Goal: Task Accomplishment & Management: Use online tool/utility

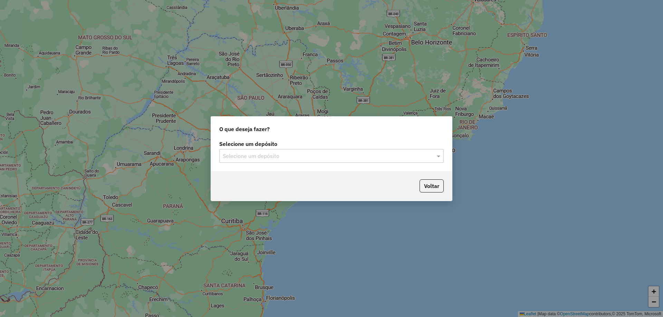
click at [288, 156] on input "text" at bounding box center [325, 156] width 204 height 8
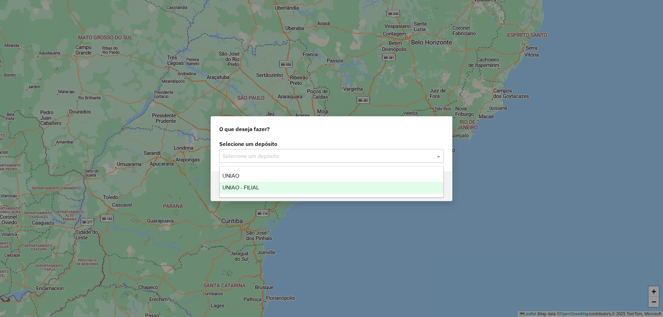
click at [267, 188] on div "UNIAO - FILIAL" at bounding box center [331, 188] width 224 height 12
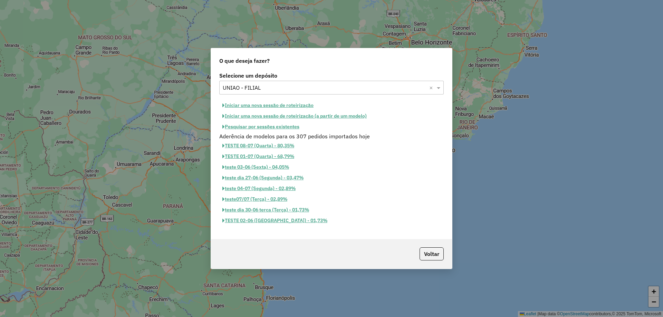
click at [264, 103] on button "Iniciar uma nova sessão de roteirização" at bounding box center [267, 105] width 97 height 11
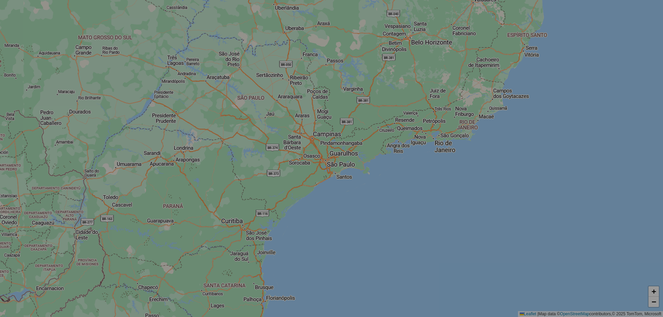
select select "*"
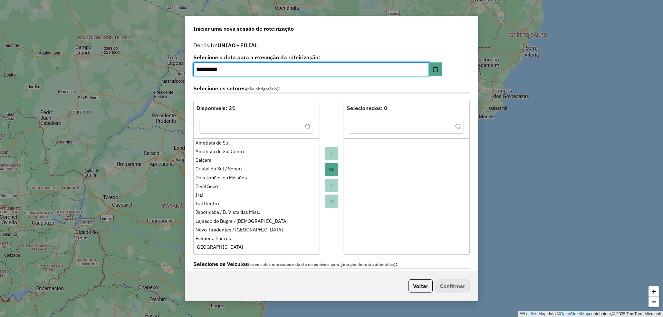
click at [332, 169] on icon "Move All to Target" at bounding box center [331, 169] width 4 height 3
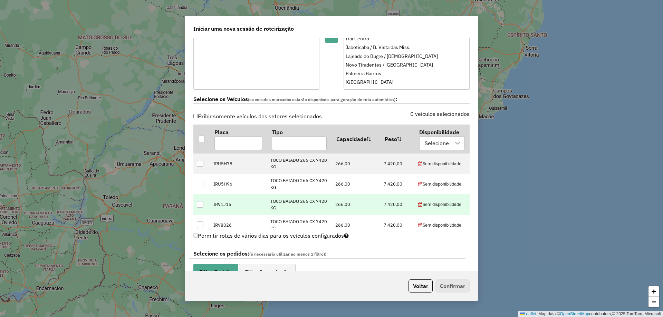
scroll to position [173, 0]
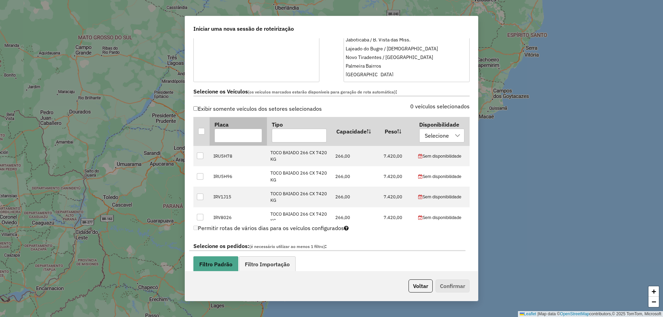
drag, startPoint x: 199, startPoint y: 134, endPoint x: 258, endPoint y: 125, distance: 59.7
click at [199, 134] on div at bounding box center [201, 131] width 7 height 7
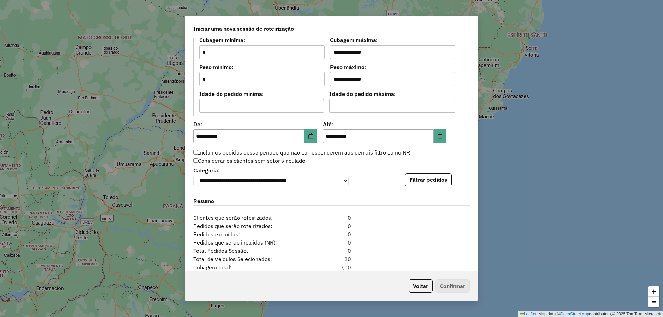
scroll to position [621, 0]
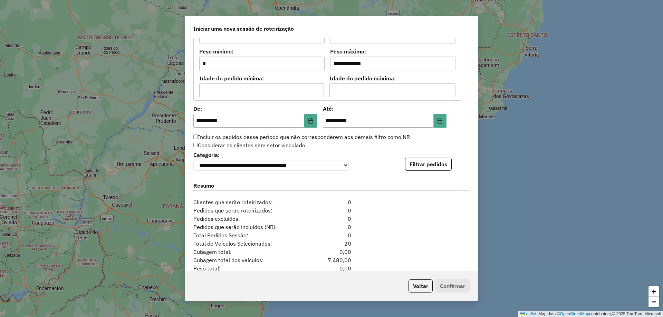
click at [198, 138] on label "Incluir os pedidos desse período que não corresponderem aos demais filtro como …" at bounding box center [301, 137] width 216 height 8
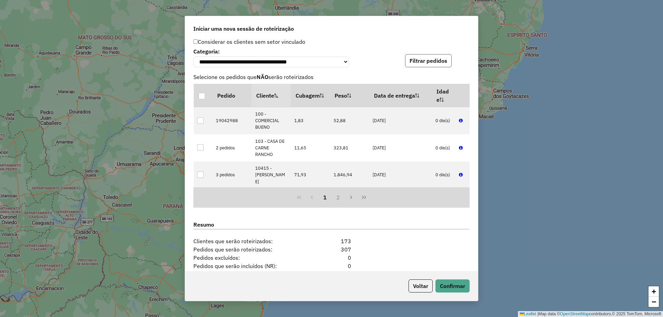
click at [434, 60] on button "Filtrar pedidos" at bounding box center [428, 60] width 47 height 13
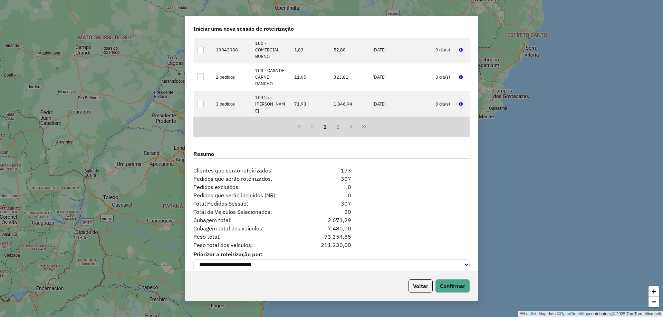
scroll to position [806, 0]
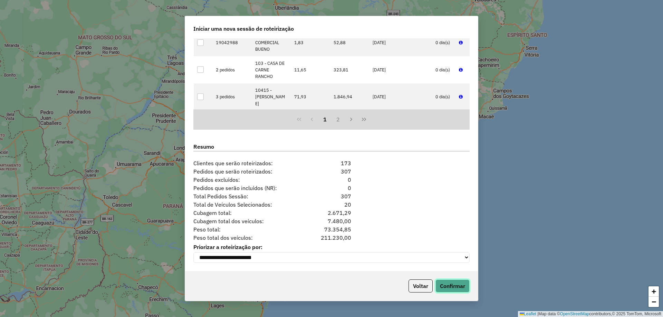
click at [452, 284] on button "Confirmar" at bounding box center [452, 285] width 34 height 13
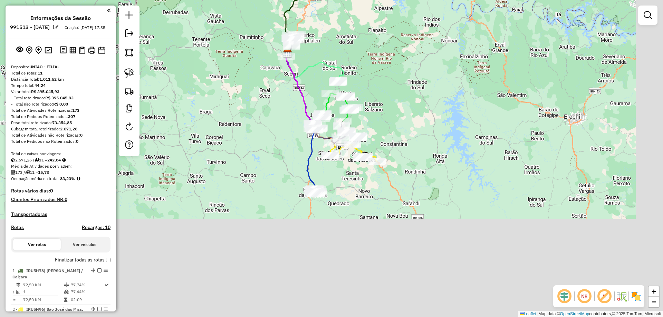
drag, startPoint x: 536, startPoint y: 182, endPoint x: 495, endPoint y: 105, distance: 87.5
click at [506, 111] on div "Janela de atendimento Grade de atendimento Capacidade Transportadoras Veículos …" at bounding box center [331, 158] width 663 height 317
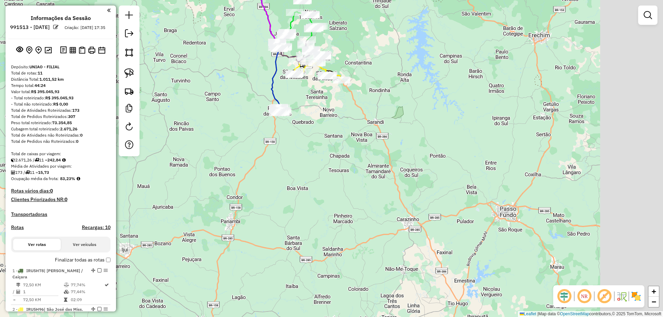
drag, startPoint x: 302, startPoint y: 205, endPoint x: 297, endPoint y: 202, distance: 6.2
click at [296, 206] on div "Janela de atendimento Grade de atendimento Capacidade Transportadoras Veículos …" at bounding box center [331, 158] width 663 height 317
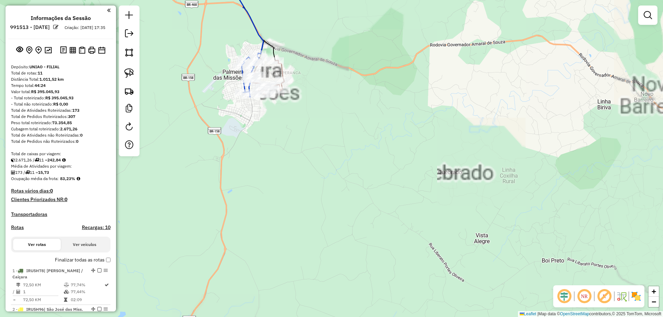
drag, startPoint x: 323, startPoint y: 73, endPoint x: 342, endPoint y: 116, distance: 46.2
click at [345, 116] on div "Rota 3 - Placa IRV8A76 10415 - MERCADO MACHADO Janela de atendimento Grade de a…" at bounding box center [331, 158] width 663 height 317
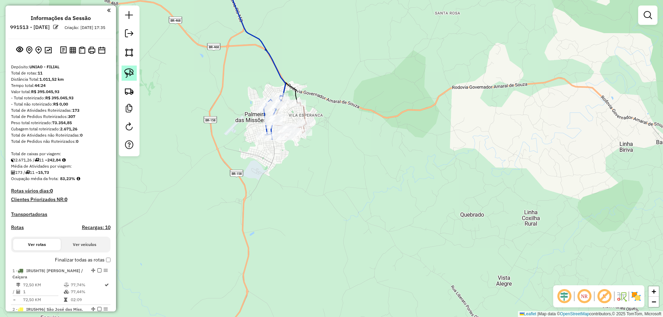
click at [129, 75] on img at bounding box center [129, 73] width 10 height 10
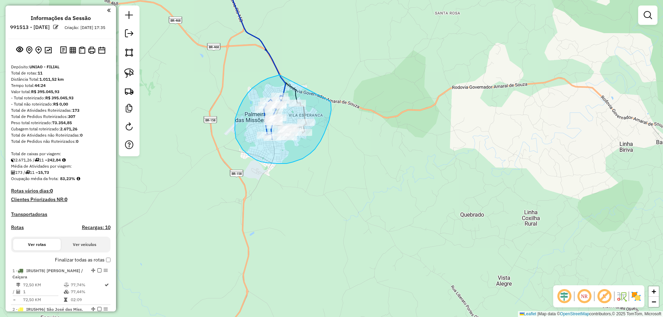
drag, startPoint x: 278, startPoint y: 75, endPoint x: 329, endPoint y: 101, distance: 57.1
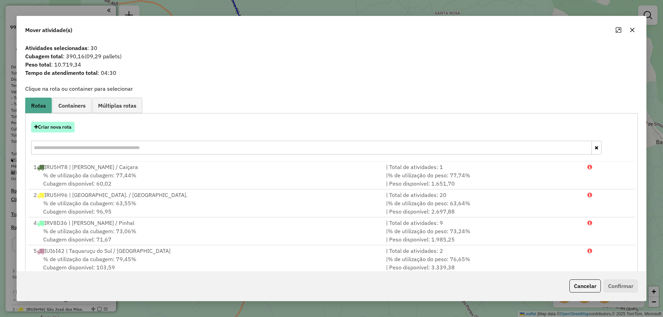
click at [53, 131] on button "Criar nova rota" at bounding box center [52, 127] width 43 height 11
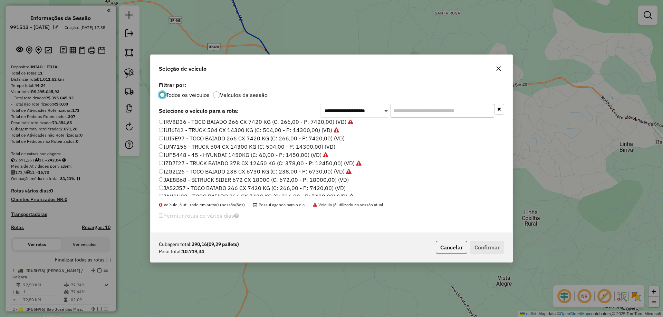
scroll to position [69, 0]
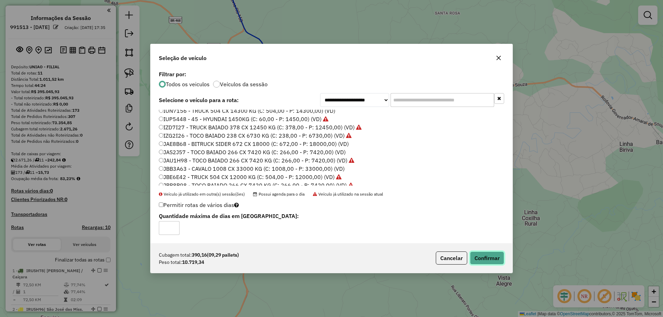
click at [484, 253] on button "Confirmar" at bounding box center [487, 258] width 34 height 13
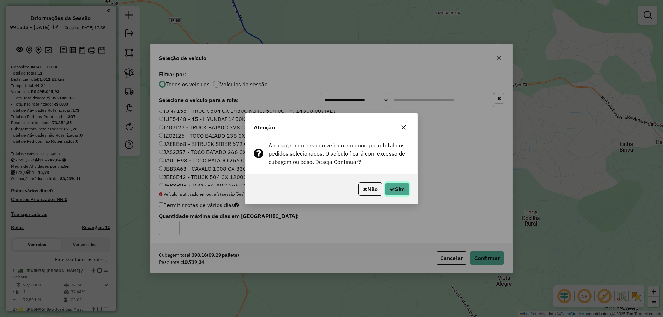
click at [397, 195] on button "Sim" at bounding box center [397, 189] width 24 height 13
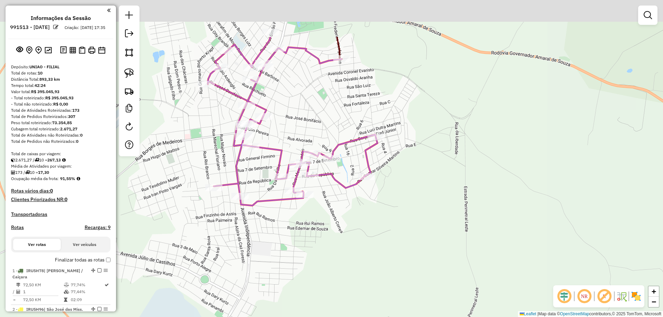
drag, startPoint x: 239, startPoint y: 111, endPoint x: 237, endPoint y: 194, distance: 82.1
click at [251, 178] on div "Janela de atendimento Grade de atendimento Capacidade Transportadoras Veículos …" at bounding box center [331, 158] width 663 height 317
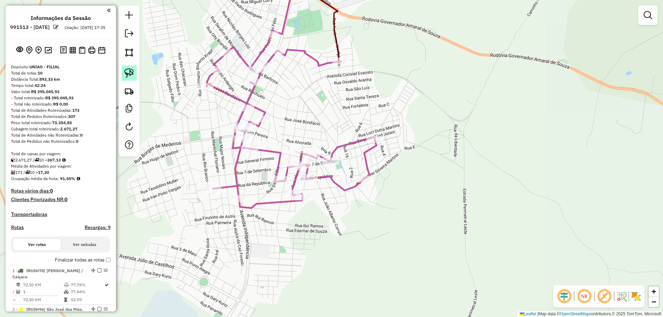
click at [128, 72] on img at bounding box center [129, 73] width 10 height 10
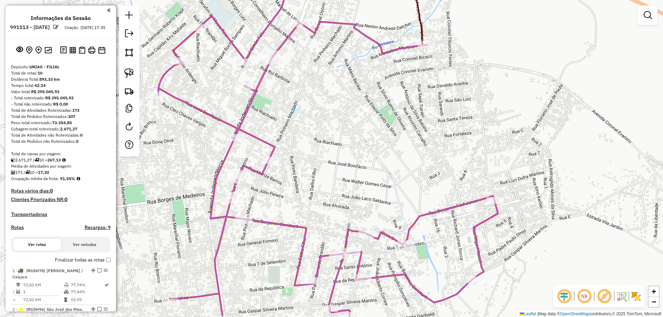
drag, startPoint x: 292, startPoint y: 113, endPoint x: 298, endPoint y: 100, distance: 14.4
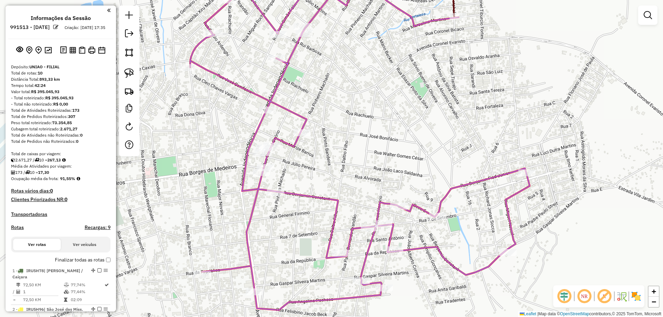
drag, startPoint x: 354, startPoint y: 93, endPoint x: 367, endPoint y: 82, distance: 16.6
click at [367, 82] on div "Janela de atendimento Grade de atendimento Capacidade Transportadoras Veículos …" at bounding box center [331, 158] width 663 height 317
click at [130, 69] on img at bounding box center [129, 73] width 10 height 10
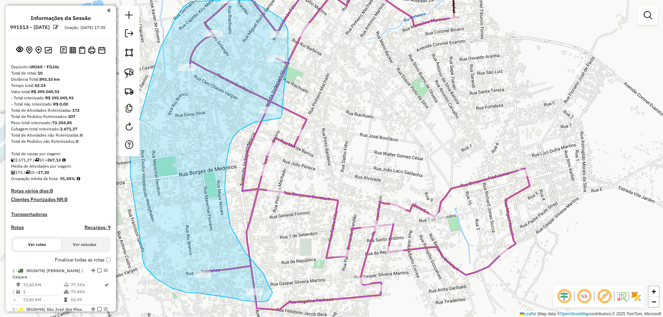
drag, startPoint x: 286, startPoint y: 75, endPoint x: 282, endPoint y: 115, distance: 40.2
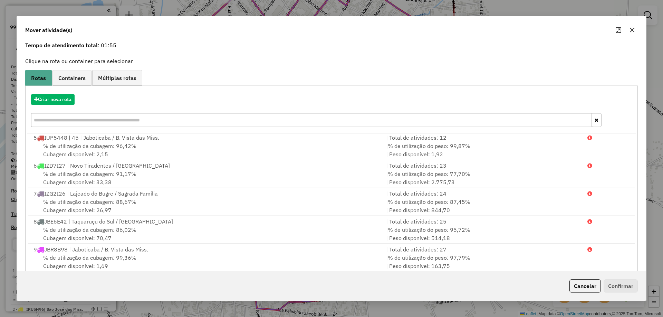
scroll to position [40, 0]
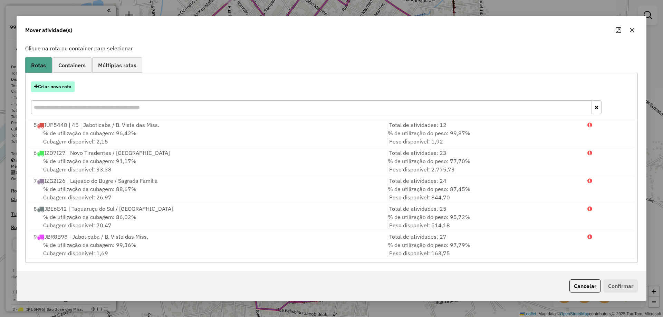
click at [57, 88] on button "Criar nova rota" at bounding box center [52, 86] width 43 height 11
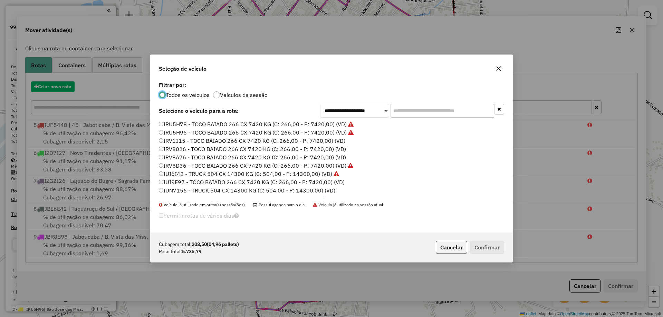
scroll to position [4, 2]
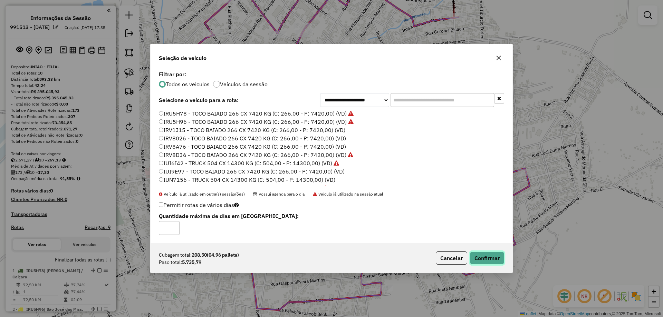
click at [485, 257] on button "Confirmar" at bounding box center [487, 258] width 34 height 13
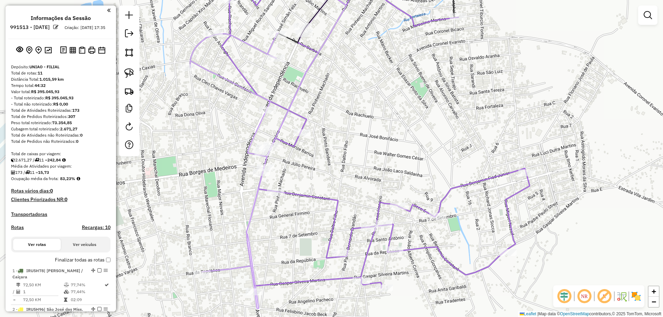
drag, startPoint x: 291, startPoint y: 80, endPoint x: 284, endPoint y: 130, distance: 50.5
click at [282, 122] on div "Janela de atendimento Grade de atendimento Capacidade Transportadoras Veículos …" at bounding box center [331, 158] width 663 height 317
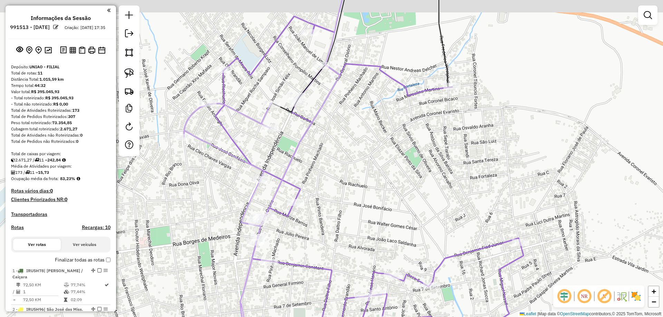
drag, startPoint x: 324, startPoint y: 85, endPoint x: 311, endPoint y: 109, distance: 27.5
click at [323, 108] on icon at bounding box center [269, 169] width 147 height 346
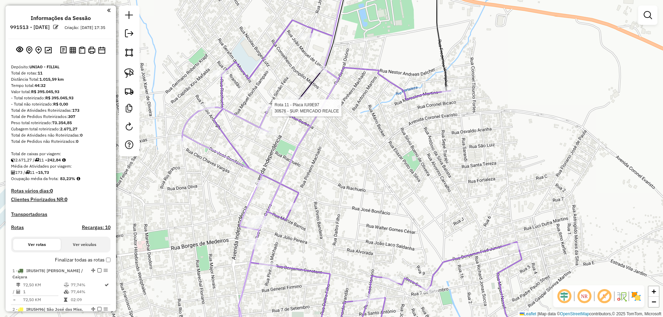
select select "**********"
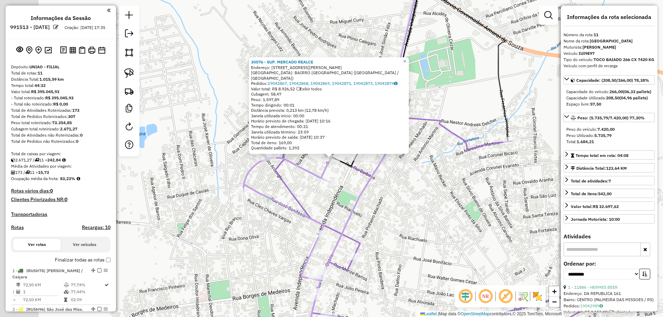
scroll to position [407, 0]
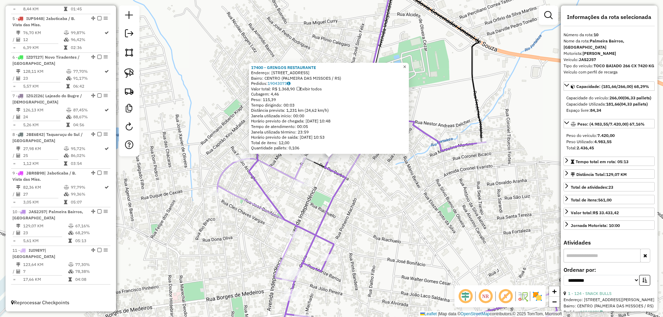
click at [406, 65] on span "×" at bounding box center [404, 67] width 3 height 6
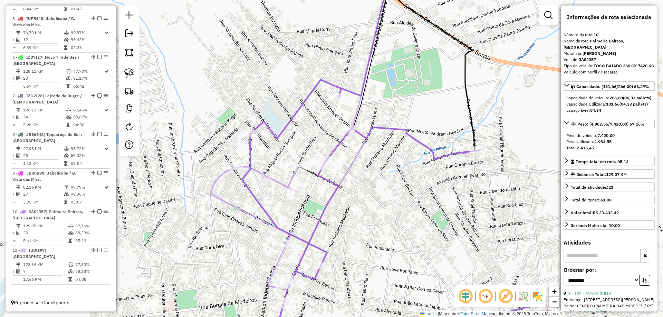
drag, startPoint x: 346, startPoint y: 148, endPoint x: 323, endPoint y: 167, distance: 30.2
click at [325, 170] on div "Janela de atendimento Grade de atendimento Capacidade Transportadoras Veículos …" at bounding box center [331, 158] width 663 height 317
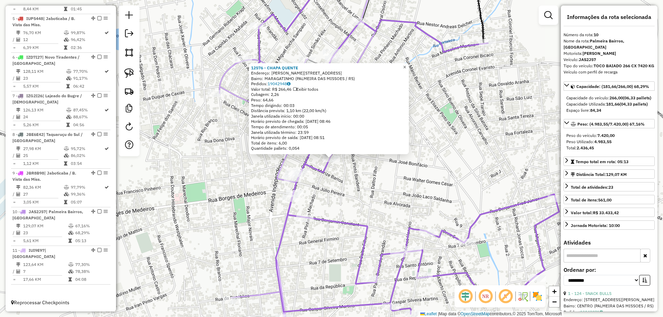
click at [406, 66] on span "×" at bounding box center [404, 67] width 3 height 6
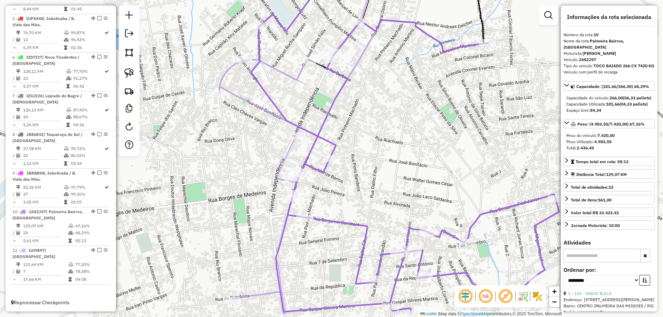
drag, startPoint x: 403, startPoint y: 167, endPoint x: 381, endPoint y: 239, distance: 76.2
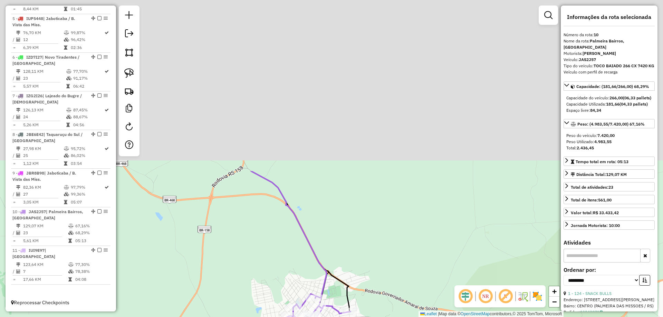
drag, startPoint x: 450, startPoint y: 52, endPoint x: 338, endPoint y: 130, distance: 136.5
click at [378, 264] on div "Janela de atendimento Grade de atendimento Capacidade Transportadoras Veículos …" at bounding box center [331, 158] width 663 height 317
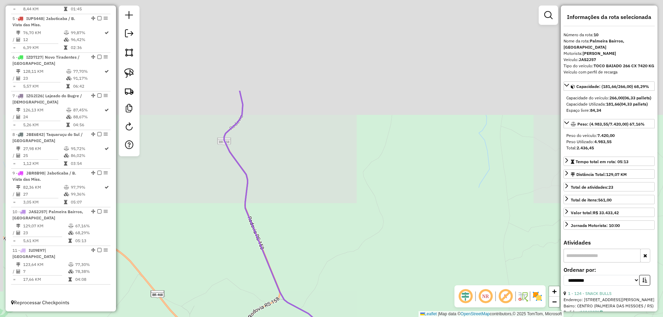
drag, startPoint x: 325, startPoint y: 84, endPoint x: 378, endPoint y: 203, distance: 130.2
click at [378, 203] on div "Janela de atendimento Grade de atendimento Capacidade Transportadoras Veículos …" at bounding box center [331, 158] width 663 height 317
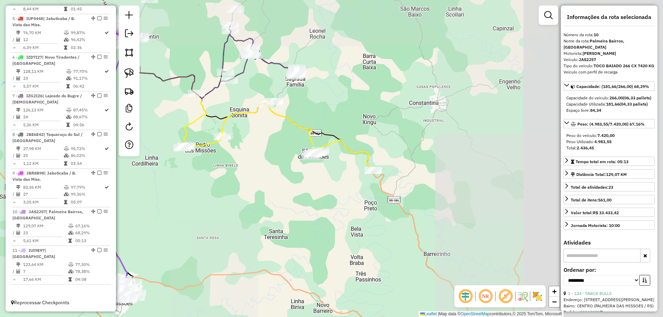
drag, startPoint x: 402, startPoint y: 80, endPoint x: 170, endPoint y: 121, distance: 235.5
click at [171, 130] on div "Janela de atendimento Grade de atendimento Capacidade Transportadoras Veículos …" at bounding box center [331, 158] width 663 height 317
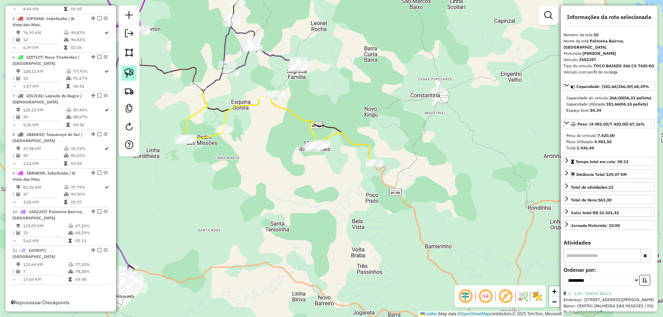
click at [132, 68] on img at bounding box center [129, 73] width 10 height 10
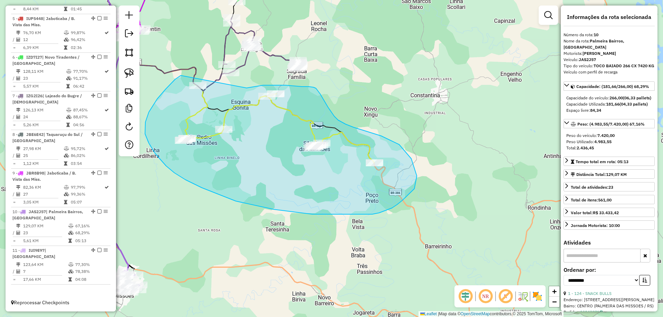
drag, startPoint x: 181, startPoint y: 76, endPoint x: 246, endPoint y: 88, distance: 66.0
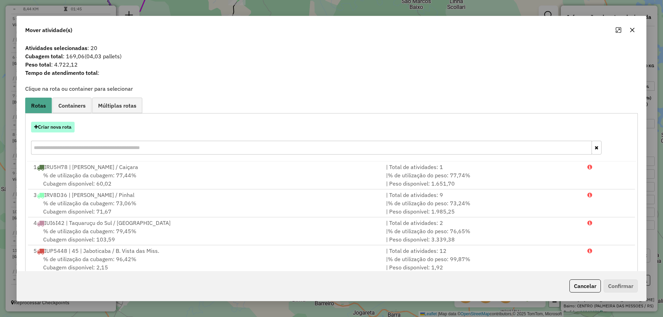
click at [49, 129] on button "Criar nova rota" at bounding box center [52, 127] width 43 height 11
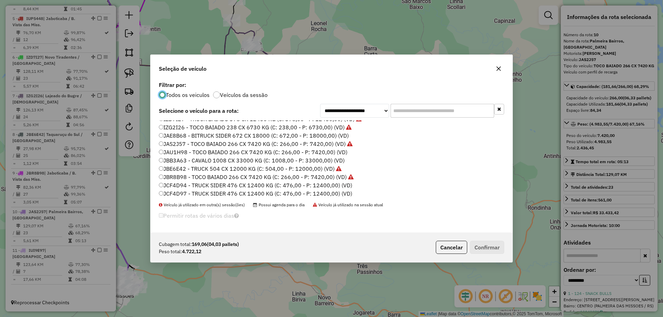
scroll to position [90, 0]
click at [168, 151] on label "JAU1H98 - TOCO BAIADO 266 CX 7420 KG (C: 266,00 - P: 7420,00) (VD)" at bounding box center [253, 150] width 188 height 8
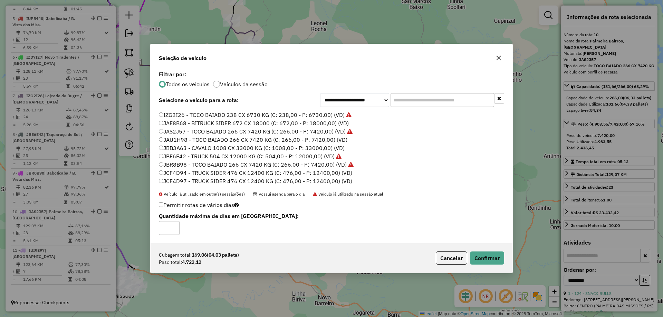
click at [484, 251] on div "Cubagem total: 169,06 (04,03 pallets) Peso total: 4.722,12 Cancelar Confirmar" at bounding box center [331, 258] width 362 height 30
click at [483, 256] on button "Confirmar" at bounding box center [487, 258] width 34 height 13
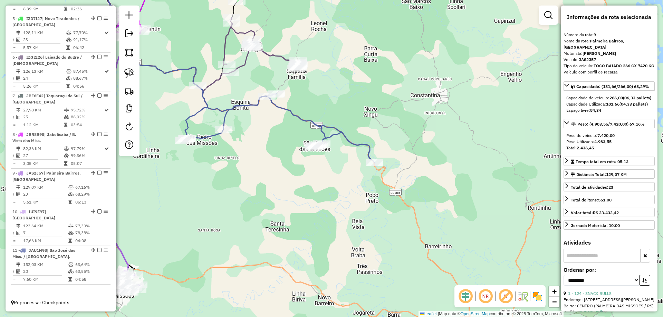
scroll to position [407, 0]
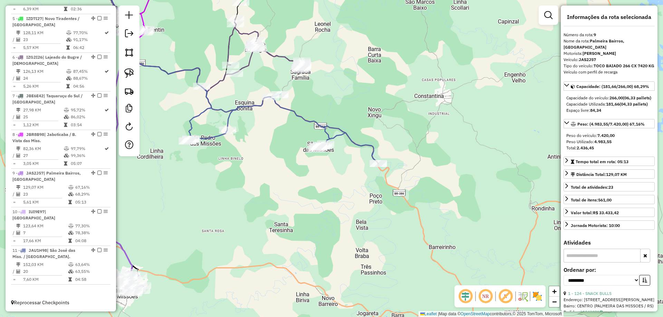
drag, startPoint x: 323, startPoint y: 137, endPoint x: 397, endPoint y: 177, distance: 84.8
click at [378, 164] on icon at bounding box center [282, 125] width 191 height 77
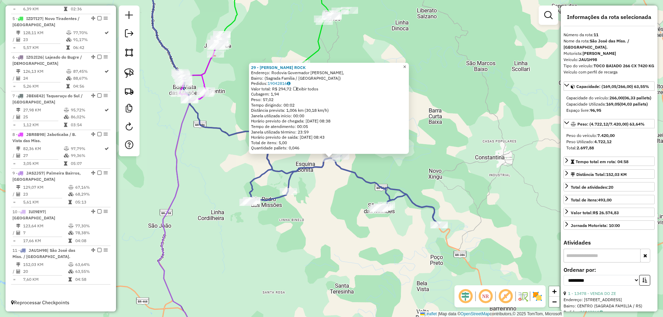
click at [409, 68] on link "×" at bounding box center [404, 67] width 8 height 8
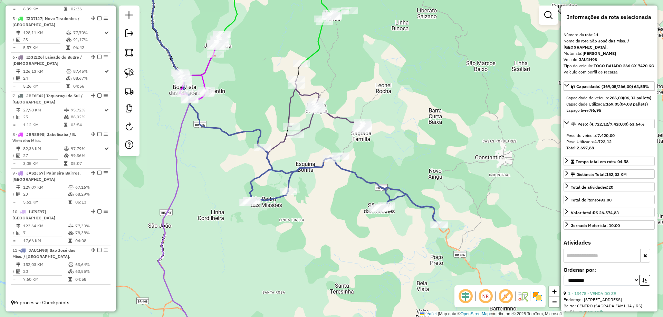
drag, startPoint x: 418, startPoint y: 86, endPoint x: 420, endPoint y: 125, distance: 39.0
click at [423, 125] on div "Janela de atendimento Grade de atendimento Capacidade Transportadoras Veículos …" at bounding box center [331, 158] width 663 height 317
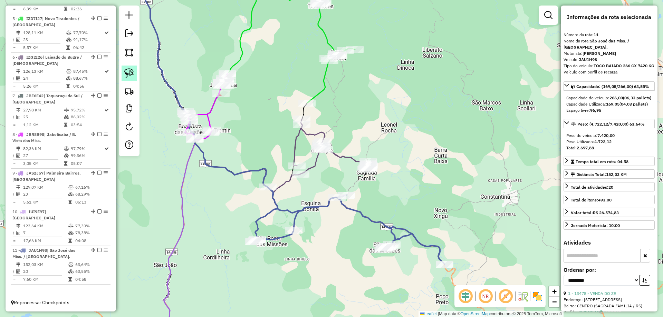
click at [132, 73] on img at bounding box center [129, 73] width 10 height 10
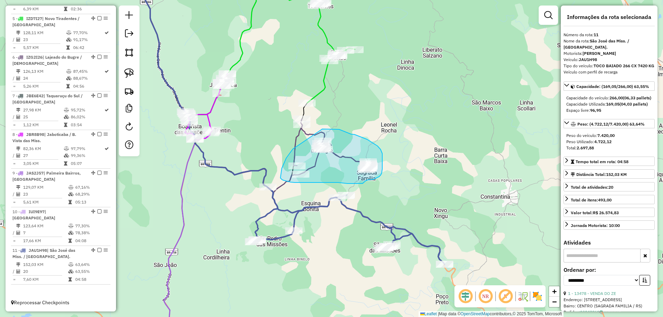
drag, startPoint x: 293, startPoint y: 149, endPoint x: 321, endPoint y: 130, distance: 33.8
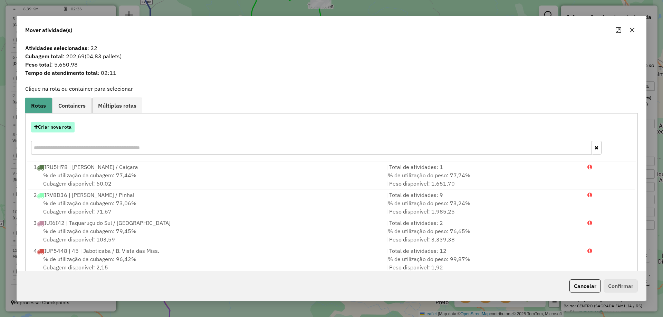
click at [68, 130] on button "Criar nova rota" at bounding box center [52, 127] width 43 height 11
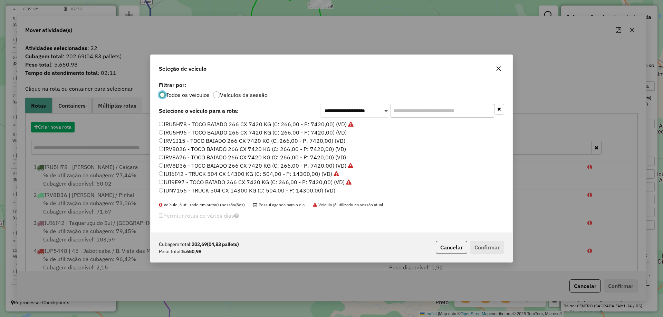
scroll to position [4, 2]
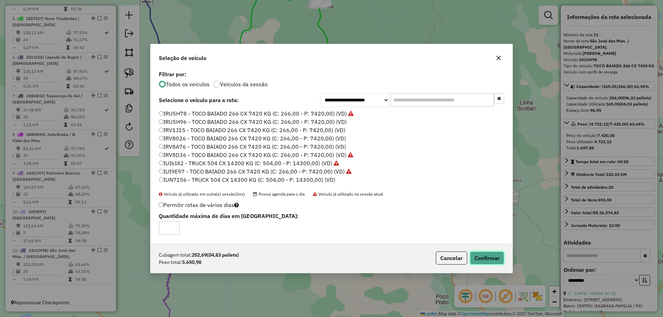
click at [499, 257] on button "Confirmar" at bounding box center [487, 258] width 34 height 13
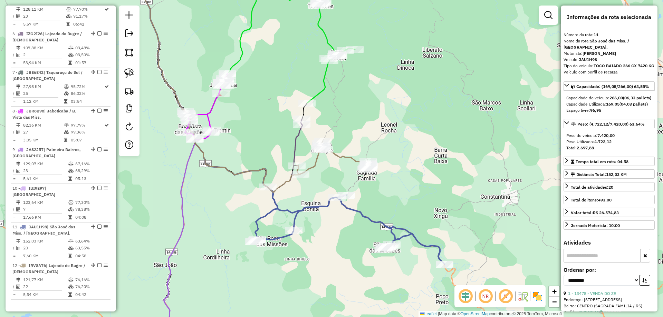
scroll to position [454, 0]
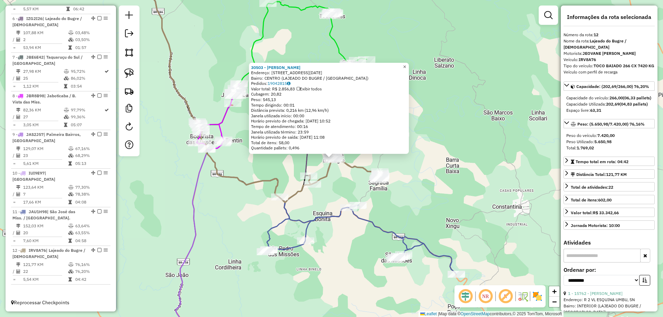
click at [406, 64] on span "×" at bounding box center [404, 67] width 3 height 6
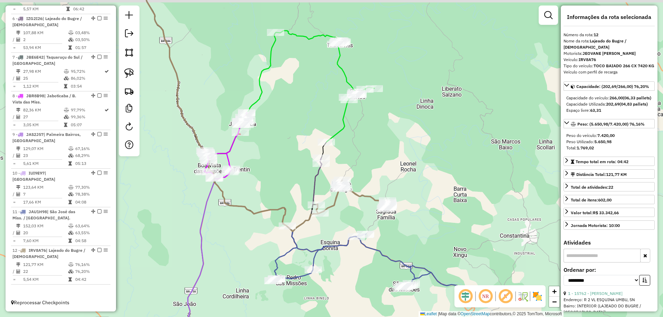
drag, startPoint x: 402, startPoint y: 122, endPoint x: 383, endPoint y: 161, distance: 43.2
click at [411, 152] on div "Janela de atendimento Grade de atendimento Capacidade Transportadoras Veículos …" at bounding box center [331, 158] width 663 height 317
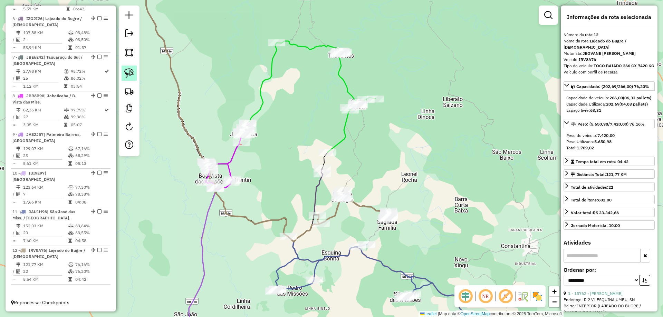
click at [129, 73] on img at bounding box center [129, 73] width 10 height 10
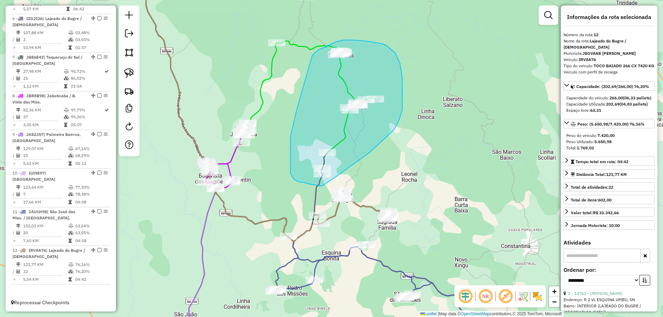
drag, startPoint x: 320, startPoint y: 186, endPoint x: 306, endPoint y: 184, distance: 14.0
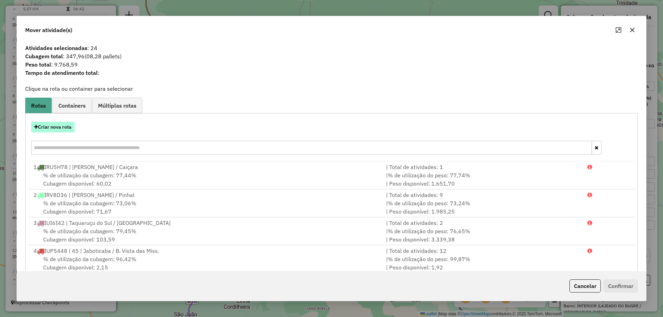
click at [57, 128] on button "Criar nova rota" at bounding box center [52, 127] width 43 height 11
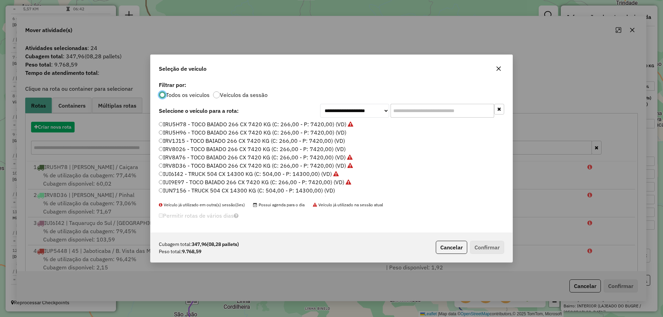
scroll to position [4, 2]
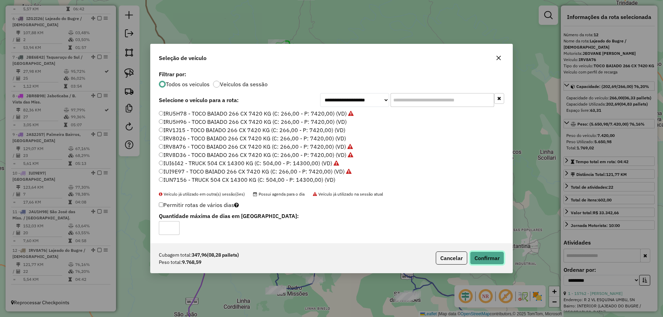
click at [480, 256] on button "Confirmar" at bounding box center [487, 258] width 34 height 13
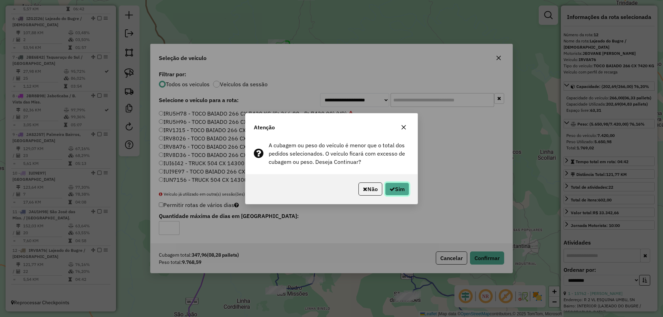
click at [390, 192] on button "Sim" at bounding box center [397, 189] width 24 height 13
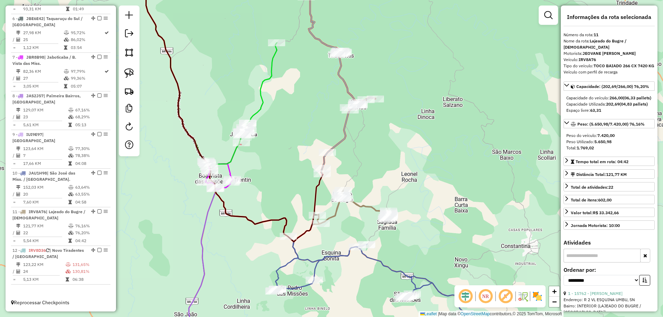
scroll to position [454, 0]
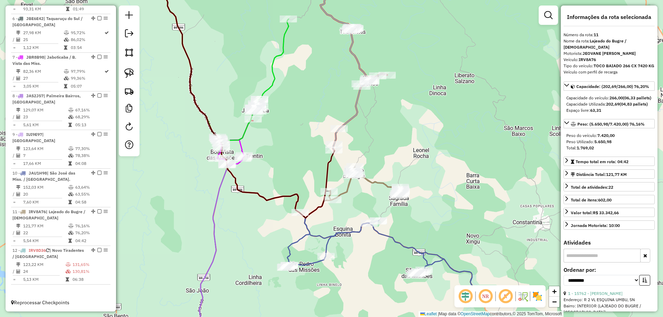
drag, startPoint x: 399, startPoint y: 187, endPoint x: 412, endPoint y: 161, distance: 28.9
click at [412, 161] on div "Janela de atendimento Grade de atendimento Capacidade Transportadoras Veículos …" at bounding box center [331, 158] width 663 height 317
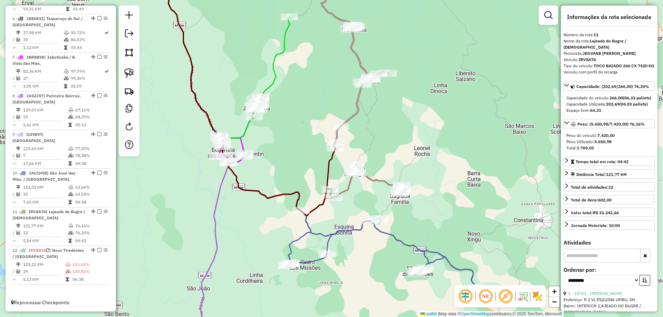
drag, startPoint x: 415, startPoint y: 152, endPoint x: 419, endPoint y: 168, distance: 15.9
click at [423, 166] on div "Janela de atendimento Grade de atendimento Capacidade Transportadoras Veículos …" at bounding box center [331, 158] width 663 height 317
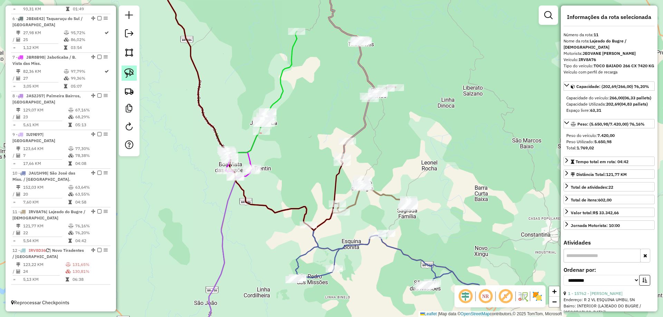
click at [123, 66] on link at bounding box center [128, 73] width 15 height 15
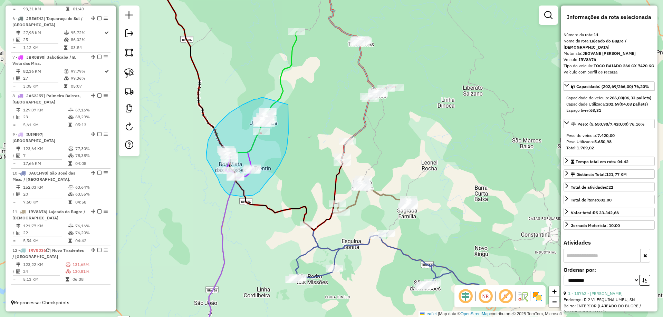
drag, startPoint x: 262, startPoint y: 97, endPoint x: 288, endPoint y: 105, distance: 26.9
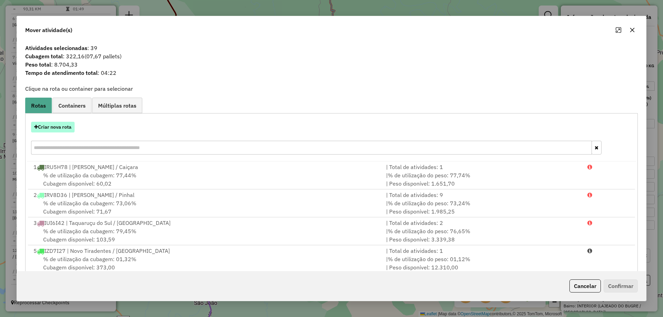
click at [51, 124] on button "Criar nova rota" at bounding box center [52, 127] width 43 height 11
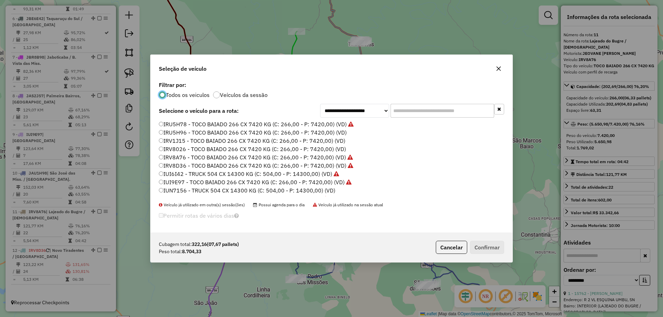
scroll to position [4, 2]
click at [183, 130] on label "IRU5H96 - TOCO BAIADO 266 CX 7420 KG (C: 266,00 - P: 7420,00) (VD)" at bounding box center [253, 132] width 188 height 8
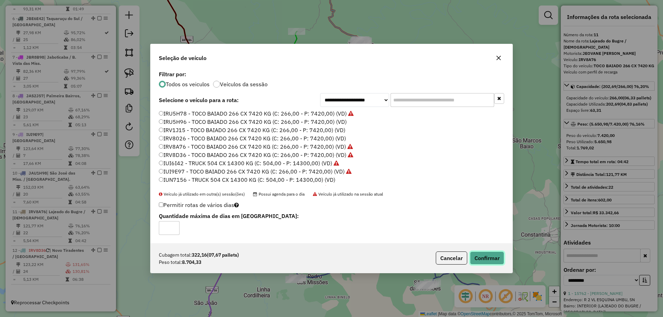
click at [487, 263] on button "Confirmar" at bounding box center [487, 258] width 34 height 13
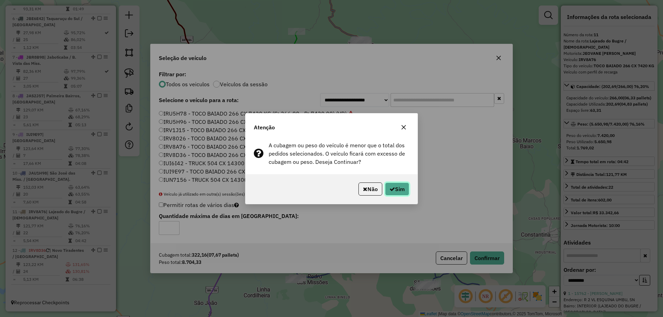
click at [399, 190] on button "Sim" at bounding box center [397, 189] width 24 height 13
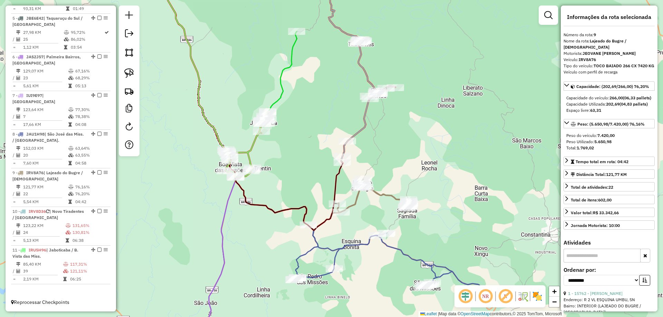
scroll to position [407, 0]
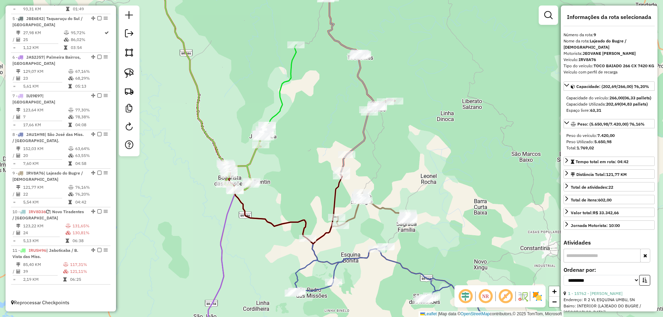
drag, startPoint x: 336, startPoint y: 104, endPoint x: 335, endPoint y: 120, distance: 16.2
click at [335, 120] on div "Janela de atendimento Grade de atendimento Capacidade Transportadoras Veículos …" at bounding box center [331, 158] width 663 height 317
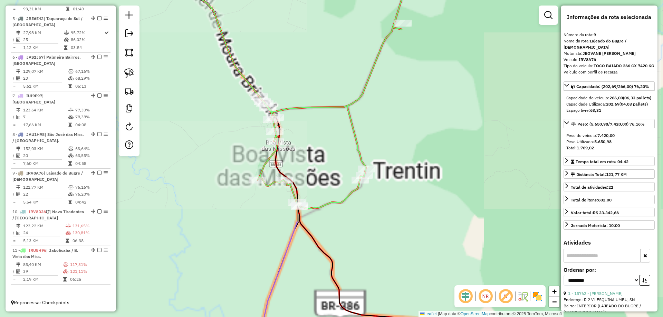
drag, startPoint x: 275, startPoint y: 158, endPoint x: 349, endPoint y: 138, distance: 76.6
click at [349, 139] on div "Janela de atendimento Grade de atendimento Capacidade Transportadoras Veículos …" at bounding box center [331, 158] width 663 height 317
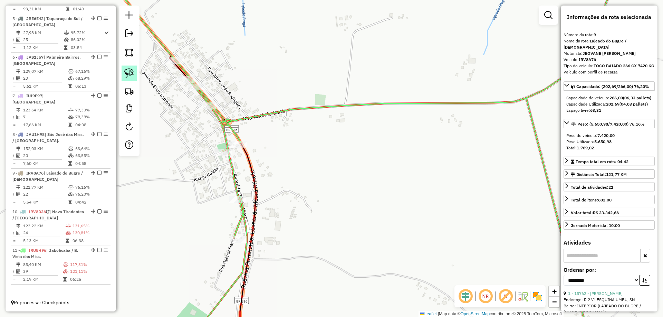
click at [126, 71] on img at bounding box center [129, 73] width 10 height 10
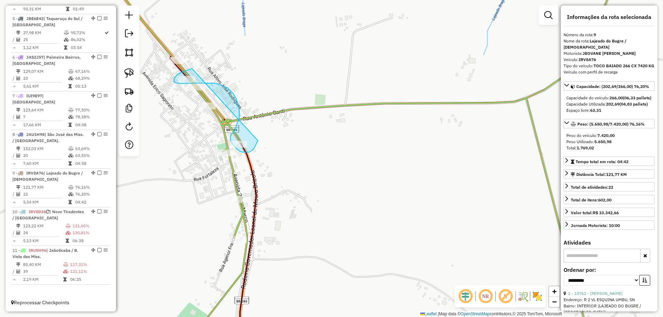
drag, startPoint x: 192, startPoint y: 69, endPoint x: 258, endPoint y: 141, distance: 97.7
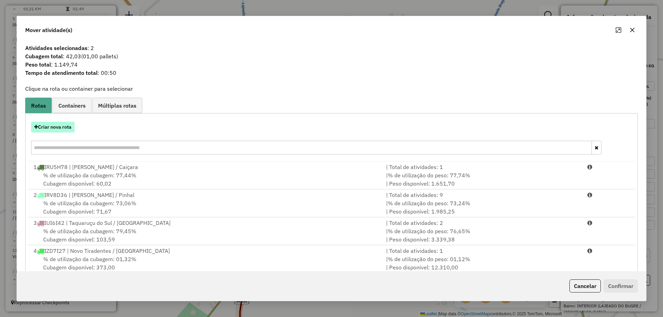
click at [62, 129] on button "Criar nova rota" at bounding box center [52, 127] width 43 height 11
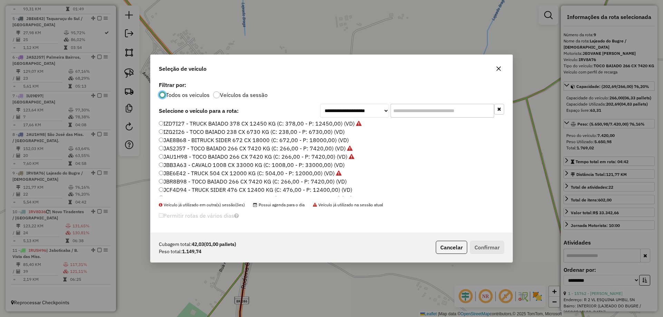
scroll to position [90, 0]
click at [182, 177] on label "JBR8B98 - TOCO BAIADO 266 CX 7420 KG (C: 266,00 - P: 7420,00) (VD)" at bounding box center [253, 175] width 188 height 8
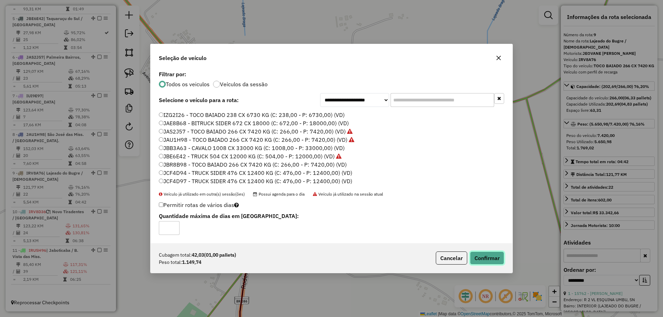
click at [483, 258] on button "Confirmar" at bounding box center [487, 258] width 34 height 13
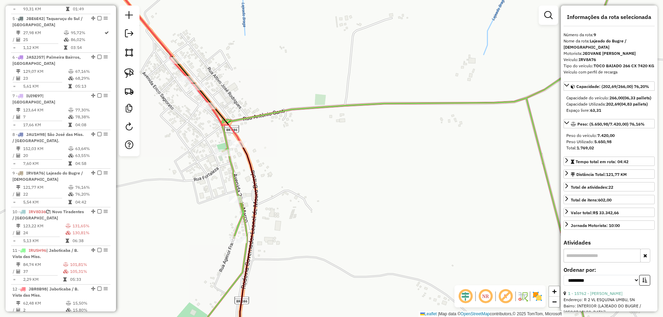
scroll to position [445, 0]
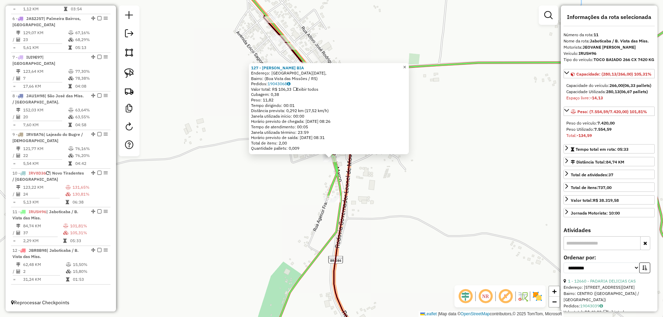
click at [407, 63] on link "×" at bounding box center [404, 67] width 8 height 8
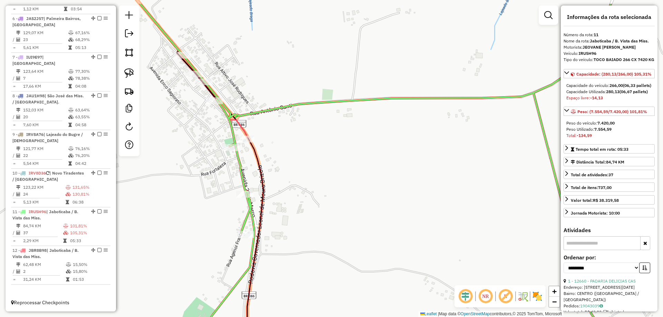
drag, startPoint x: 444, startPoint y: 106, endPoint x: 382, endPoint y: 129, distance: 65.6
click at [391, 126] on div "Janela de atendimento Grade de atendimento Capacidade Transportadoras Veículos …" at bounding box center [331, 158] width 663 height 317
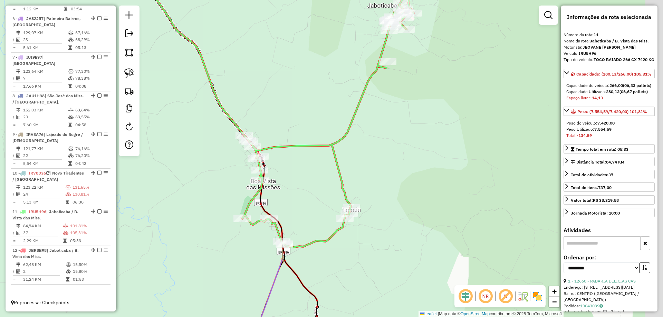
drag, startPoint x: 459, startPoint y: 123, endPoint x: 298, endPoint y: 188, distance: 173.5
click at [298, 188] on div "Janela de atendimento Grade de atendimento Capacidade Transportadoras Veículos …" at bounding box center [331, 158] width 663 height 317
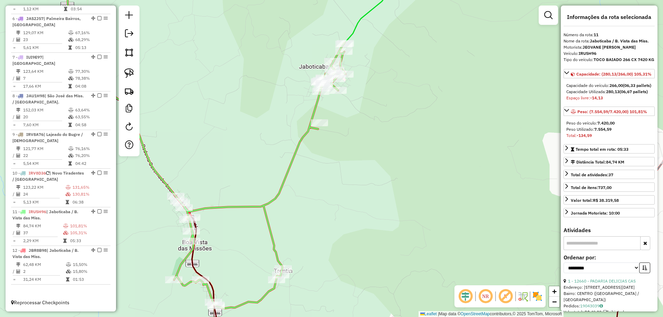
drag, startPoint x: 372, startPoint y: 85, endPoint x: 334, endPoint y: 198, distance: 119.3
click at [347, 199] on div "Janela de atendimento Grade de atendimento Capacidade Transportadoras Veículos …" at bounding box center [331, 158] width 663 height 317
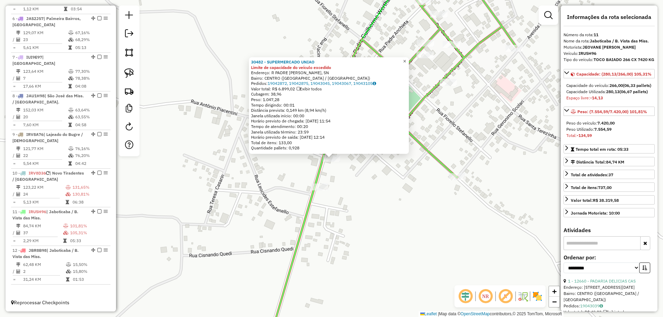
click at [406, 59] on span "×" at bounding box center [404, 61] width 3 height 6
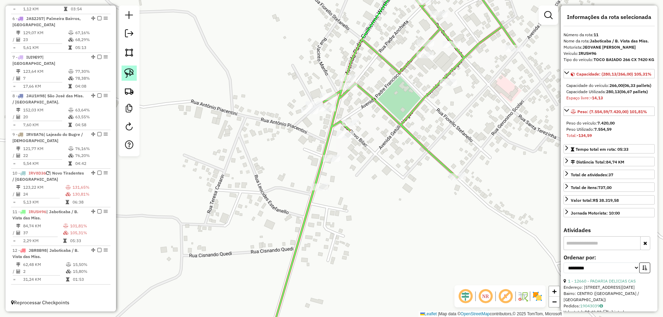
click at [126, 69] on img at bounding box center [129, 73] width 10 height 10
drag, startPoint x: 324, startPoint y: 149, endPoint x: 351, endPoint y: 158, distance: 27.6
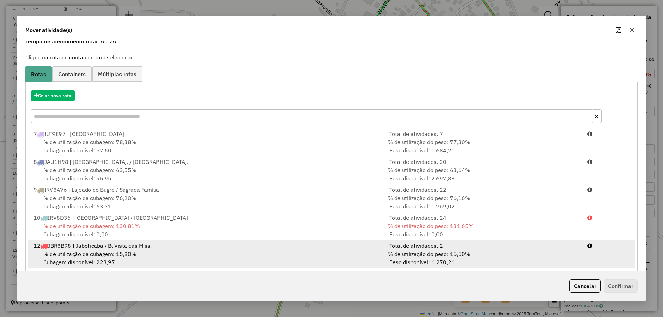
scroll to position [40, 0]
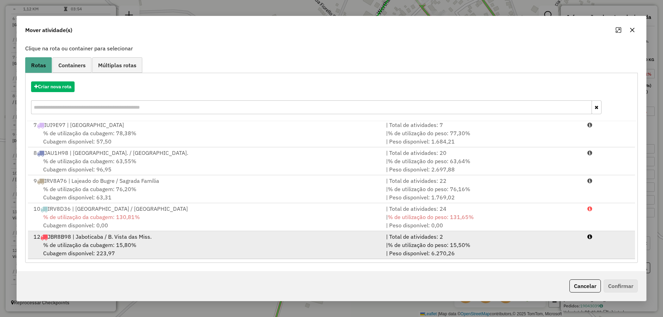
click at [109, 245] on span "% de utilização da cubagem: 15,80%" at bounding box center [89, 245] width 93 height 7
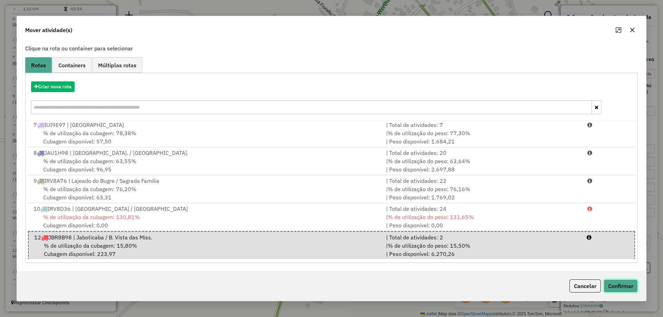
click at [629, 287] on button "Confirmar" at bounding box center [620, 285] width 34 height 13
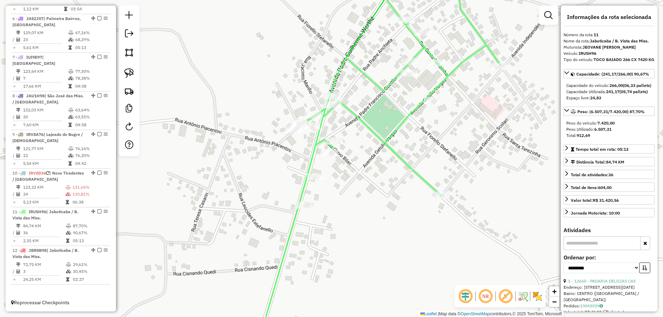
drag, startPoint x: 395, startPoint y: 159, endPoint x: 345, endPoint y: 243, distance: 97.8
click at [347, 241] on div "Janela de atendimento Grade de atendimento Capacidade Transportadoras Veículos …" at bounding box center [331, 158] width 663 height 317
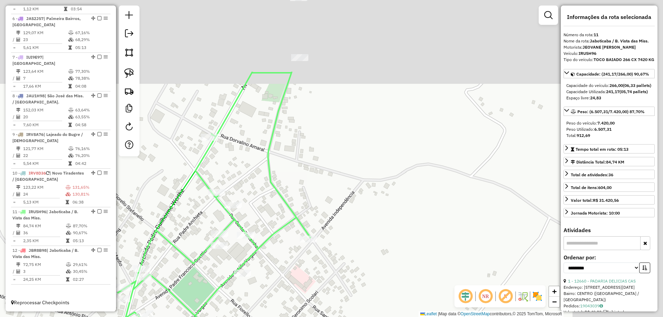
drag, startPoint x: 401, startPoint y: 57, endPoint x: 247, endPoint y: 160, distance: 185.8
click at [247, 160] on div "Janela de atendimento Grade de atendimento Capacidade Transportadoras Veículos …" at bounding box center [331, 158] width 663 height 317
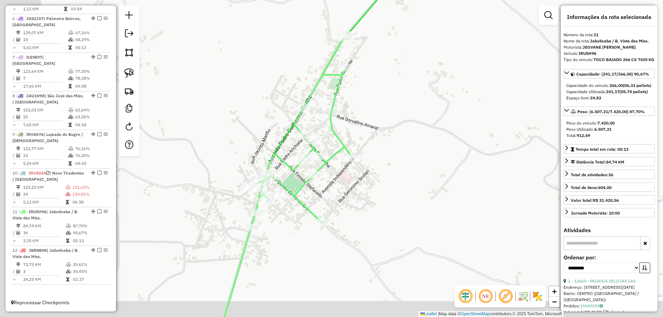
drag, startPoint x: 296, startPoint y: 157, endPoint x: 353, endPoint y: 134, distance: 61.4
click at [378, 125] on div "Janela de atendimento Grade de atendimento Capacidade Transportadoras Veículos …" at bounding box center [331, 158] width 663 height 317
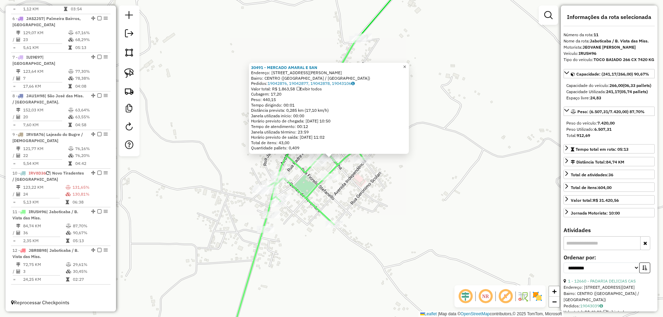
click at [406, 64] on span "×" at bounding box center [404, 67] width 3 height 6
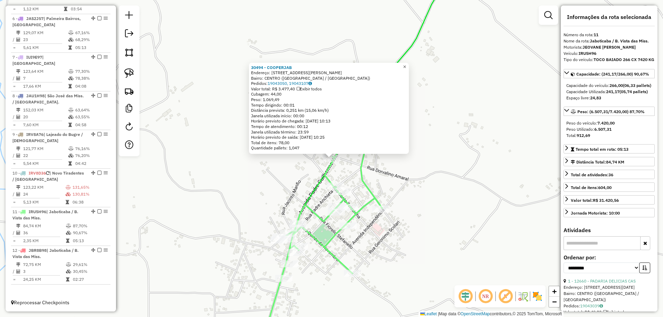
click at [406, 64] on span "×" at bounding box center [404, 67] width 3 height 6
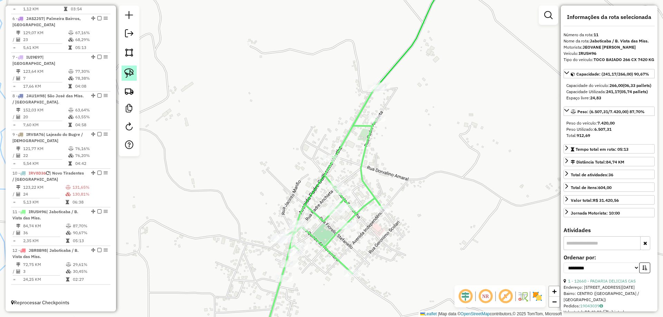
click at [135, 73] on link at bounding box center [128, 73] width 15 height 15
drag, startPoint x: 343, startPoint y: 149, endPoint x: 342, endPoint y: 164, distance: 14.6
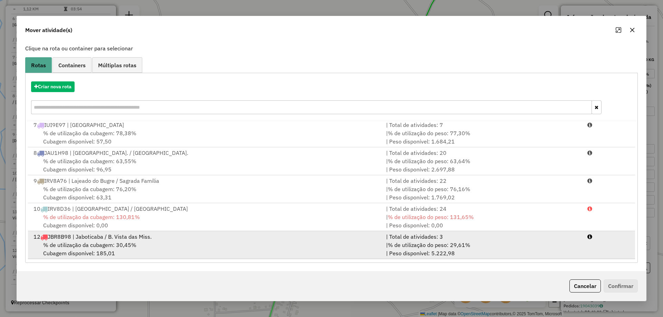
drag, startPoint x: 246, startPoint y: 241, endPoint x: 282, endPoint y: 247, distance: 36.0
click at [247, 242] on div "% de utilização da cubagem: 30,45% Cubagem disponível: 185,01" at bounding box center [205, 249] width 352 height 17
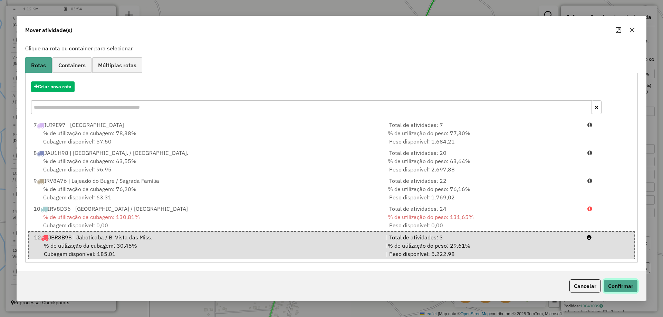
click at [628, 284] on button "Confirmar" at bounding box center [620, 285] width 34 height 13
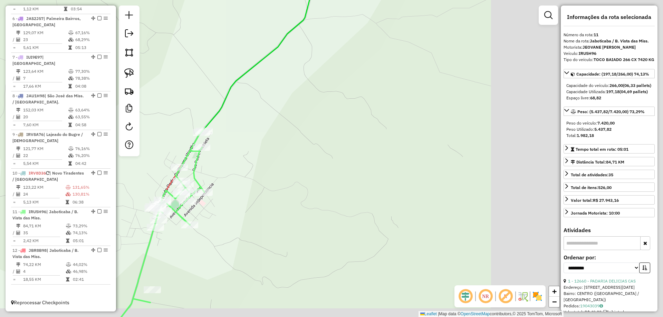
drag, startPoint x: 358, startPoint y: 180, endPoint x: 217, endPoint y: 168, distance: 142.0
click at [217, 168] on div "Janela de atendimento Grade de atendimento Capacidade Transportadoras Veículos …" at bounding box center [331, 158] width 663 height 317
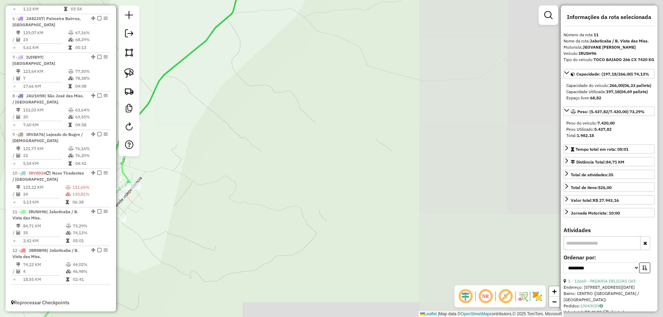
drag, startPoint x: 429, startPoint y: 192, endPoint x: 376, endPoint y: 173, distance: 55.7
click at [389, 177] on div "Janela de atendimento Grade de atendimento Capacidade Transportadoras Veículos …" at bounding box center [331, 158] width 663 height 317
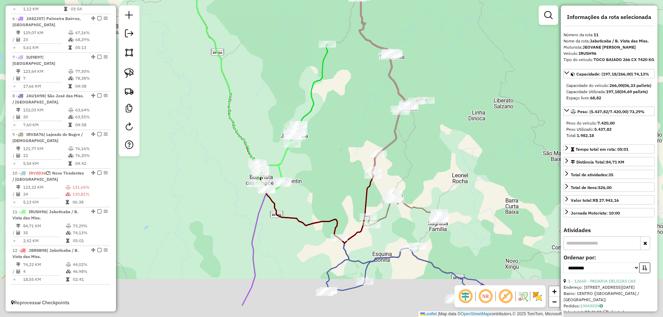
drag, startPoint x: 478, startPoint y: 223, endPoint x: 437, endPoint y: 180, distance: 59.6
click at [437, 180] on div "Janela de atendimento Grade de atendimento Capacidade Transportadoras Veículos …" at bounding box center [331, 158] width 663 height 317
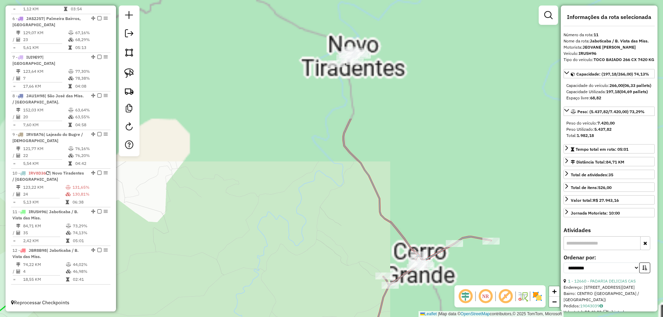
drag, startPoint x: 409, startPoint y: 207, endPoint x: 400, endPoint y: 220, distance: 15.4
click at [409, 239] on div "Janela de atendimento Grade de atendimento Capacidade Transportadoras Veículos …" at bounding box center [331, 158] width 663 height 317
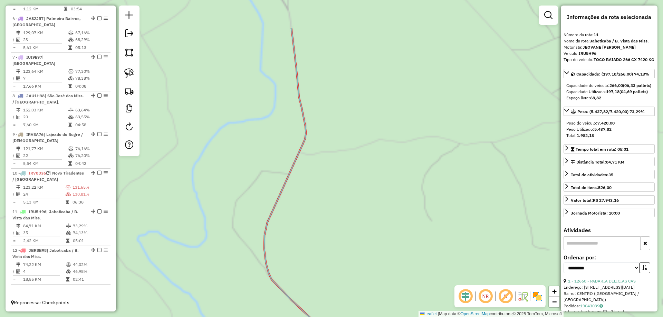
drag, startPoint x: 348, startPoint y: 101, endPoint x: 395, endPoint y: 247, distance: 153.4
click at [398, 253] on div "Janela de atendimento Grade de atendimento Capacidade Transportadoras Veículos …" at bounding box center [331, 158] width 663 height 317
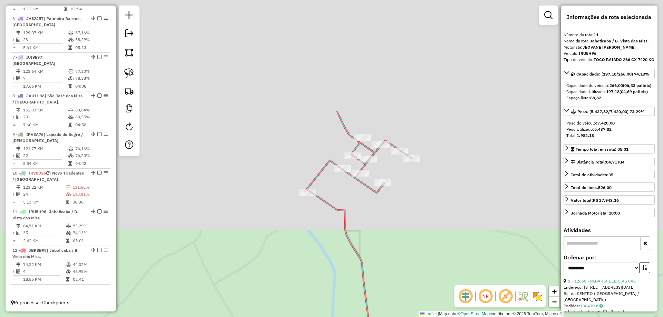
drag, startPoint x: 339, startPoint y: 82, endPoint x: 375, endPoint y: 222, distance: 144.0
click at [381, 238] on div "Janela de atendimento Grade de atendimento Capacidade Transportadoras Veículos …" at bounding box center [331, 158] width 663 height 317
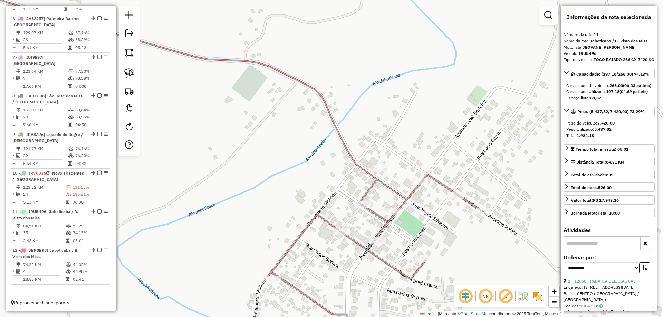
drag, startPoint x: 371, startPoint y: 123, endPoint x: 355, endPoint y: 108, distance: 21.2
click at [365, 109] on div "Janela de atendimento Grade de atendimento Capacidade Transportadoras Veículos …" at bounding box center [331, 158] width 663 height 317
click at [129, 74] on img at bounding box center [129, 73] width 10 height 10
drag, startPoint x: 374, startPoint y: 248, endPoint x: 354, endPoint y: 256, distance: 21.0
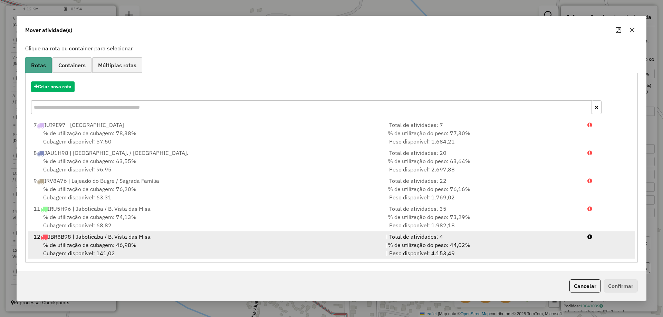
click at [141, 251] on div "% de utilização da cubagem: 46,98% Cubagem disponível: 141,02" at bounding box center [205, 249] width 352 height 17
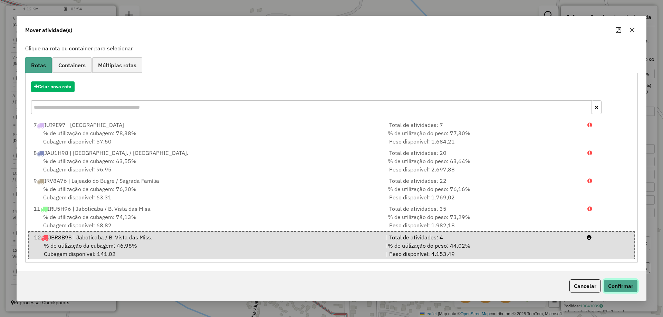
click at [627, 285] on button "Confirmar" at bounding box center [620, 285] width 34 height 13
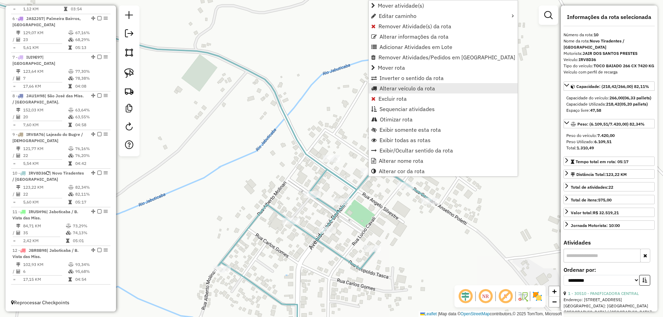
click at [412, 86] on span "Alterar veículo da rota" at bounding box center [407, 89] width 56 height 6
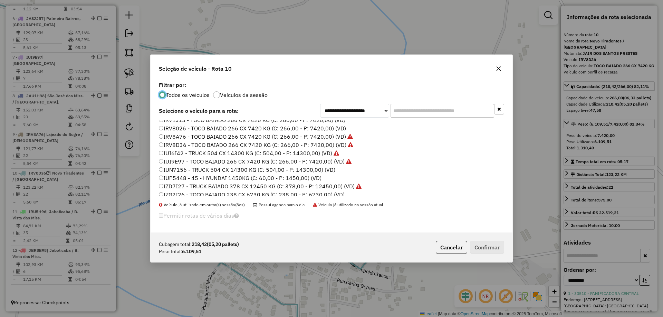
scroll to position [0, 0]
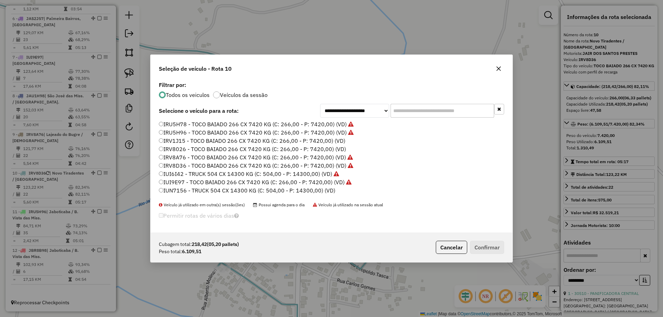
click at [186, 124] on label "IRU5H78 - TOCO BAIADO 266 CX 7420 KG (C: 266,00 - P: 7420,00) (VD)" at bounding box center [256, 124] width 195 height 8
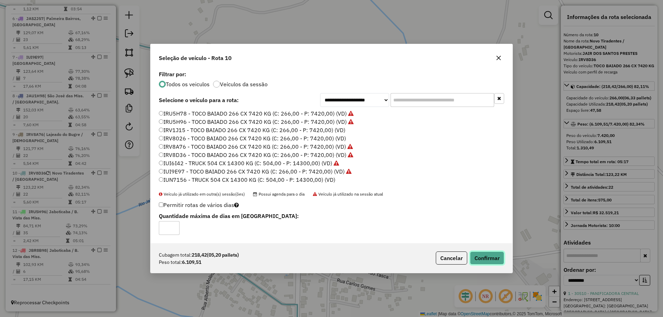
click at [481, 260] on button "Confirmar" at bounding box center [487, 258] width 34 height 13
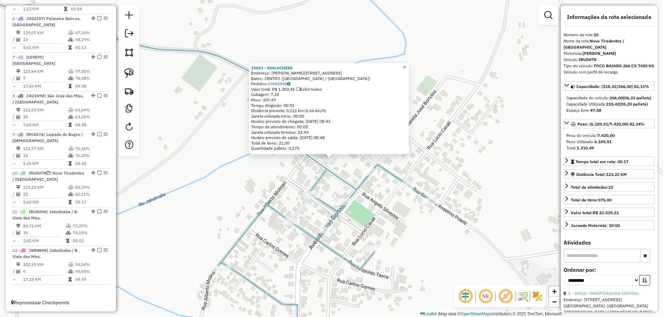
click at [406, 66] on span "×" at bounding box center [404, 67] width 3 height 6
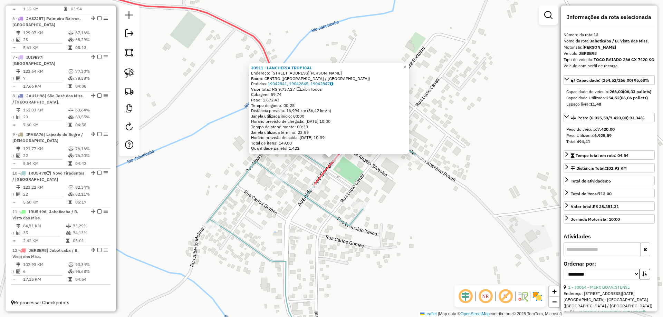
click at [406, 66] on span "×" at bounding box center [404, 67] width 3 height 6
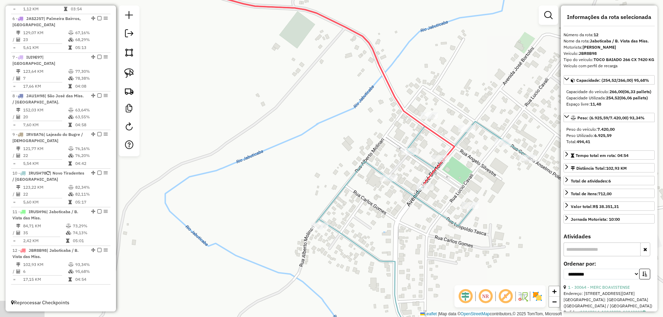
drag, startPoint x: 235, startPoint y: 119, endPoint x: 402, endPoint y: 120, distance: 167.4
click at [402, 120] on div "Janela de atendimento Grade de atendimento Capacidade Transportadoras Veículos …" at bounding box center [331, 158] width 663 height 317
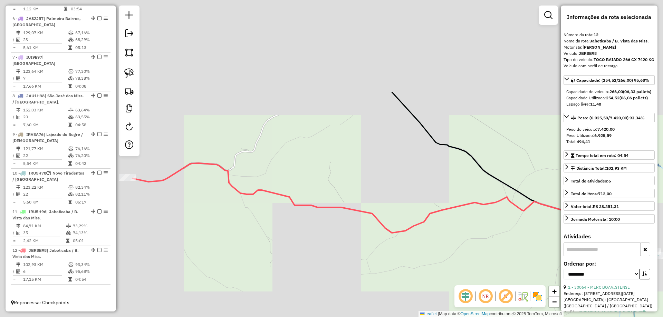
drag, startPoint x: 270, startPoint y: 117, endPoint x: 438, endPoint y: 212, distance: 193.1
click at [507, 253] on div "Janela de atendimento Grade de atendimento Capacidade Transportadoras Veículos …" at bounding box center [331, 158] width 663 height 317
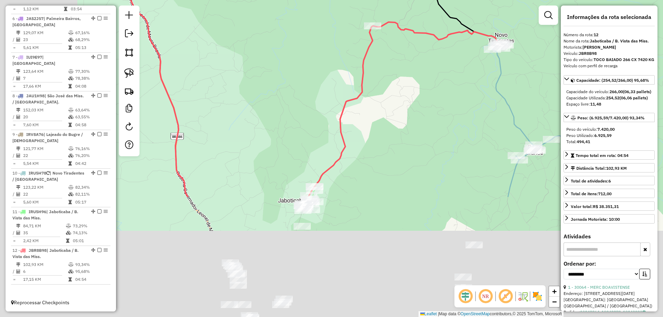
drag, startPoint x: 285, startPoint y: 214, endPoint x: 386, endPoint y: 62, distance: 182.2
click at [386, 62] on div "Janela de atendimento Grade de atendimento Capacidade Transportadoras Veículos …" at bounding box center [331, 158] width 663 height 317
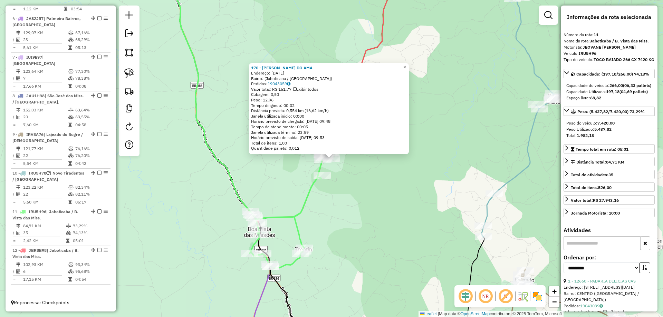
drag, startPoint x: 410, startPoint y: 67, endPoint x: 416, endPoint y: 64, distance: 6.2
click at [406, 67] on span "×" at bounding box center [404, 67] width 3 height 6
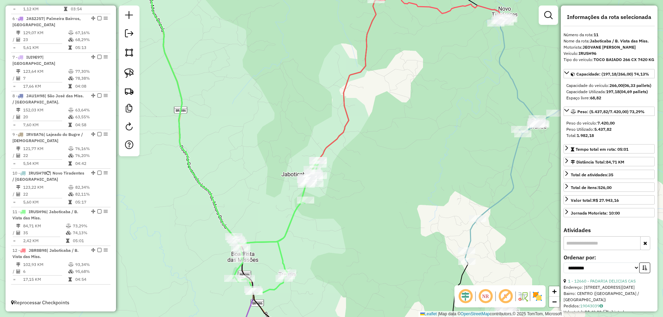
drag, startPoint x: 420, startPoint y: 80, endPoint x: 384, endPoint y: 129, distance: 60.5
click at [384, 129] on div "Janela de atendimento Grade de atendimento Capacidade Transportadoras Veículos …" at bounding box center [331, 158] width 663 height 317
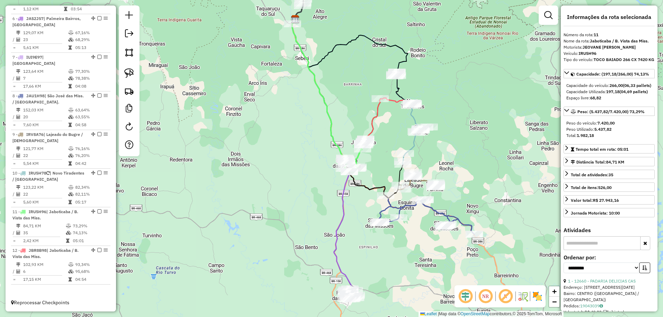
drag, startPoint x: 420, startPoint y: 75, endPoint x: 416, endPoint y: 77, distance: 4.2
click at [416, 77] on div "Janela de atendimento Grade de atendimento Capacidade Transportadoras Veículos …" at bounding box center [331, 158] width 663 height 317
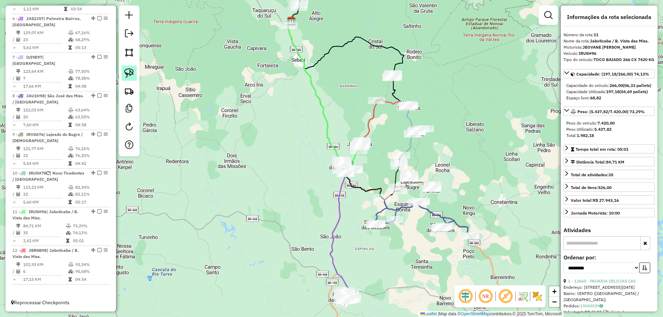
click at [123, 77] on link at bounding box center [128, 73] width 15 height 15
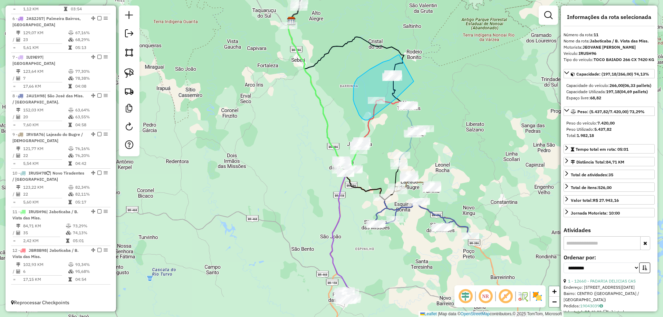
drag, startPoint x: 398, startPoint y: 55, endPoint x: 413, endPoint y: 81, distance: 30.8
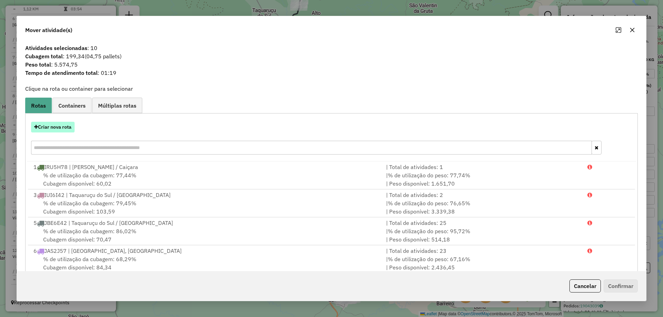
click at [56, 125] on button "Criar nova rota" at bounding box center [52, 127] width 43 height 11
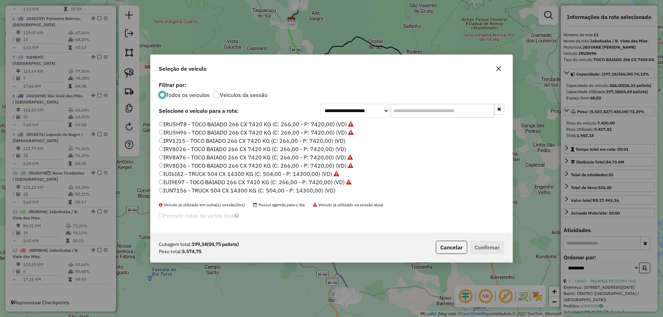
scroll to position [4, 2]
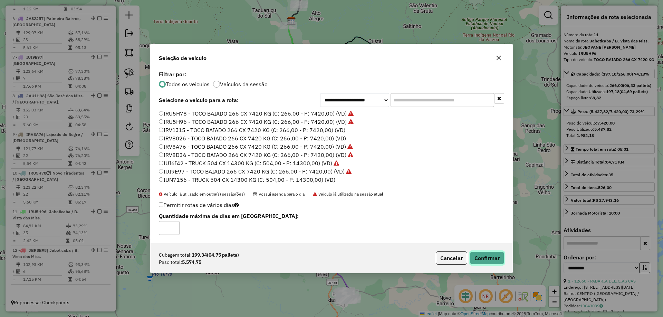
click at [480, 261] on button "Confirmar" at bounding box center [487, 258] width 34 height 13
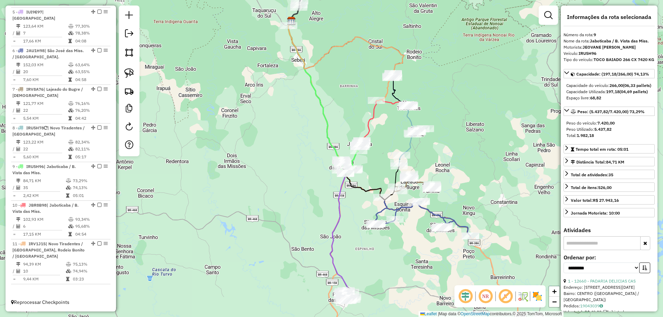
scroll to position [405, 0]
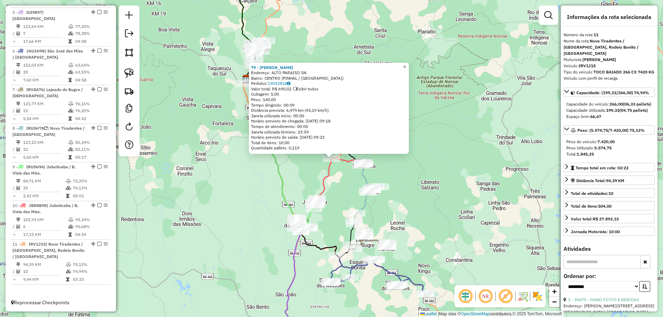
click at [406, 65] on link "×" at bounding box center [404, 67] width 8 height 8
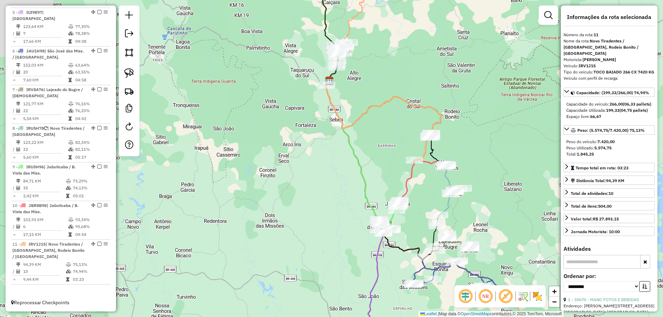
click at [275, 162] on div "Janela de atendimento Grade de atendimento Capacidade Transportadoras Veículos …" at bounding box center [331, 158] width 663 height 317
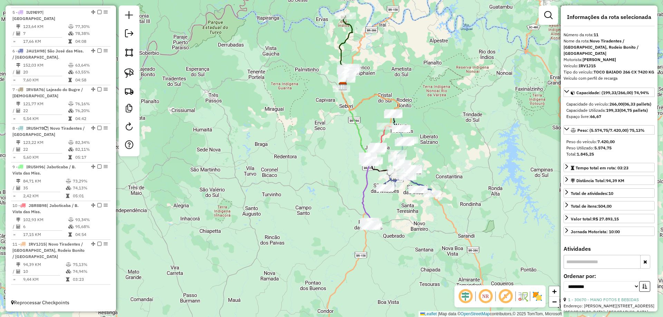
drag, startPoint x: 375, startPoint y: 53, endPoint x: 339, endPoint y: 111, distance: 67.7
click at [352, 117] on div "Rota 3 - Placa JBE6E42 30269 - MERCADO SAO [PERSON_NAME] de atendimento Grade d…" at bounding box center [331, 158] width 663 height 317
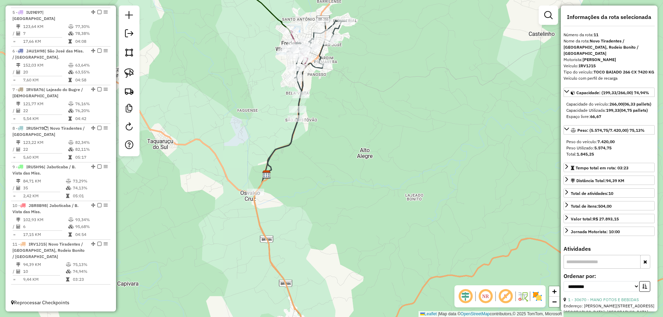
drag, startPoint x: 323, startPoint y: 111, endPoint x: 338, endPoint y: 157, distance: 48.1
click at [339, 158] on div "Janela de atendimento Grade de atendimento Capacidade Transportadoras Veículos …" at bounding box center [331, 158] width 663 height 317
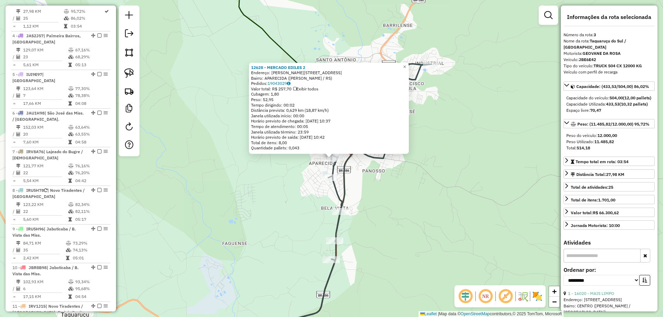
scroll to position [336, 0]
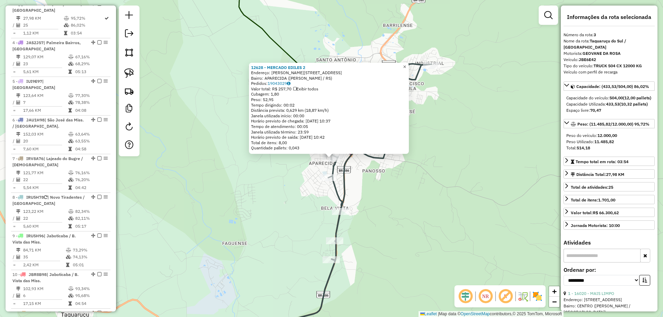
click at [406, 65] on span "×" at bounding box center [404, 67] width 3 height 6
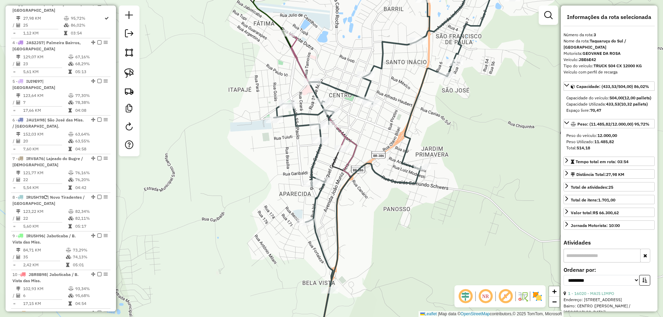
drag, startPoint x: 356, startPoint y: 118, endPoint x: 352, endPoint y: 139, distance: 21.4
click at [352, 139] on div "Janela de atendimento Grade de atendimento Capacidade Transportadoras Veículos …" at bounding box center [331, 158] width 663 height 317
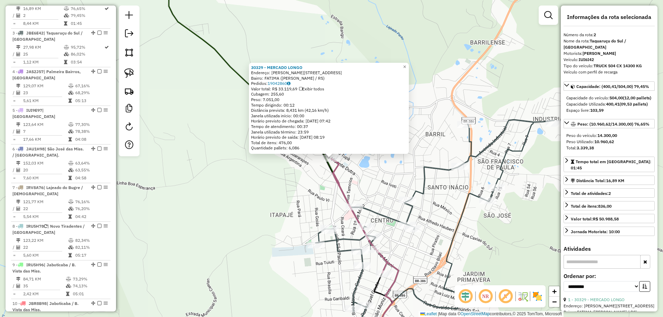
scroll to position [297, 0]
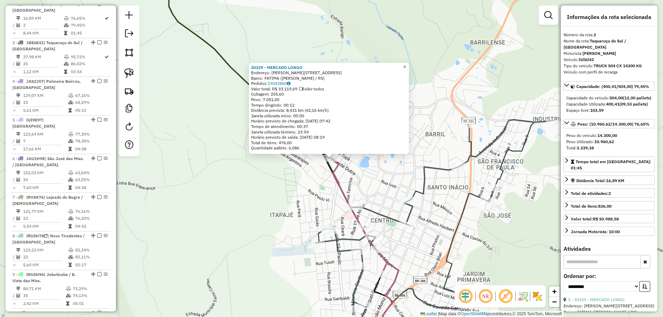
click at [406, 64] on span "×" at bounding box center [404, 67] width 3 height 6
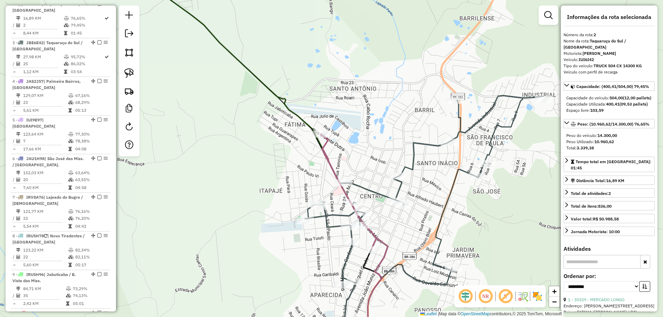
drag, startPoint x: 356, startPoint y: 158, endPoint x: 336, endPoint y: 120, distance: 42.6
click at [336, 120] on div "Janela de atendimento Grade de atendimento Capacidade Transportadoras Veículos …" at bounding box center [331, 158] width 663 height 317
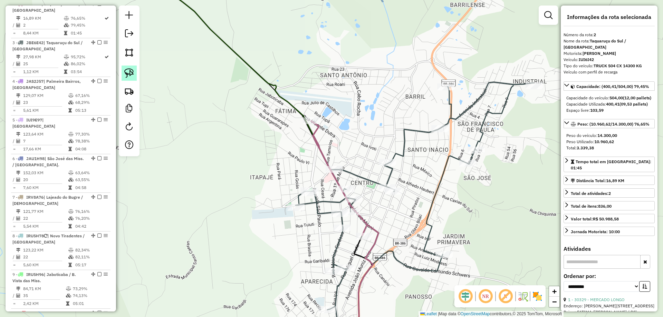
click at [131, 72] on img at bounding box center [129, 73] width 10 height 10
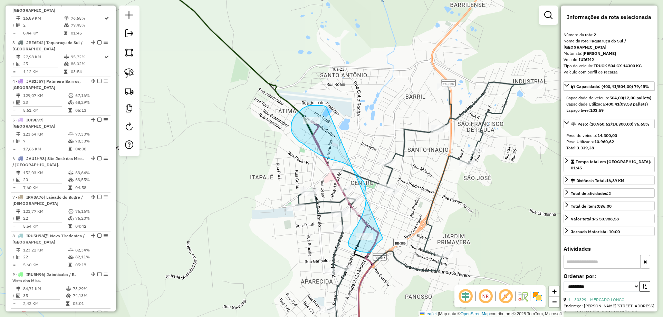
drag, startPoint x: 318, startPoint y: 106, endPoint x: 383, endPoint y: 239, distance: 147.8
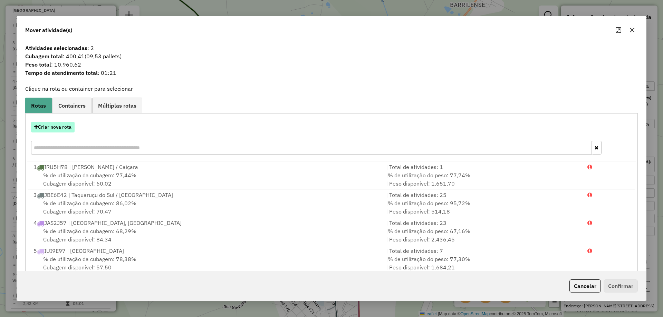
click at [53, 131] on button "Criar nova rota" at bounding box center [52, 127] width 43 height 11
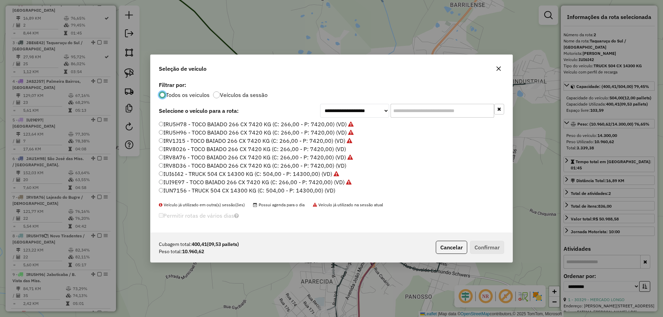
scroll to position [4, 2]
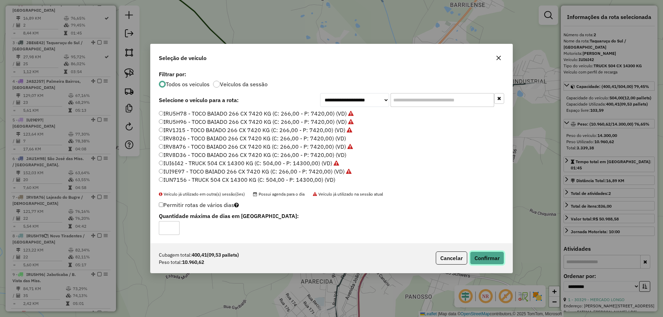
click at [485, 254] on button "Confirmar" at bounding box center [487, 258] width 34 height 13
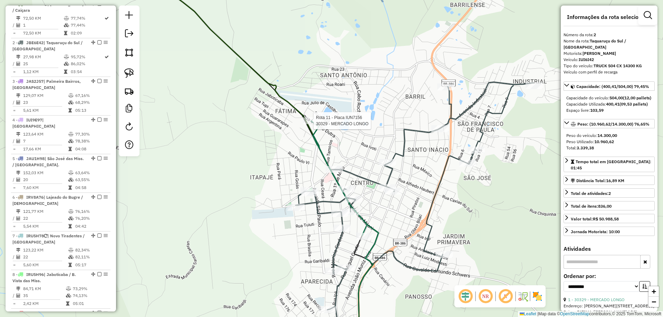
scroll to position [399, 0]
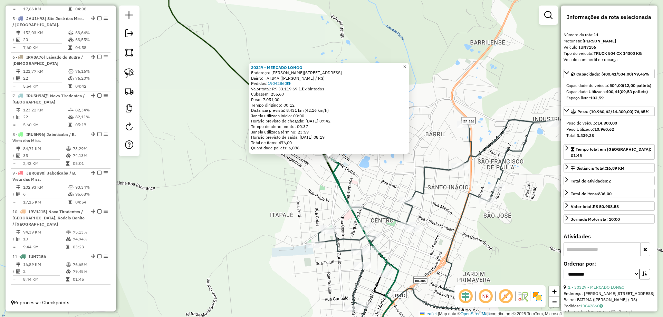
click at [409, 66] on link "×" at bounding box center [404, 67] width 8 height 8
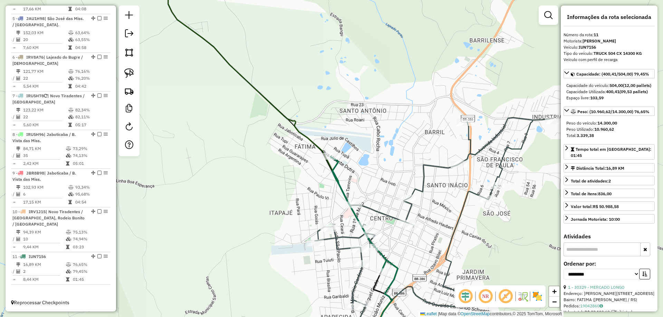
drag, startPoint x: 420, startPoint y: 117, endPoint x: 367, endPoint y: 31, distance: 101.1
click at [367, 31] on div "Janela de atendimento Grade de atendimento Capacidade Transportadoras Veículos …" at bounding box center [331, 158] width 663 height 317
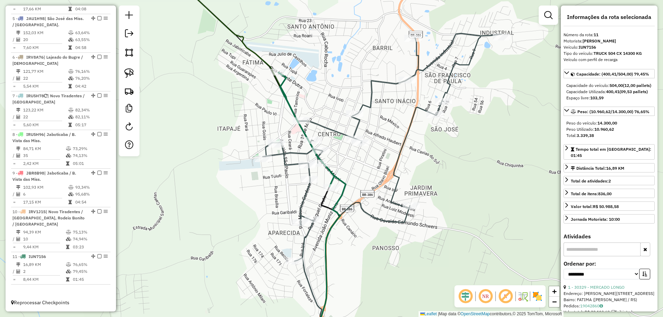
drag, startPoint x: 346, startPoint y: 71, endPoint x: 303, endPoint y: -42, distance: 120.7
click at [303, 0] on html "Aguarde... Pop-up bloqueado! Seu navegador bloqueou automáticamente a abertura …" at bounding box center [331, 158] width 663 height 317
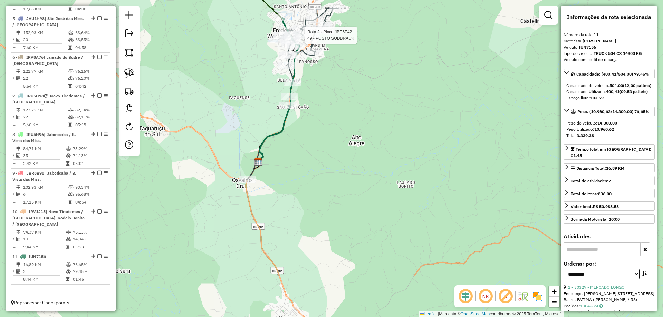
drag, startPoint x: 330, startPoint y: 196, endPoint x: 331, endPoint y: 12, distance: 183.6
click at [330, 14] on div "Rota 2 - Placa JBE6E42 49 - POSTO SUDBRACK Janela de atendimento Grade de atend…" at bounding box center [331, 158] width 663 height 317
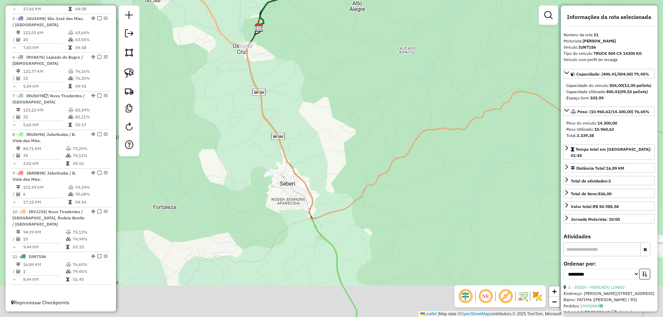
drag, startPoint x: 334, startPoint y: 231, endPoint x: 340, endPoint y: 61, distance: 170.2
click at [341, 64] on div "Rota 2 - Placa JBE6E42 49 - POSTO SUDBRACK Janela de atendimento Grade de atend…" at bounding box center [331, 158] width 663 height 317
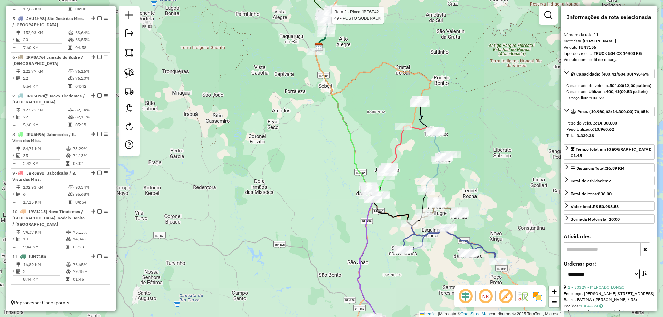
drag, startPoint x: 425, startPoint y: 223, endPoint x: 396, endPoint y: 59, distance: 166.7
click at [391, 48] on div "Rota 2 - Placa JBE6E42 49 - POSTO SUDBRACK Janela de atendimento Grade de atend…" at bounding box center [331, 158] width 663 height 317
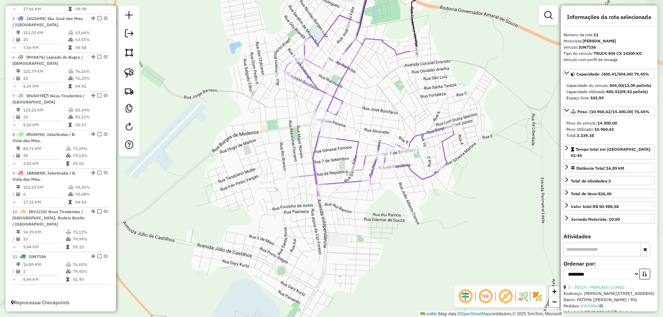
click at [399, 110] on div "Rota 2 - Placa JBE6E42 49 - POSTO SUDBRACK Rota 6 - Placa IRV8A76 15762 - [PERS…" at bounding box center [331, 158] width 663 height 317
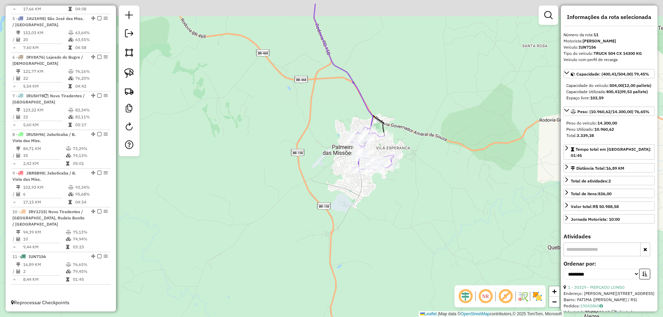
drag, startPoint x: 283, startPoint y: 93, endPoint x: 294, endPoint y: 128, distance: 37.3
click at [294, 128] on div "Rota 2 - Placa JBE6E42 49 - POSTO SUDBRACK Rota 6 - Placa IRV8A76 15762 - [PERS…" at bounding box center [331, 158] width 663 height 317
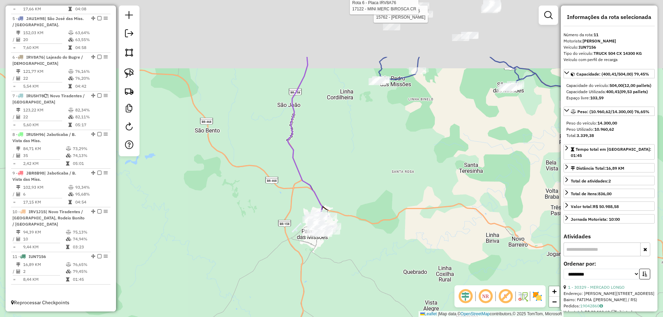
drag, startPoint x: 369, startPoint y: 83, endPoint x: 349, endPoint y: 177, distance: 96.2
click at [349, 177] on div "Rota 2 - Placa JBE6E42 49 - POSTO SUDBRACK Rota 6 - Placa IRV8A76 15762 - [PERS…" at bounding box center [331, 158] width 663 height 317
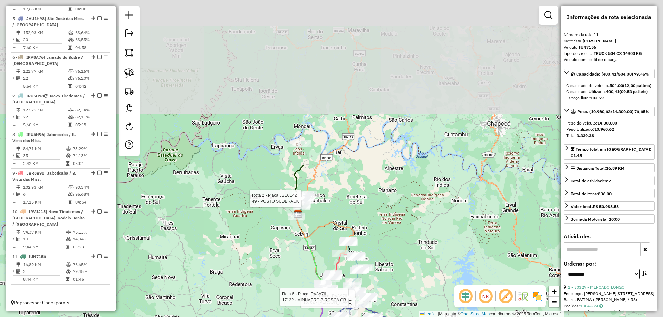
drag, startPoint x: 399, startPoint y: 14, endPoint x: 351, endPoint y: 226, distance: 217.0
click at [352, 228] on div "Rota 2 - Placa JBE6E42 49 - POSTO SUDBRACK Rota 6 - Placa IRV8A76 15762 - [PERS…" at bounding box center [331, 158] width 663 height 317
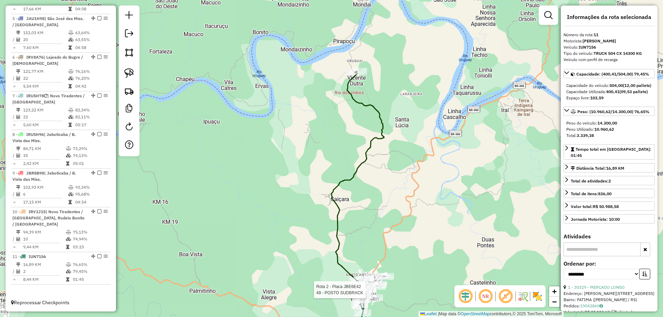
drag, startPoint x: 387, startPoint y: 170, endPoint x: 343, endPoint y: 201, distance: 53.3
click at [350, 206] on div "Rota 2 - Placa JBE6E42 49 - POSTO SUDBRACK Rota 6 - Placa IRV8A76 15762 - ELIAN…" at bounding box center [331, 158] width 663 height 317
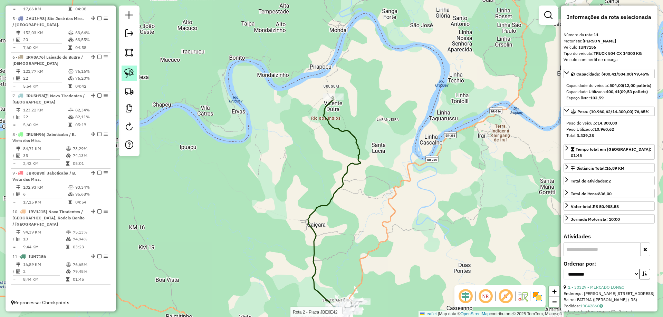
drag, startPoint x: 132, startPoint y: 72, endPoint x: 332, endPoint y: 77, distance: 200.2
click at [133, 72] on img at bounding box center [129, 73] width 10 height 10
drag, startPoint x: 339, startPoint y: 85, endPoint x: 354, endPoint y: 97, distance: 19.6
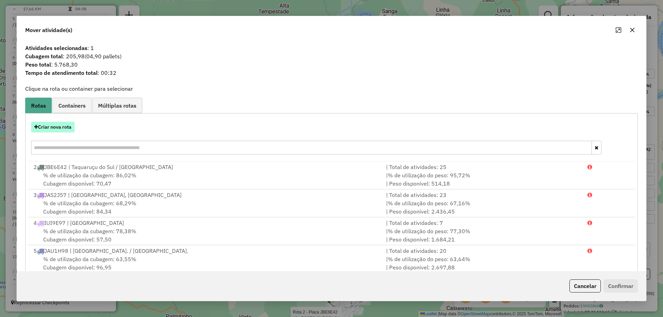
click at [67, 128] on button "Criar nova rota" at bounding box center [52, 127] width 43 height 11
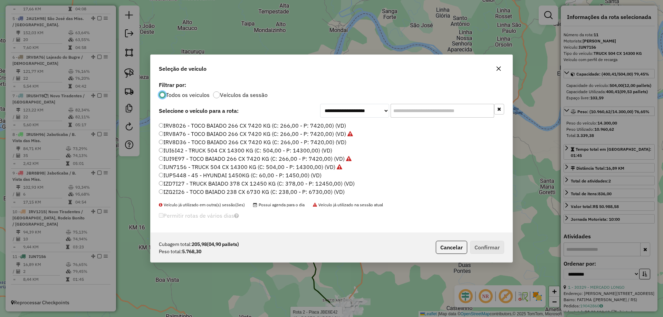
scroll to position [35, 0]
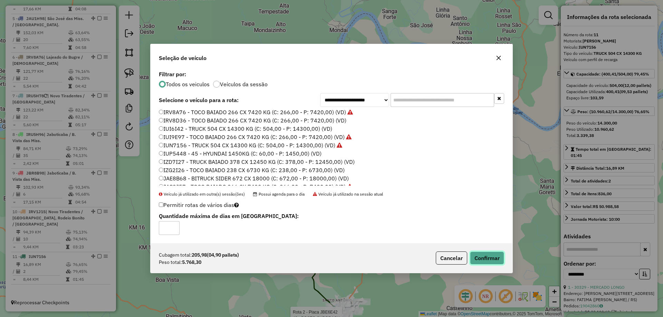
click at [495, 257] on button "Confirmar" at bounding box center [487, 258] width 34 height 13
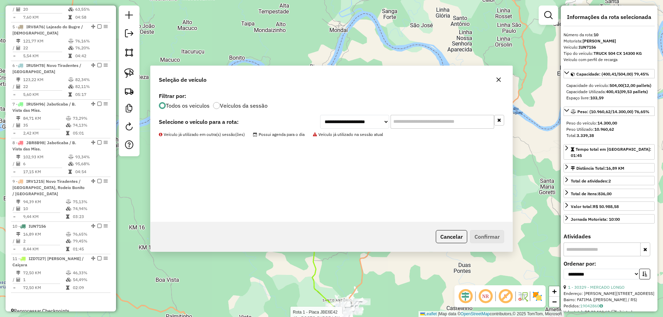
scroll to position [401, 0]
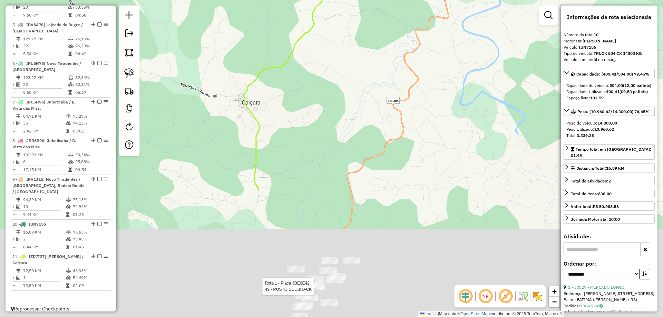
drag, startPoint x: 344, startPoint y: 143, endPoint x: 342, endPoint y: 21, distance: 121.1
click at [342, 17] on div "Rota 1 - Placa JBE6E42 49 - POSTO SUDBRACK Rota 5 - Placa IRV8A76 15762 - ELIAN…" at bounding box center [331, 158] width 663 height 317
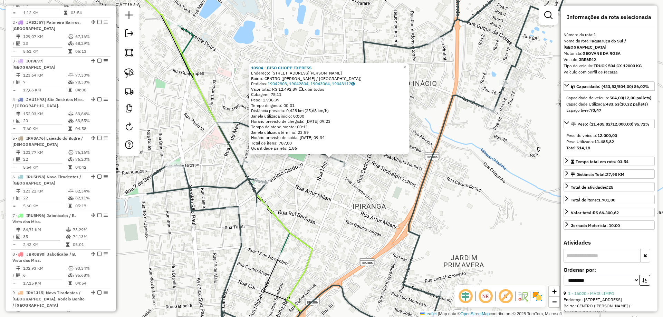
scroll to position [267, 0]
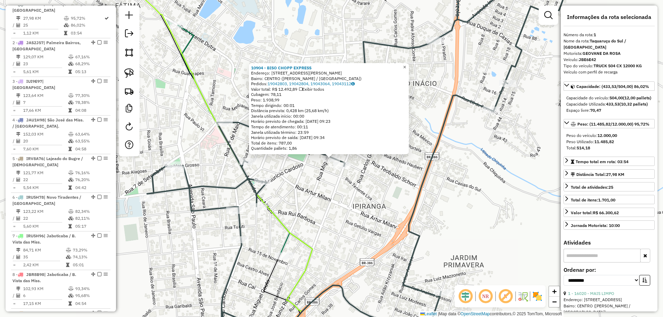
click at [409, 65] on link "×" at bounding box center [404, 67] width 8 height 8
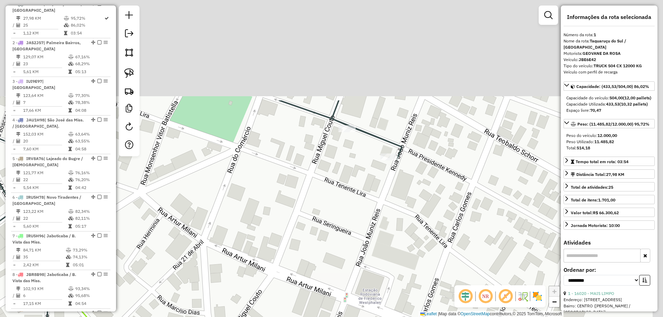
drag, startPoint x: 409, startPoint y: 60, endPoint x: 366, endPoint y: 195, distance: 141.7
click at [365, 200] on div "Janela de atendimento Grade de atendimento Capacidade Transportadoras Veículos …" at bounding box center [331, 158] width 663 height 317
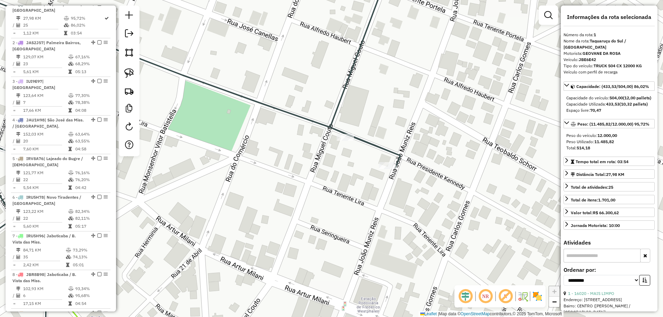
click at [137, 70] on div at bounding box center [129, 81] width 21 height 151
click at [135, 70] on link at bounding box center [128, 73] width 15 height 15
drag, startPoint x: 350, startPoint y: 128, endPoint x: 369, endPoint y: 138, distance: 21.3
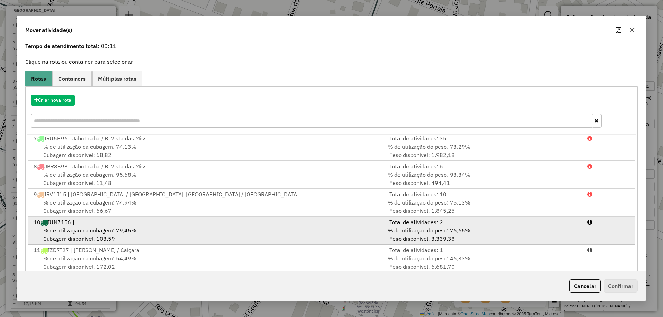
scroll to position [40, 0]
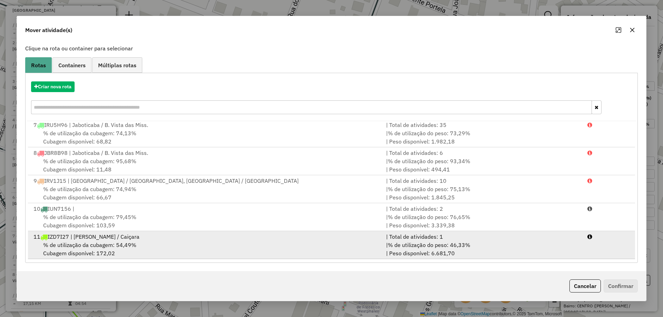
click at [217, 249] on div "% de utilização da cubagem: 54,49% Cubagem disponível: 172,02" at bounding box center [205, 249] width 352 height 17
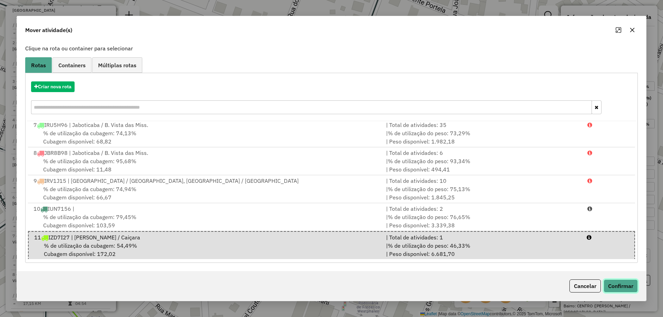
click at [628, 279] on button "Confirmar" at bounding box center [620, 285] width 34 height 13
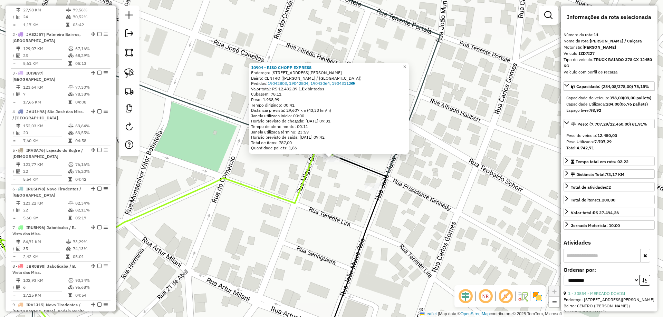
scroll to position [392, 0]
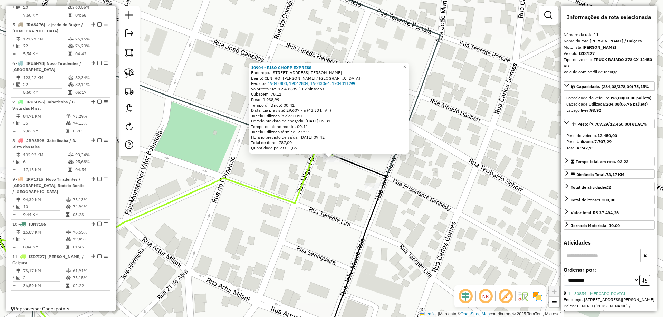
click at [406, 66] on span "×" at bounding box center [404, 67] width 3 height 6
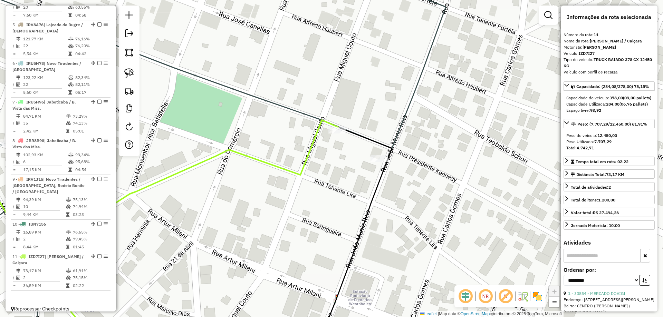
drag, startPoint x: 399, startPoint y: 139, endPoint x: 404, endPoint y: 99, distance: 40.4
click at [404, 99] on icon at bounding box center [336, 130] width 795 height 381
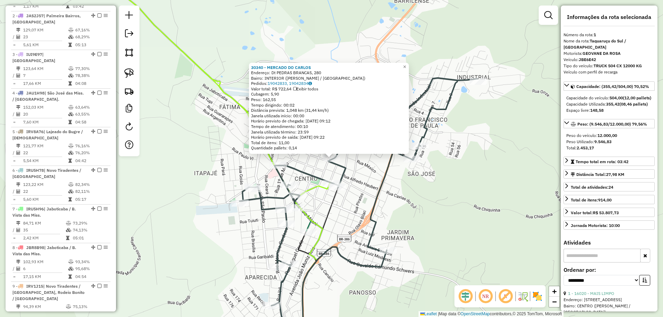
scroll to position [258, 0]
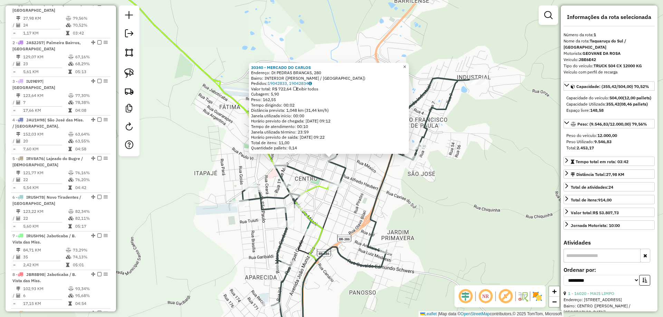
click at [409, 67] on link "×" at bounding box center [404, 67] width 8 height 8
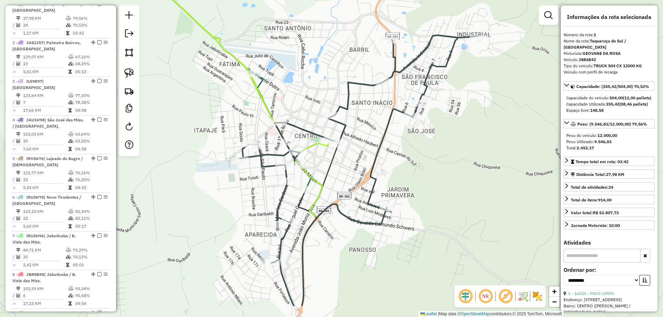
drag, startPoint x: 265, startPoint y: 118, endPoint x: 229, endPoint y: 22, distance: 102.3
click at [229, 23] on icon at bounding box center [213, 38] width 237 height 227
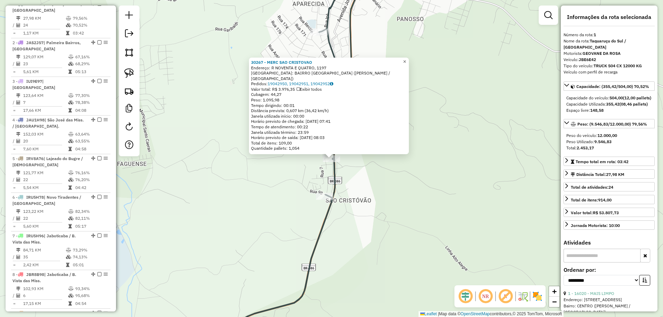
click at [406, 63] on span "×" at bounding box center [404, 62] width 3 height 6
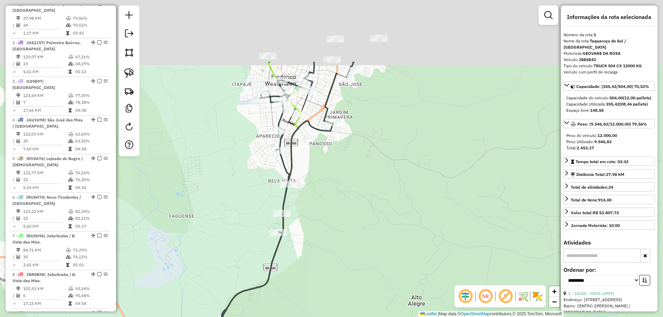
drag, startPoint x: 281, startPoint y: 78, endPoint x: 256, endPoint y: 170, distance: 95.8
click at [253, 174] on div "Janela de atendimento Grade de atendimento Capacidade Transportadoras Veículos …" at bounding box center [331, 158] width 663 height 317
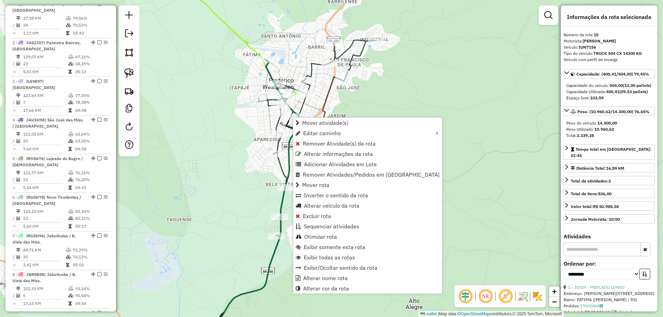
scroll to position [392, 0]
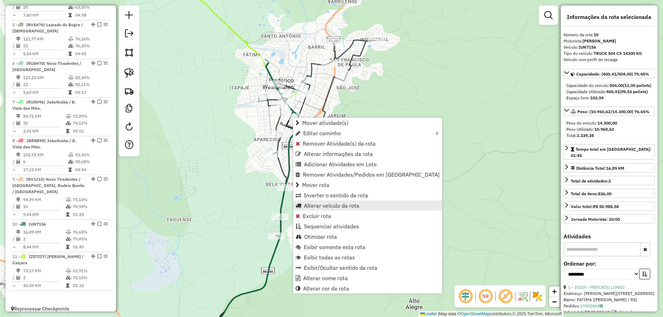
click at [322, 208] on span "Alterar veículo da rota" at bounding box center [332, 206] width 56 height 6
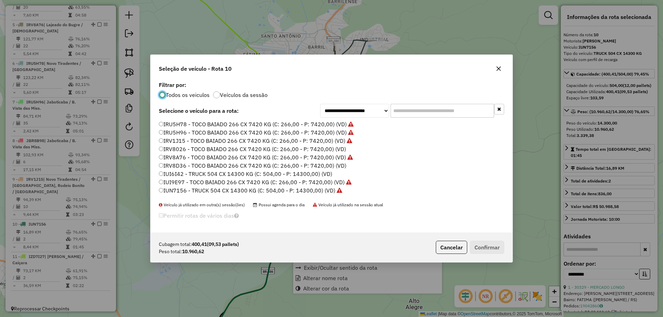
scroll to position [4, 2]
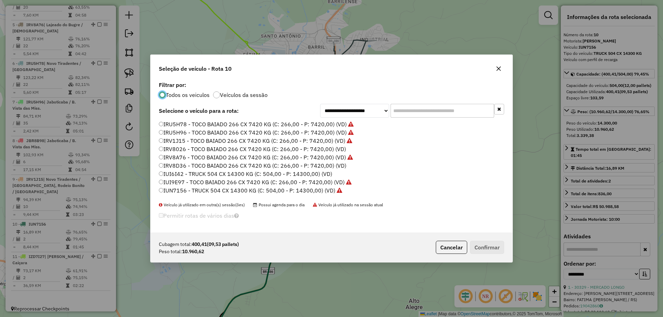
click at [163, 174] on label "IUI6I42 - TRUCK 504 CX 14300 KG (C: 504,00 - P: 14300,00) (VD)" at bounding box center [245, 174] width 173 height 8
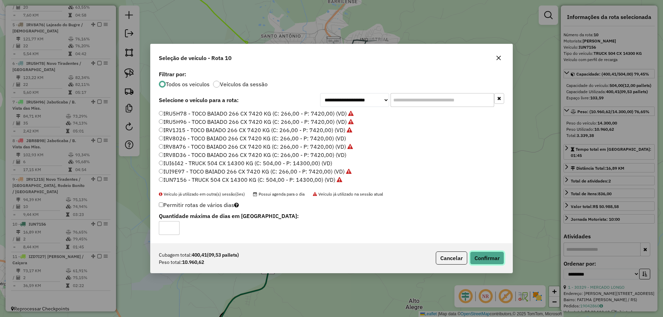
click at [482, 261] on button "Confirmar" at bounding box center [487, 258] width 34 height 13
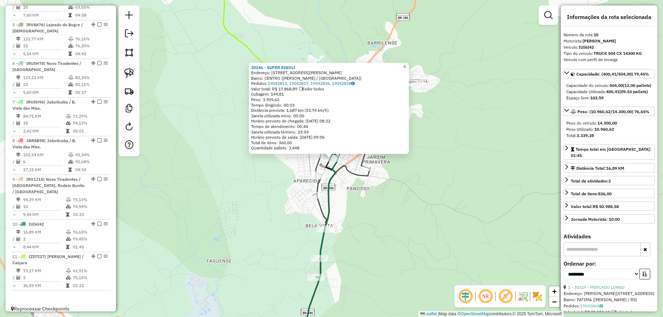
click at [406, 64] on span "×" at bounding box center [404, 67] width 3 height 6
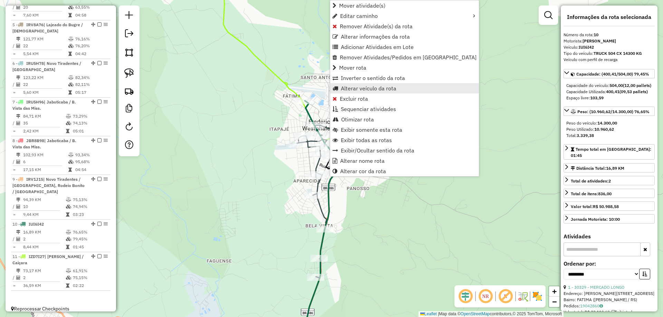
click at [356, 88] on span "Alterar veículo da rota" at bounding box center [369, 89] width 56 height 6
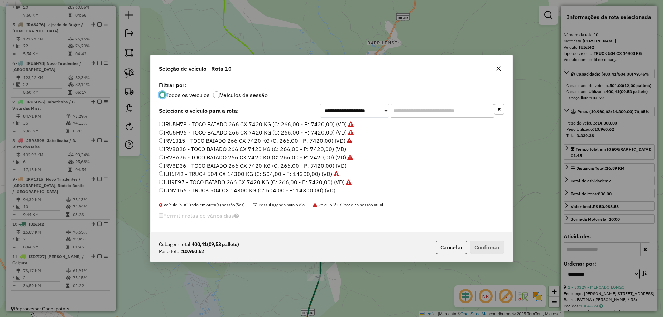
click at [178, 192] on label "IUN7156 - TRUCK 504 CX 14300 KG (C: 504,00 - P: 14300,00) (VD)" at bounding box center [247, 190] width 176 height 8
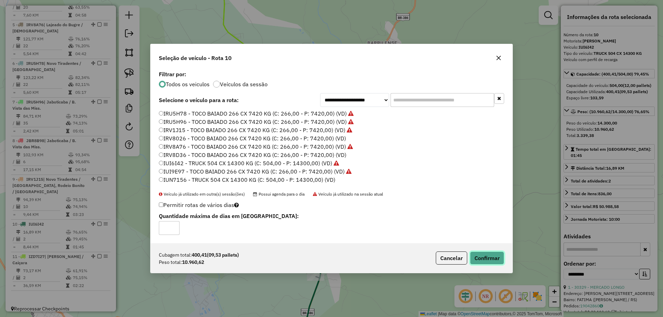
click at [496, 262] on button "Confirmar" at bounding box center [487, 258] width 34 height 13
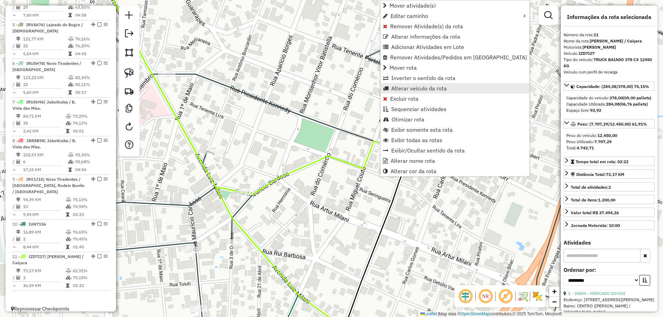
click at [401, 86] on span "Alterar veículo da rota" at bounding box center [419, 89] width 56 height 6
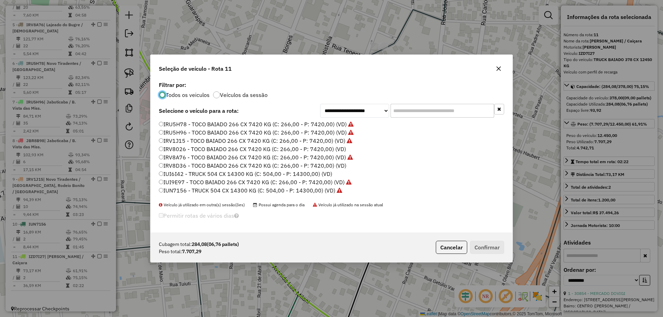
click at [174, 174] on label "IUI6I42 - TRUCK 504 CX 14300 KG (C: 504,00 - P: 14300,00) (VD)" at bounding box center [245, 174] width 173 height 8
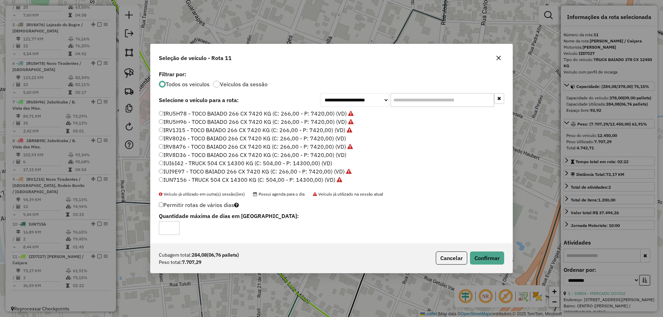
click at [474, 250] on div "Cubagem total: 284,08 (06,76 pallets) Peso total: 7.707,29 Cancelar Confirmar" at bounding box center [331, 258] width 362 height 30
click at [496, 261] on button "Confirmar" at bounding box center [487, 258] width 34 height 13
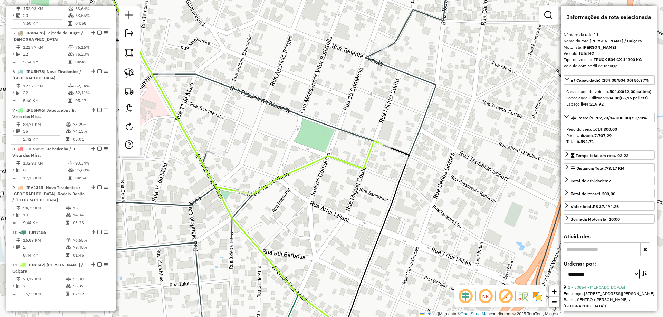
scroll to position [401, 0]
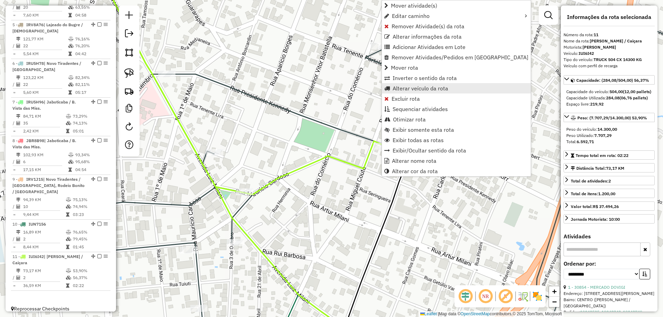
click at [416, 91] on span "Alterar veículo da rota" at bounding box center [420, 89] width 56 height 6
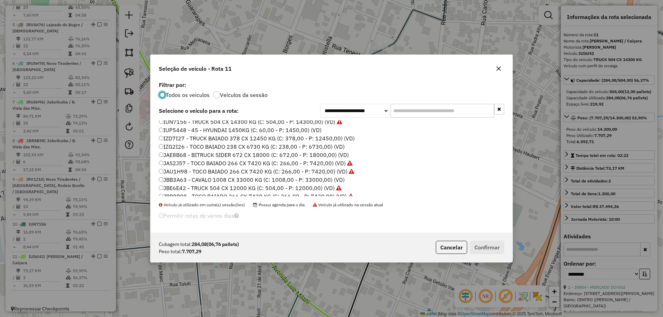
scroll to position [69, 0]
click at [185, 187] on label "JBE6E42 - TRUCK 504 CX 12000 KG (C: 504,00 - P: 12000,00) (VD)" at bounding box center [250, 188] width 183 height 8
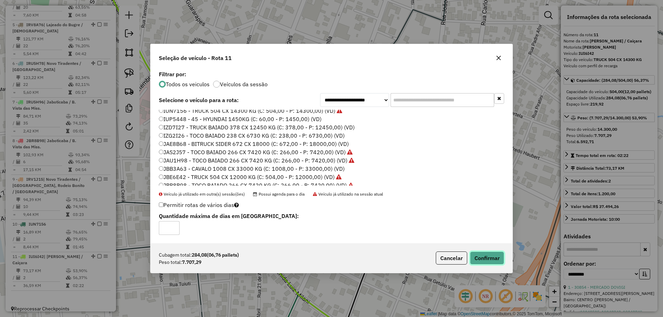
click at [480, 259] on button "Confirmar" at bounding box center [487, 258] width 34 height 13
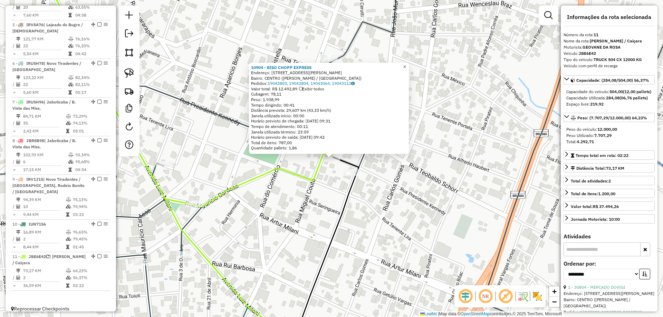
click at [406, 65] on span "×" at bounding box center [404, 67] width 3 height 6
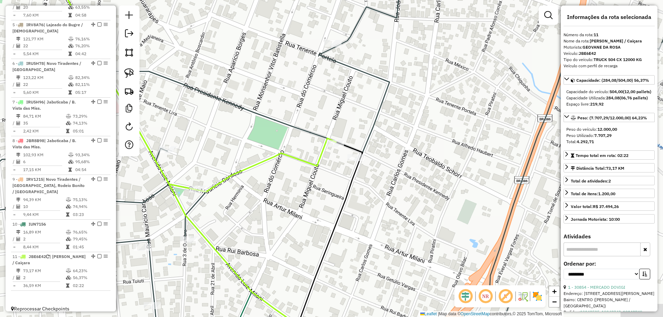
drag, startPoint x: 305, startPoint y: 153, endPoint x: 311, endPoint y: 134, distance: 20.0
click at [311, 134] on div "Janela de atendimento Grade de atendimento Capacidade Transportadoras Veículos …" at bounding box center [331, 158] width 663 height 317
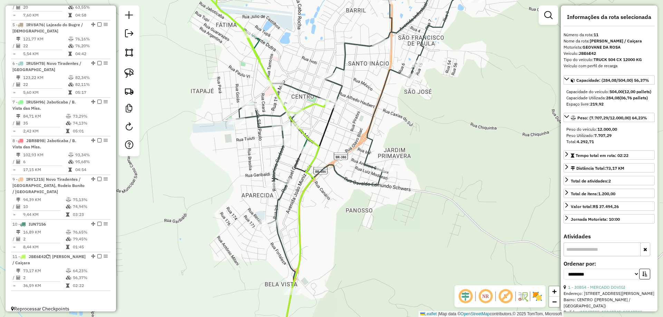
drag, startPoint x: 313, startPoint y: 219, endPoint x: 315, endPoint y: 194, distance: 25.3
click at [315, 194] on div "Janela de atendimento Grade de atendimento Capacidade Transportadoras Veículos …" at bounding box center [331, 158] width 663 height 317
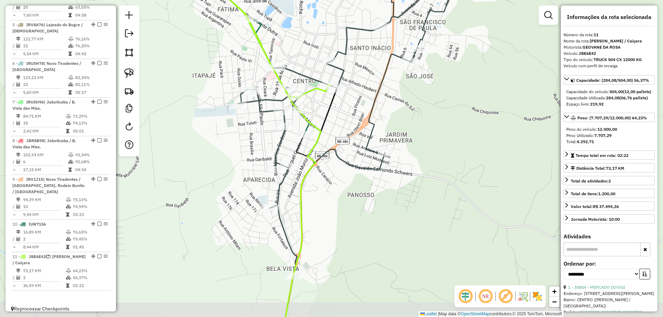
drag, startPoint x: 316, startPoint y: 191, endPoint x: 317, endPoint y: 178, distance: 12.5
click at [317, 178] on div "Janela de atendimento Grade de atendimento Capacidade Transportadoras Veículos …" at bounding box center [331, 158] width 663 height 317
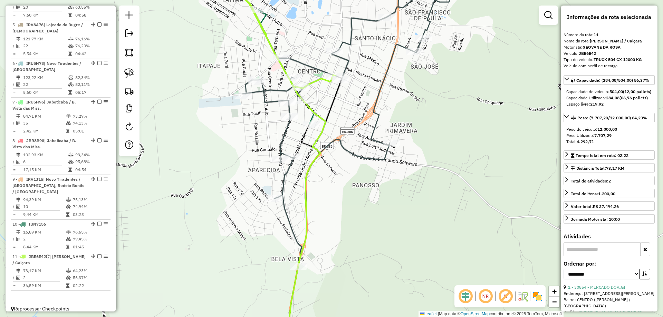
drag, startPoint x: 314, startPoint y: 204, endPoint x: 323, endPoint y: 185, distance: 21.0
click at [323, 185] on div "Janela de atendimento Grade de atendimento Capacidade Transportadoras Veículos …" at bounding box center [331, 158] width 663 height 317
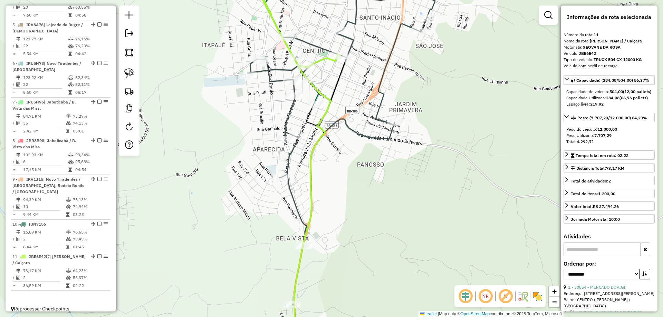
drag, startPoint x: 351, startPoint y: 209, endPoint x: 351, endPoint y: 147, distance: 62.5
click at [351, 147] on div "Rota 1 - Placa JBE6E42 15821 - ONE PADEL Janela de atendimento Grade de atendim…" at bounding box center [331, 158] width 663 height 317
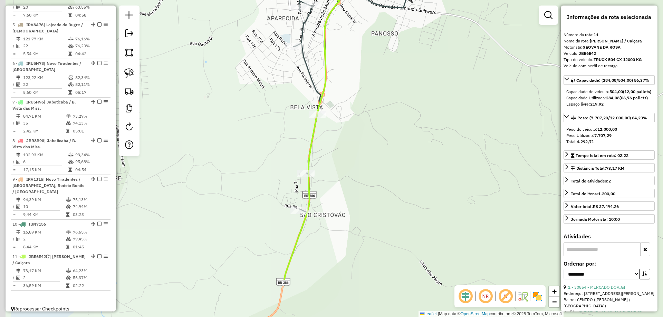
drag, startPoint x: 322, startPoint y: 219, endPoint x: 328, endPoint y: 196, distance: 23.7
click at [328, 196] on div "Janela de atendimento Grade de atendimento Capacidade Transportadoras Veículos …" at bounding box center [331, 158] width 663 height 317
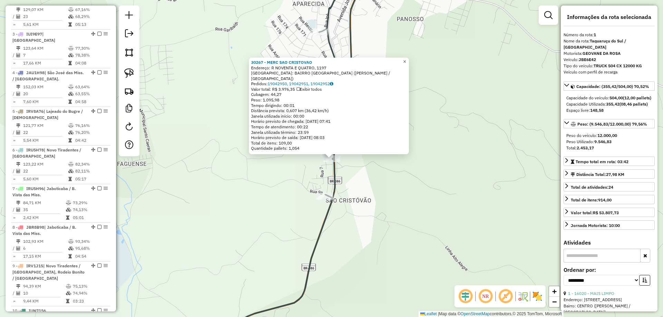
scroll to position [267, 0]
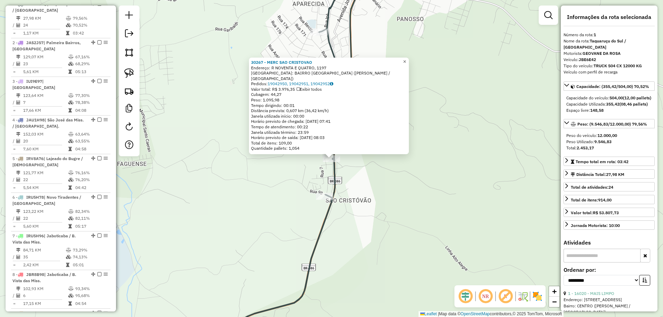
click at [406, 65] on span "×" at bounding box center [404, 62] width 3 height 6
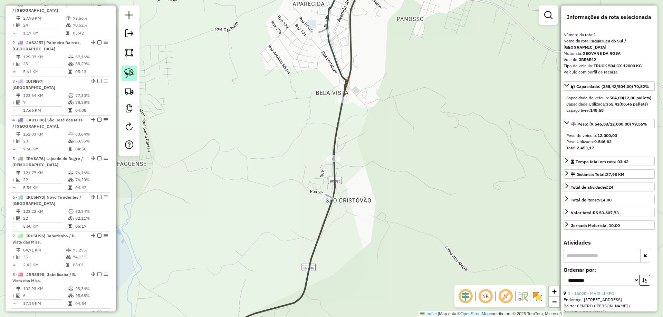
drag, startPoint x: 129, startPoint y: 72, endPoint x: 129, endPoint y: 78, distance: 6.6
click at [129, 72] on img at bounding box center [129, 73] width 10 height 10
drag, startPoint x: 326, startPoint y: 171, endPoint x: 334, endPoint y: 167, distance: 8.6
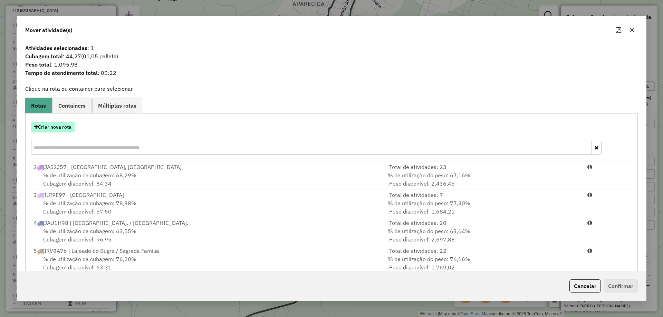
click at [66, 132] on button "Criar nova rota" at bounding box center [52, 127] width 43 height 11
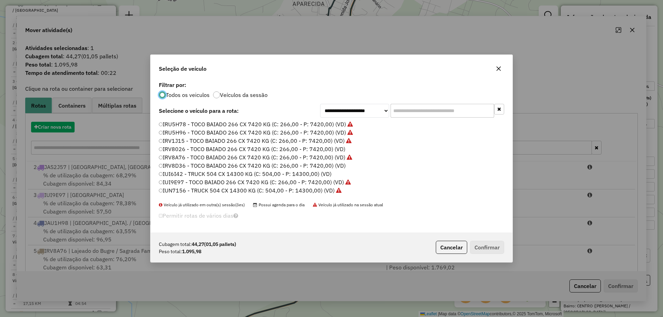
scroll to position [4, 2]
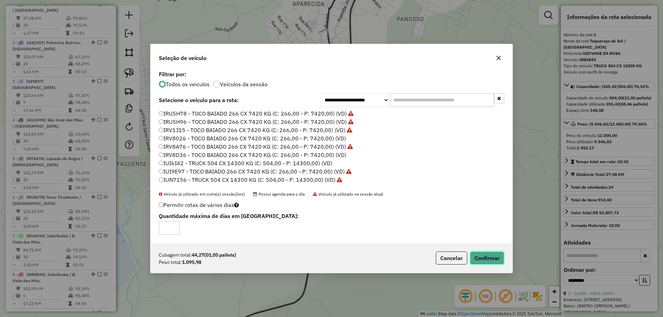
click at [493, 263] on button "Confirmar" at bounding box center [487, 258] width 34 height 13
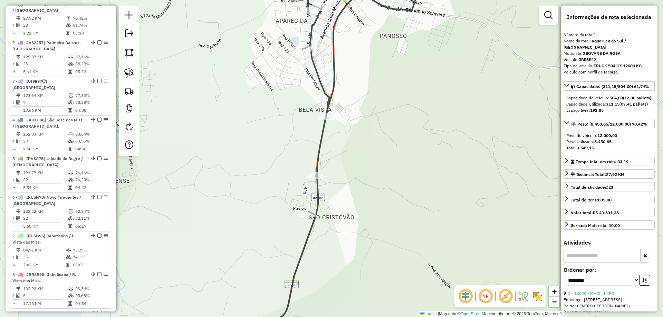
drag, startPoint x: 335, startPoint y: 147, endPoint x: 286, endPoint y: 158, distance: 50.1
click at [318, 163] on icon at bounding box center [311, 175] width 214 height 381
click at [124, 74] on link at bounding box center [128, 73] width 15 height 15
drag, startPoint x: 303, startPoint y: 181, endPoint x: 300, endPoint y: 169, distance: 12.5
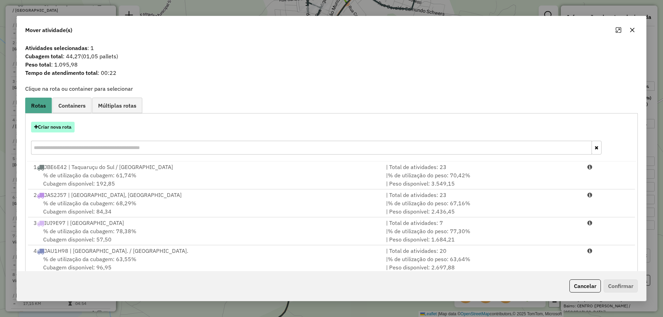
click at [65, 131] on button "Criar nova rota" at bounding box center [52, 127] width 43 height 11
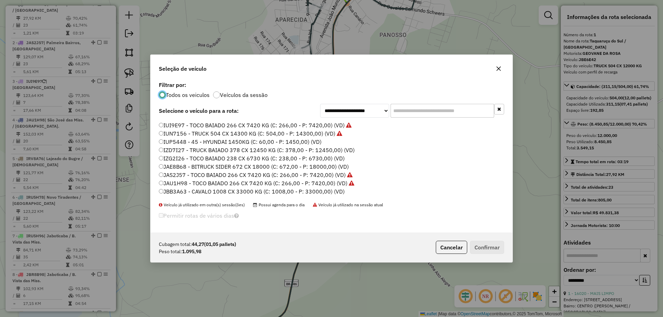
scroll to position [69, 0]
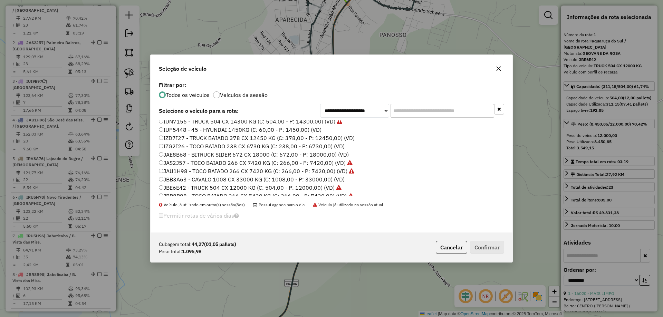
click at [171, 139] on label "IZD7I27 - TRUCK BAIADO 378 CX 12450 KG (C: 378,00 - P: 12450,00) (VD)" at bounding box center [257, 138] width 196 height 8
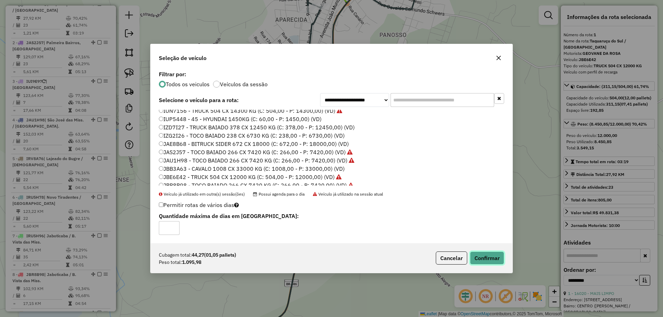
click at [493, 262] on button "Confirmar" at bounding box center [487, 258] width 34 height 13
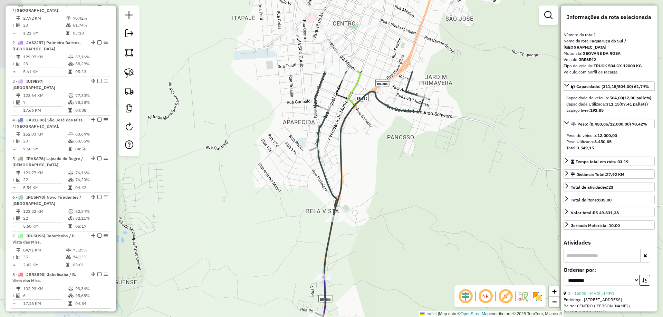
drag, startPoint x: 366, startPoint y: 86, endPoint x: 362, endPoint y: 173, distance: 86.7
click at [373, 182] on div "Janela de atendimento Grade de atendimento Capacidade Transportadoras Veículos …" at bounding box center [331, 158] width 663 height 317
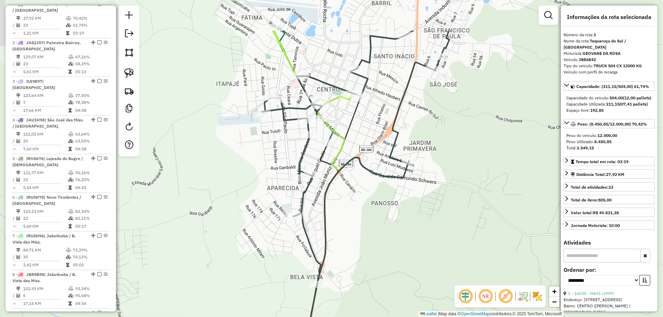
drag, startPoint x: 402, startPoint y: 177, endPoint x: 381, endPoint y: 218, distance: 45.2
click at [380, 219] on icon at bounding box center [355, 221] width 187 height 381
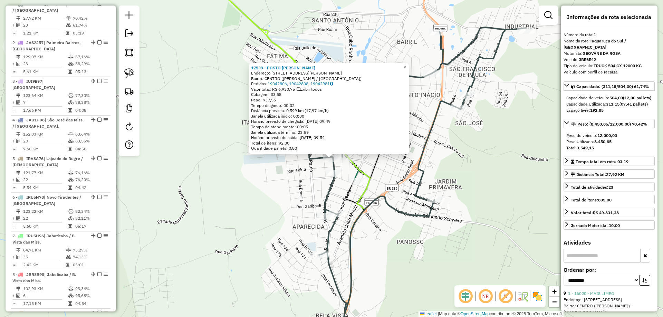
click at [406, 65] on span "×" at bounding box center [404, 67] width 3 height 6
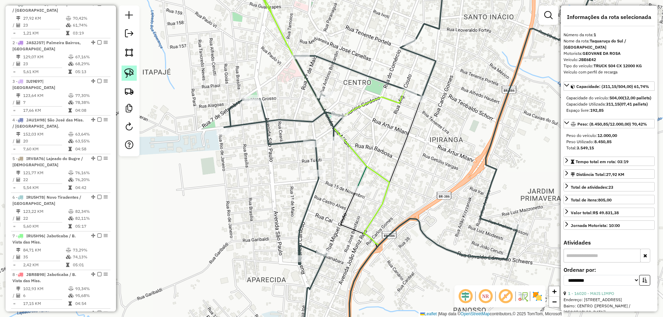
click at [132, 68] on img at bounding box center [129, 73] width 10 height 10
drag, startPoint x: 307, startPoint y: 156, endPoint x: 294, endPoint y: 149, distance: 15.2
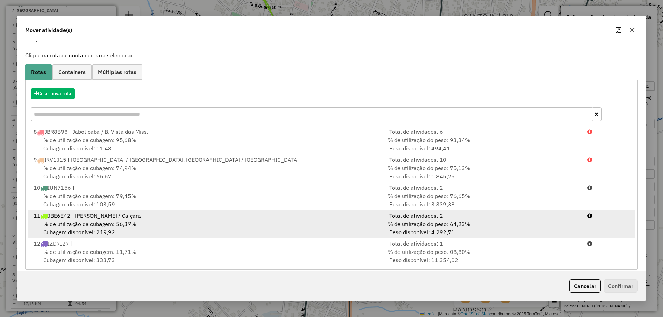
scroll to position [40, 0]
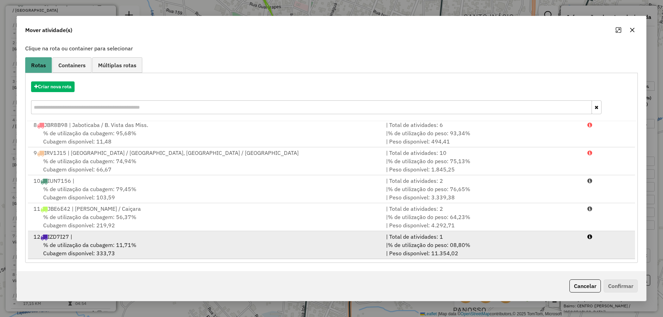
click at [120, 247] on span "% de utilização da cubagem: 11,71%" at bounding box center [89, 245] width 93 height 7
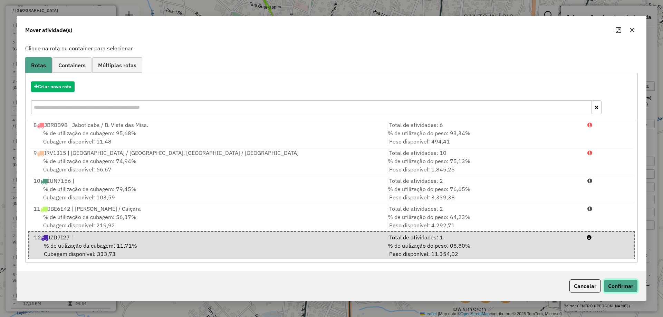
click at [628, 290] on button "Confirmar" at bounding box center [620, 285] width 34 height 13
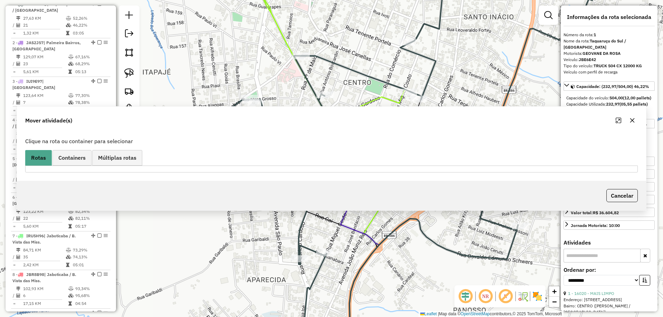
scroll to position [0, 0]
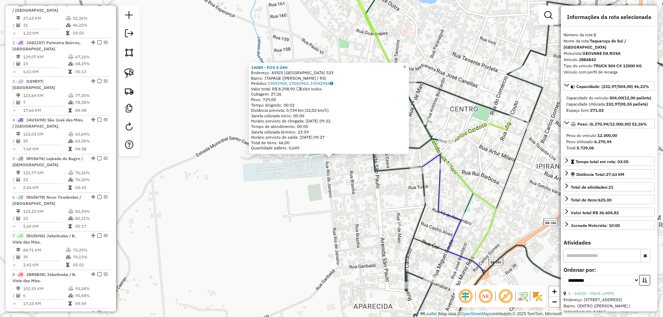
click at [409, 66] on link "×" at bounding box center [404, 67] width 8 height 8
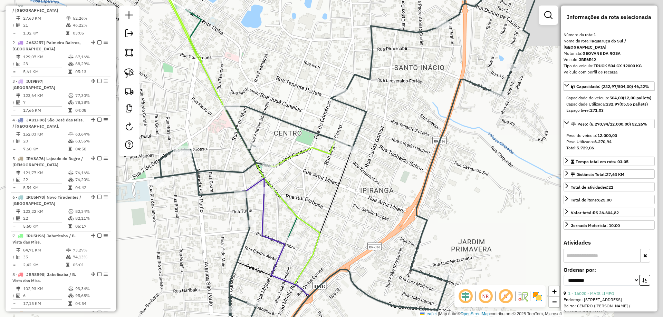
drag, startPoint x: 315, startPoint y: 152, endPoint x: 307, endPoint y: 154, distance: 8.1
click at [307, 154] on icon at bounding box center [250, 79] width 177 height 174
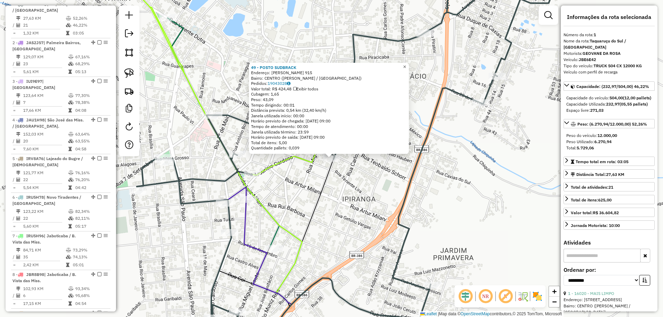
click at [406, 64] on span "×" at bounding box center [404, 67] width 3 height 6
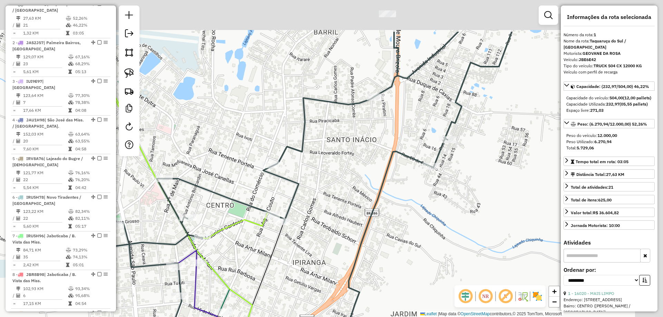
drag, startPoint x: 355, startPoint y: 180, endPoint x: 381, endPoint y: 186, distance: 26.6
click at [350, 188] on div "Janela de atendimento Grade de atendimento Capacidade Transportadoras Veículos …" at bounding box center [331, 158] width 663 height 317
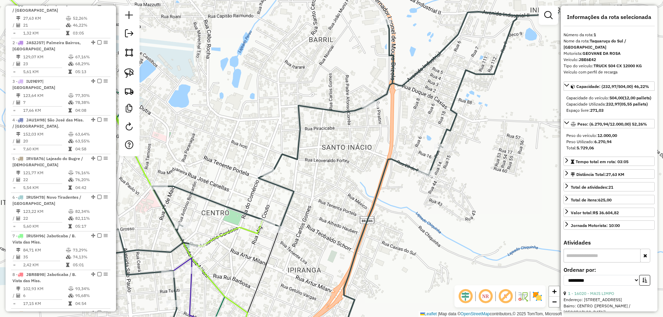
drag, startPoint x: 132, startPoint y: 76, endPoint x: 377, endPoint y: 178, distance: 265.7
click at [132, 76] on img at bounding box center [129, 73] width 10 height 10
drag, startPoint x: 430, startPoint y: 185, endPoint x: 413, endPoint y: 182, distance: 17.5
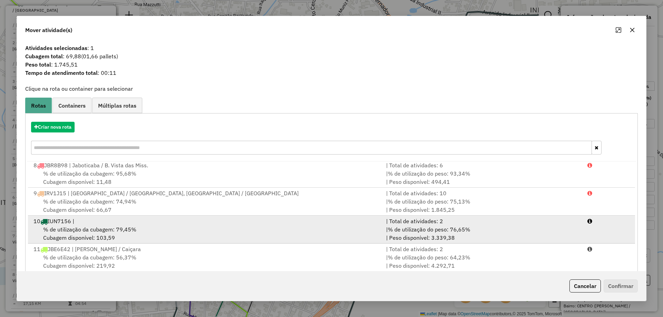
scroll to position [40, 0]
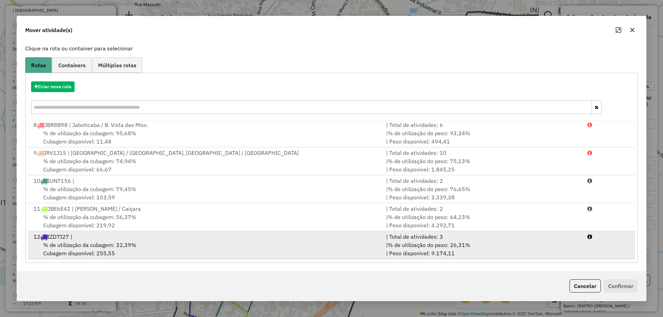
click at [113, 235] on div "12 IZD7I27 |" at bounding box center [205, 237] width 352 height 8
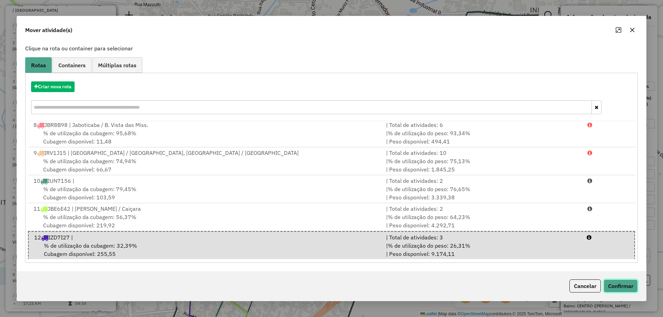
click at [625, 286] on button "Confirmar" at bounding box center [620, 285] width 34 height 13
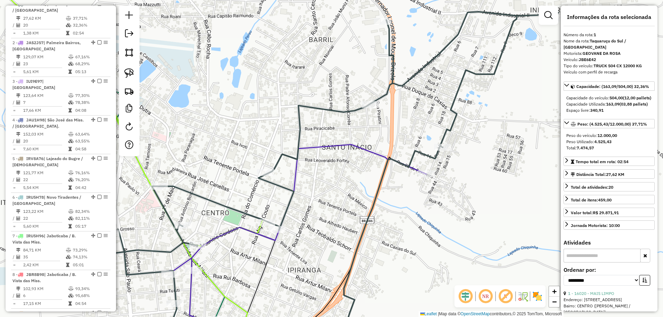
drag, startPoint x: 449, startPoint y: 106, endPoint x: 452, endPoint y: 215, distance: 109.1
click at [456, 214] on icon at bounding box center [320, 180] width 476 height 337
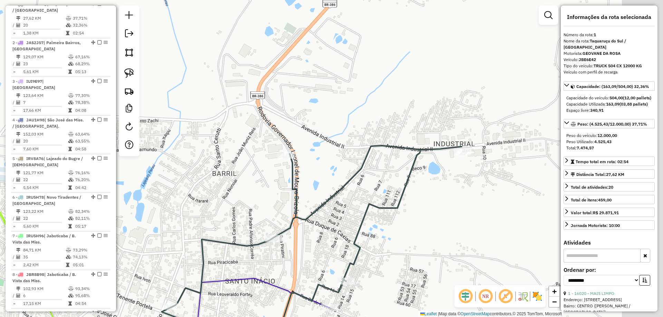
drag, startPoint x: 432, startPoint y: 192, endPoint x: 400, endPoint y: 194, distance: 32.2
click at [392, 204] on div "Janela de atendimento Grade de atendimento Capacidade Transportadoras Veículos …" at bounding box center [331, 158] width 663 height 317
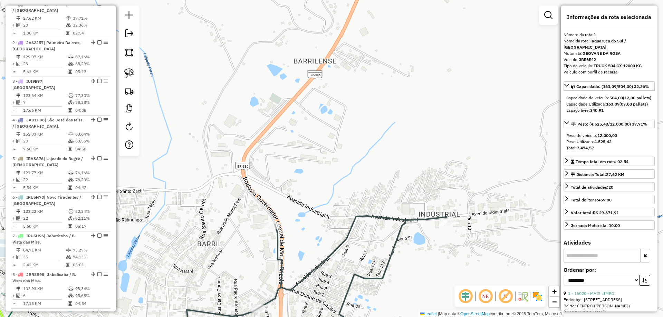
drag, startPoint x: 353, startPoint y: 90, endPoint x: 399, endPoint y: 245, distance: 162.0
click at [399, 246] on div "Janela de atendimento Grade de atendimento Capacidade Transportadoras Veículos …" at bounding box center [331, 158] width 663 height 317
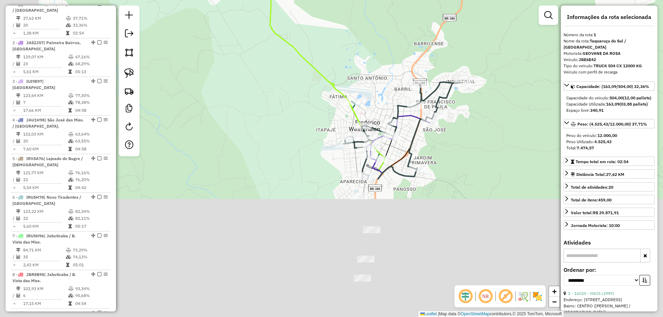
drag, startPoint x: 356, startPoint y: 254, endPoint x: 405, endPoint y: 76, distance: 184.8
click at [405, 76] on div "Janela de atendimento Grade de atendimento Capacidade Transportadoras Veículos …" at bounding box center [331, 158] width 663 height 317
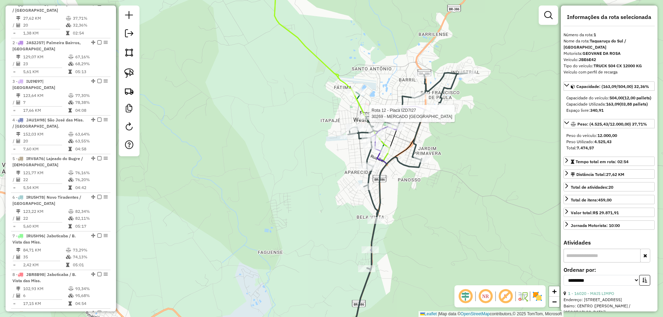
click at [439, 117] on div at bounding box center [433, 113] width 17 height 7
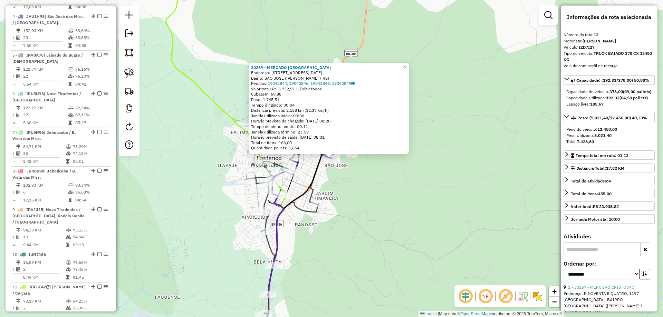
scroll to position [433, 0]
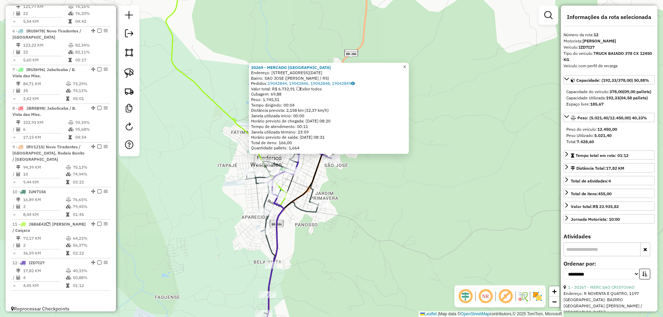
click at [406, 65] on span "×" at bounding box center [404, 67] width 3 height 6
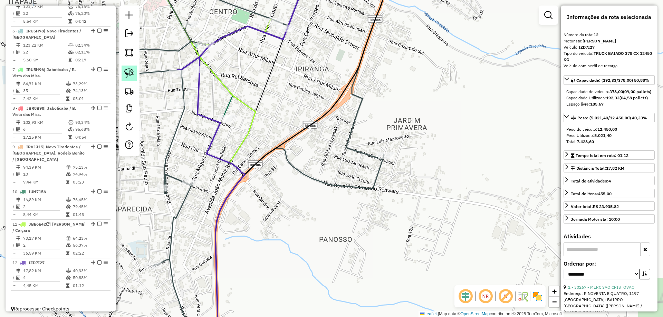
click at [128, 73] on img at bounding box center [129, 73] width 10 height 10
drag, startPoint x: 236, startPoint y: 133, endPoint x: 219, endPoint y: 124, distance: 19.6
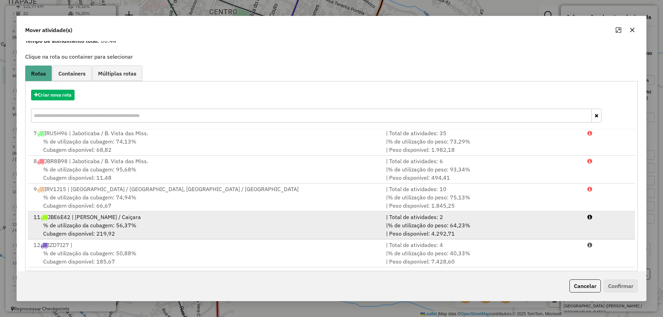
scroll to position [40, 0]
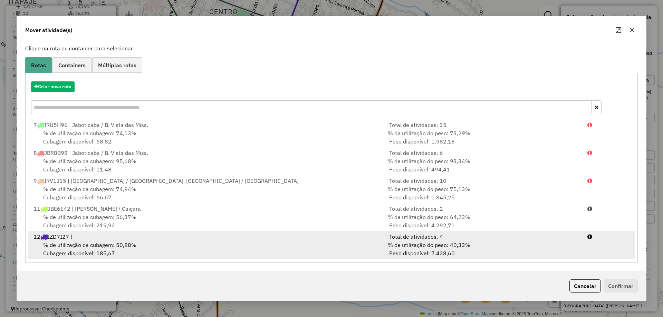
click at [503, 252] on div "| % de utilização do peso: 40,33% | Peso disponível: 7.428,60" at bounding box center [482, 249] width 201 height 17
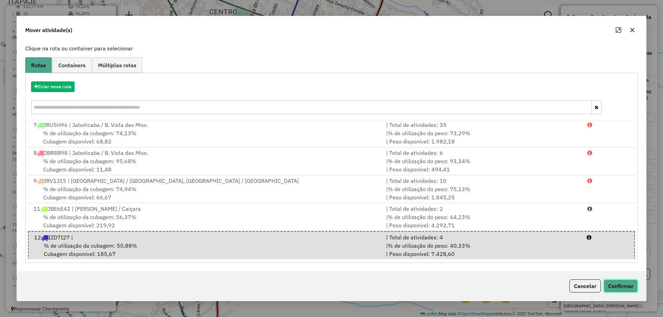
click at [615, 283] on button "Confirmar" at bounding box center [620, 285] width 34 height 13
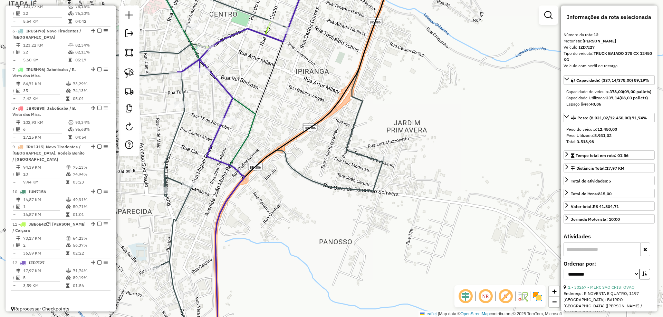
drag, startPoint x: 268, startPoint y: 68, endPoint x: 266, endPoint y: 105, distance: 36.6
click at [266, 105] on icon at bounding box center [251, 187] width 73 height 328
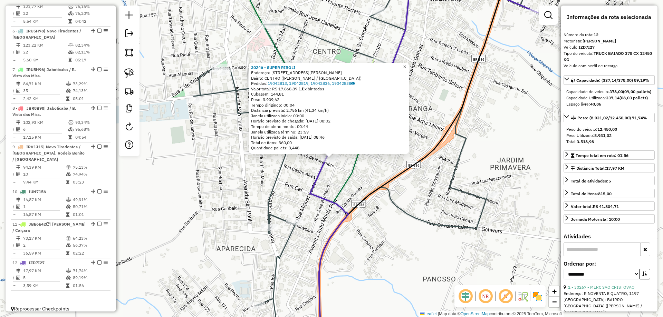
click at [406, 65] on span "×" at bounding box center [404, 67] width 3 height 6
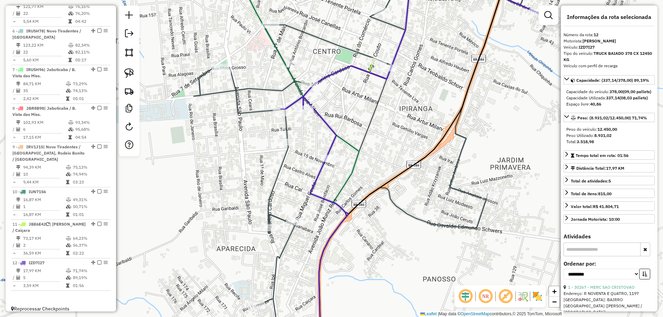
drag, startPoint x: 430, startPoint y: 45, endPoint x: 389, endPoint y: 174, distance: 135.6
click at [443, 180] on div "Janela de atendimento Grade de atendimento Capacidade Transportadoras Veículos …" at bounding box center [331, 158] width 663 height 317
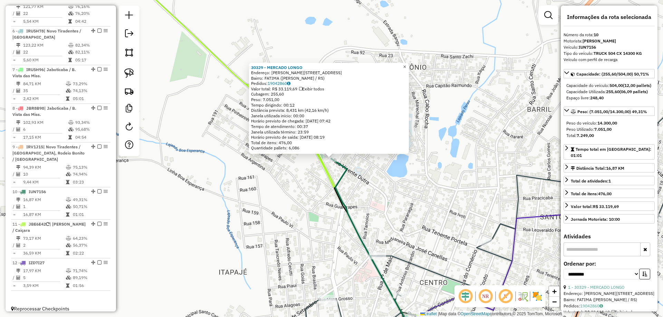
click at [406, 65] on span "×" at bounding box center [404, 67] width 3 height 6
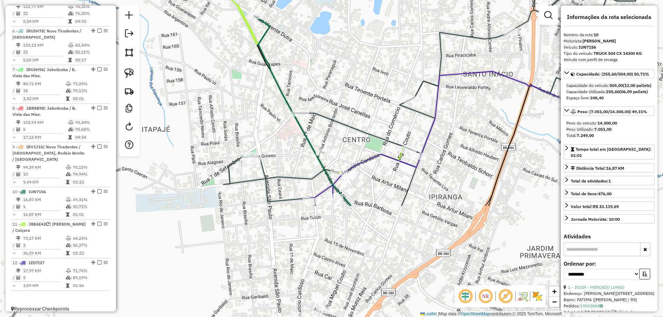
drag, startPoint x: 410, startPoint y: 202, endPoint x: 324, endPoint y: 62, distance: 163.8
click at [324, 63] on div "Janela de atendimento Grade de atendimento Capacidade Transportadoras Veículos …" at bounding box center [331, 158] width 663 height 317
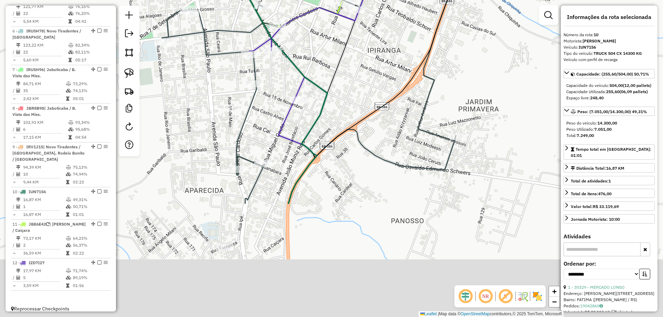
drag, startPoint x: 425, startPoint y: 227, endPoint x: 373, endPoint y: 49, distance: 185.5
click at [372, 52] on div "Janela de atendimento Grade de atendimento Capacidade Transportadoras Veículos …" at bounding box center [331, 158] width 663 height 317
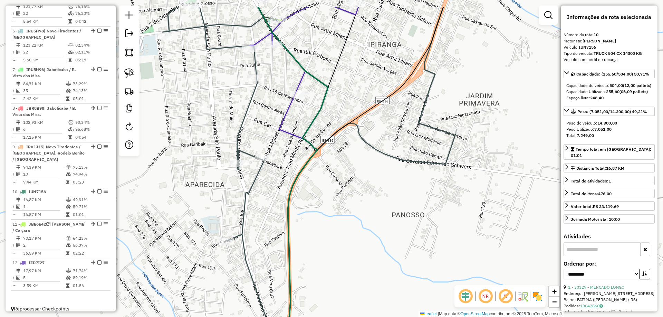
drag, startPoint x: 269, startPoint y: 111, endPoint x: 299, endPoint y: 255, distance: 146.7
click at [310, 258] on div "Janela de atendimento Grade de atendimento Capacidade Transportadoras Veículos …" at bounding box center [331, 158] width 663 height 317
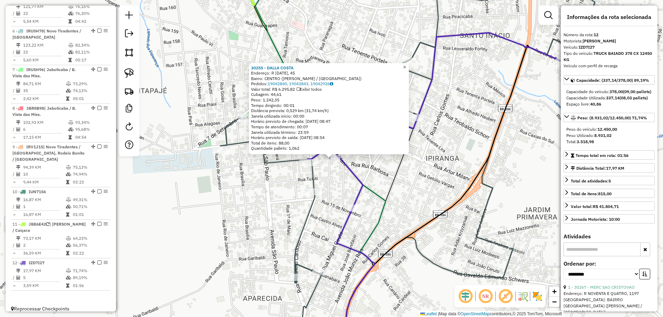
click at [406, 67] on span "×" at bounding box center [404, 67] width 3 height 6
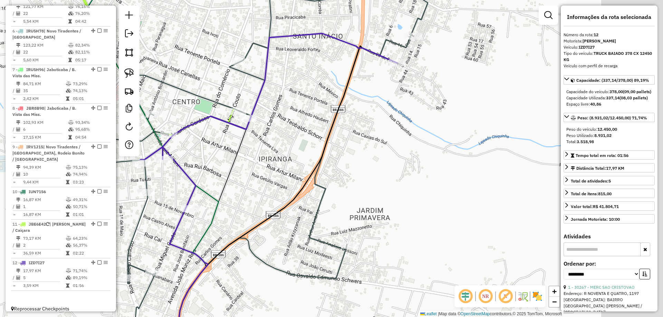
drag, startPoint x: 457, startPoint y: 205, endPoint x: 267, endPoint y: 193, distance: 189.4
click at [257, 213] on icon at bounding box center [287, 198] width 219 height 304
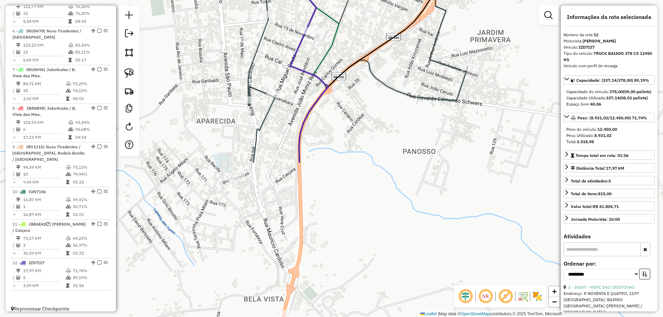
drag, startPoint x: 281, startPoint y: 160, endPoint x: 451, endPoint y: -42, distance: 263.8
click at [451, 0] on html "Aguarde... Pop-up bloqueado! Seu navegador bloqueou automáticamente a abertura …" at bounding box center [331, 158] width 663 height 317
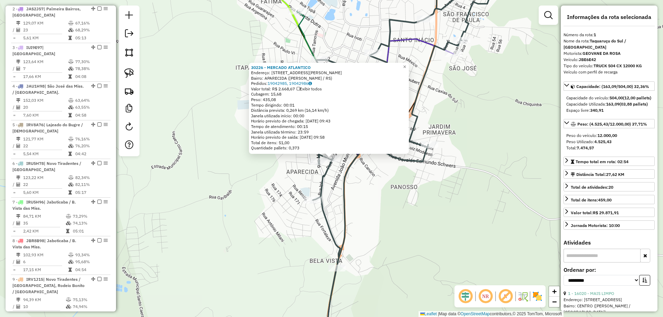
scroll to position [267, 0]
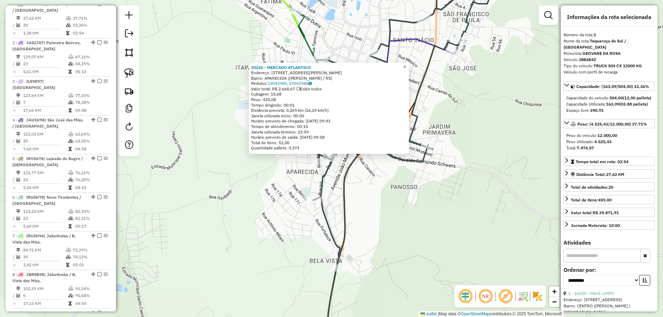
drag, startPoint x: 410, startPoint y: 67, endPoint x: 394, endPoint y: 88, distance: 26.4
click at [406, 67] on span "×" at bounding box center [404, 67] width 3 height 6
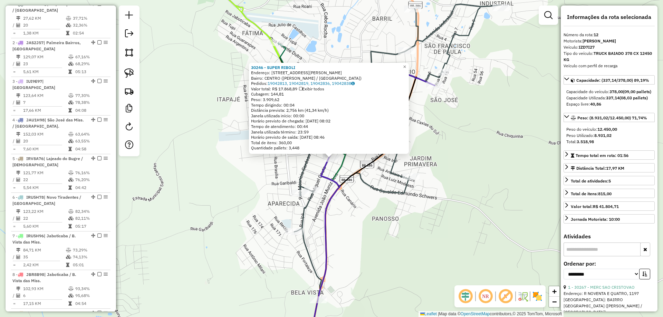
scroll to position [433, 0]
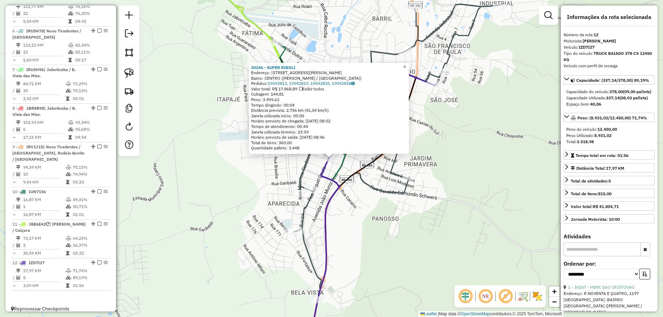
click at [406, 65] on span "×" at bounding box center [404, 67] width 3 height 6
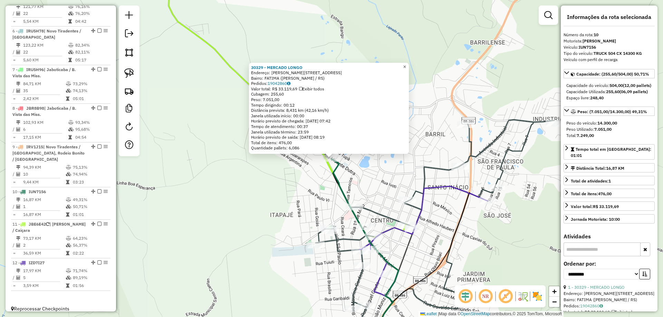
click at [406, 64] on span "×" at bounding box center [404, 67] width 3 height 6
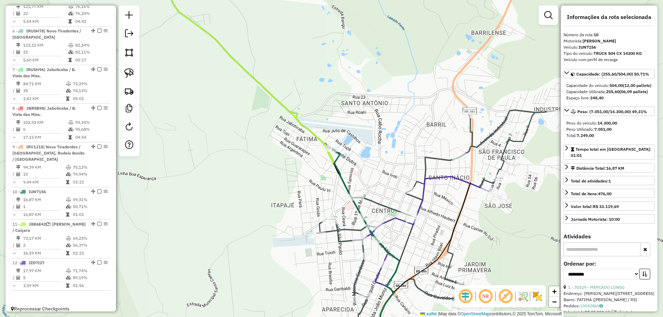
drag, startPoint x: 306, startPoint y: 196, endPoint x: 281, endPoint y: 43, distance: 154.9
click at [281, 43] on div "Janela de atendimento Grade de atendimento Capacidade Transportadoras Veículos …" at bounding box center [331, 158] width 663 height 317
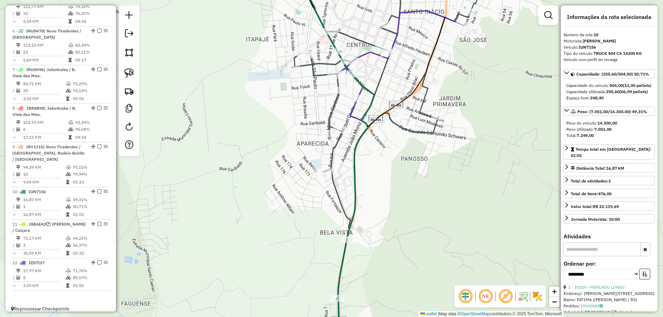
drag, startPoint x: 346, startPoint y: 291, endPoint x: 320, endPoint y: 244, distance: 53.9
click at [340, 247] on div "Janela de atendimento Grade de atendimento Capacidade Transportadoras Veículos …" at bounding box center [331, 158] width 663 height 317
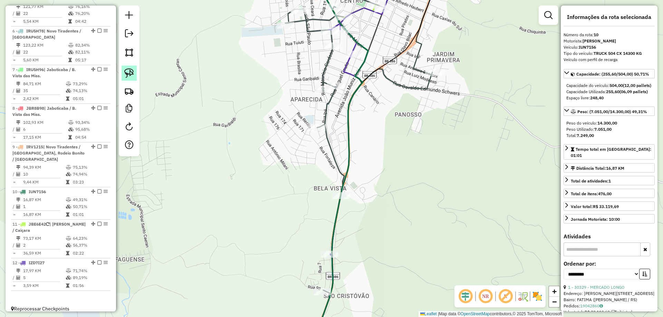
click at [125, 68] on img at bounding box center [129, 73] width 10 height 10
drag, startPoint x: 323, startPoint y: 263, endPoint x: 308, endPoint y: 262, distance: 14.6
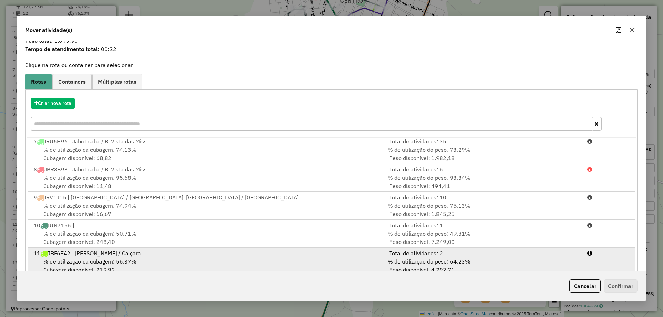
scroll to position [35, 0]
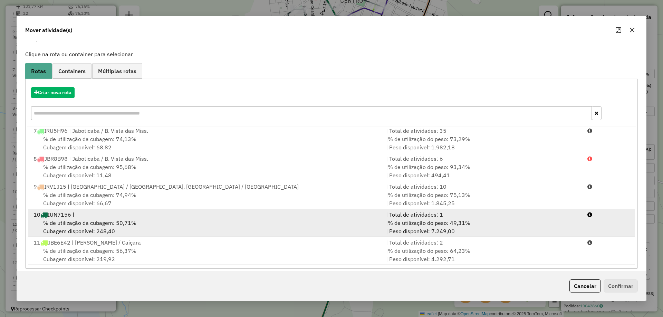
click at [218, 227] on div "% de utilização da cubagem: 50,71% Cubagem disponível: 248,40" at bounding box center [205, 227] width 352 height 17
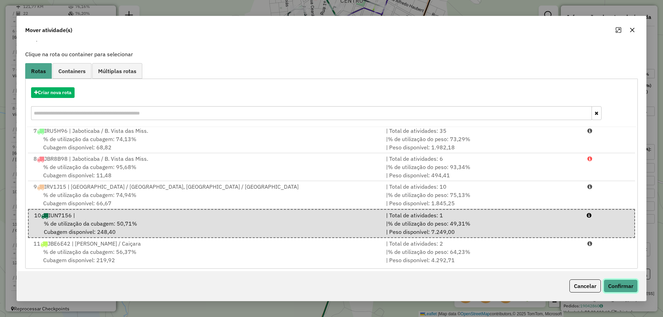
click at [618, 287] on button "Confirmar" at bounding box center [620, 285] width 34 height 13
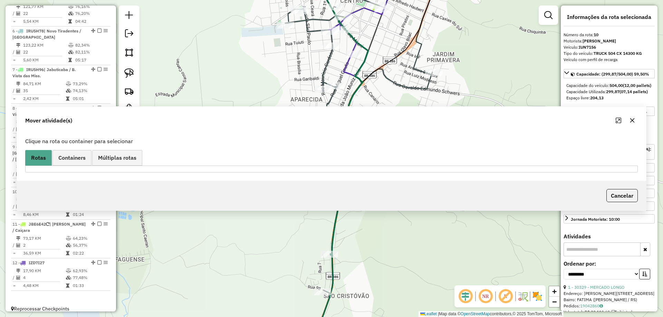
scroll to position [0, 0]
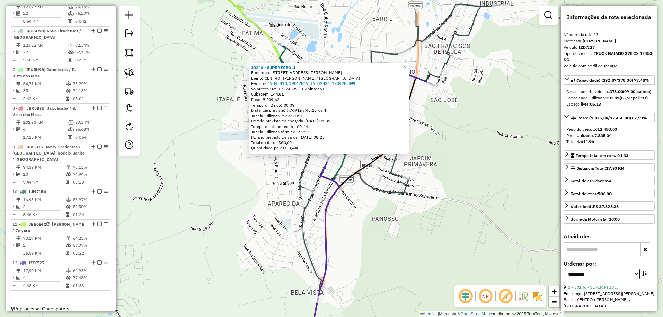
click at [406, 64] on span "×" at bounding box center [404, 67] width 3 height 6
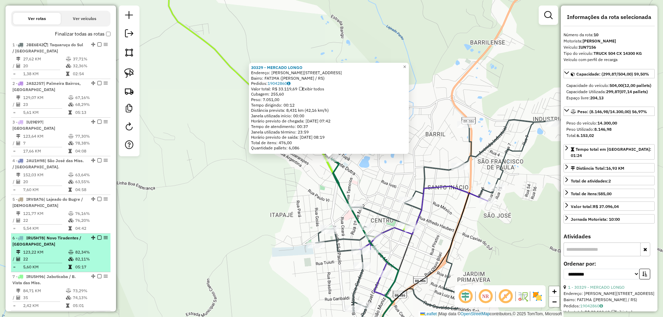
scroll to position [53, 0]
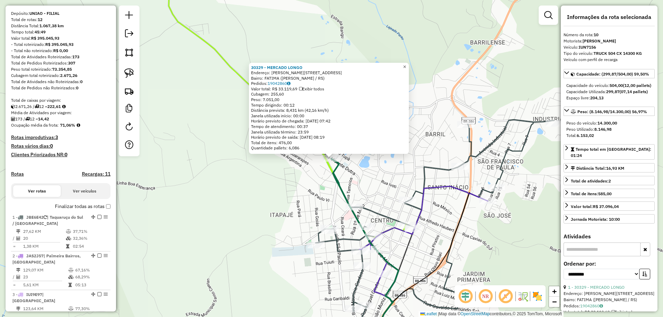
click at [406, 64] on span "×" at bounding box center [404, 67] width 3 height 6
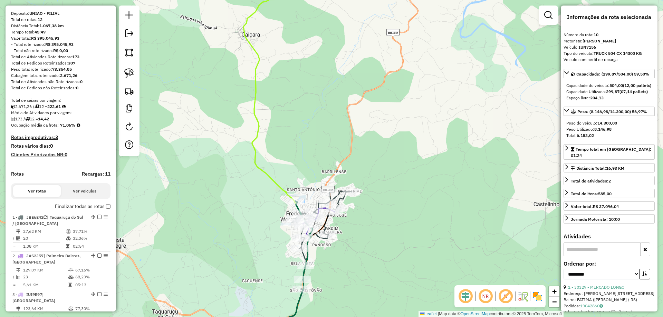
click at [384, 155] on div "Janela de atendimento Grade de atendimento Capacidade Transportadoras Veículos …" at bounding box center [331, 158] width 663 height 317
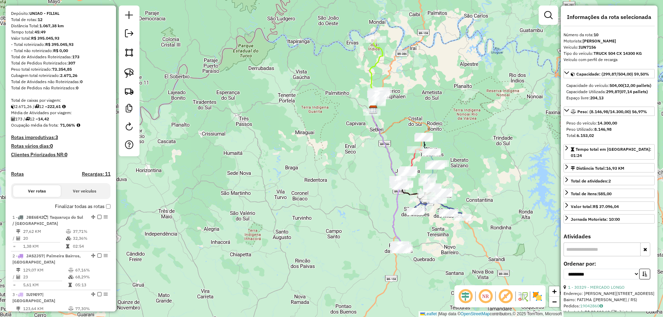
drag, startPoint x: 322, startPoint y: 160, endPoint x: 328, endPoint y: 146, distance: 15.3
click at [328, 146] on div "Janela de atendimento Grade de atendimento Capacidade Transportadoras Veículos …" at bounding box center [331, 158] width 663 height 317
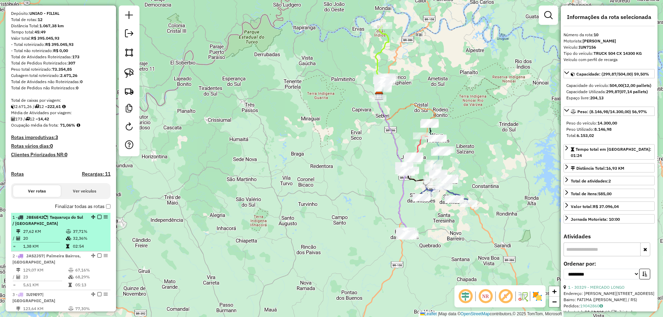
click at [57, 235] on td "27,62 KM" at bounding box center [44, 231] width 43 height 7
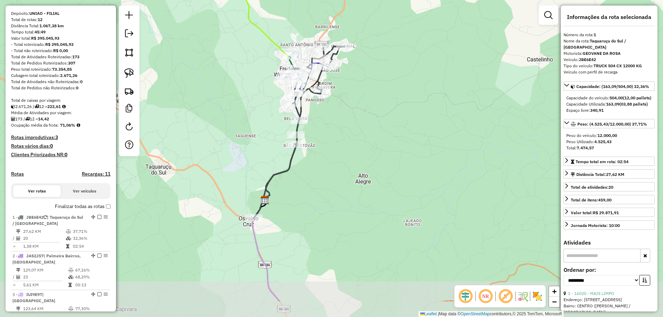
drag, startPoint x: 334, startPoint y: 169, endPoint x: 337, endPoint y: 135, distance: 33.9
click at [337, 135] on div "Janela de atendimento Grade de atendimento Capacidade Transportadoras Veículos …" at bounding box center [331, 158] width 663 height 317
